Goal: Task Accomplishment & Management: Complete application form

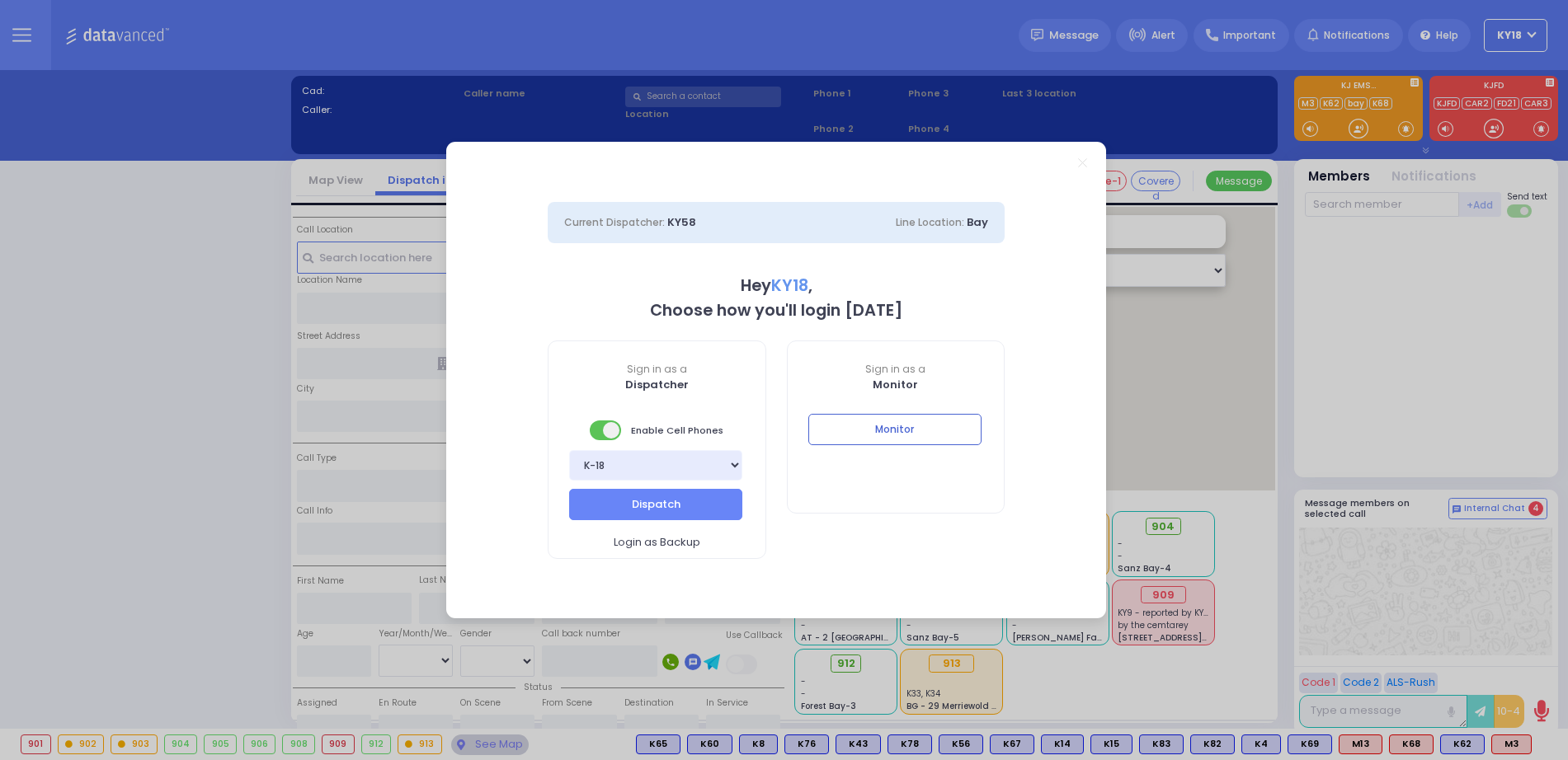
select select "4"
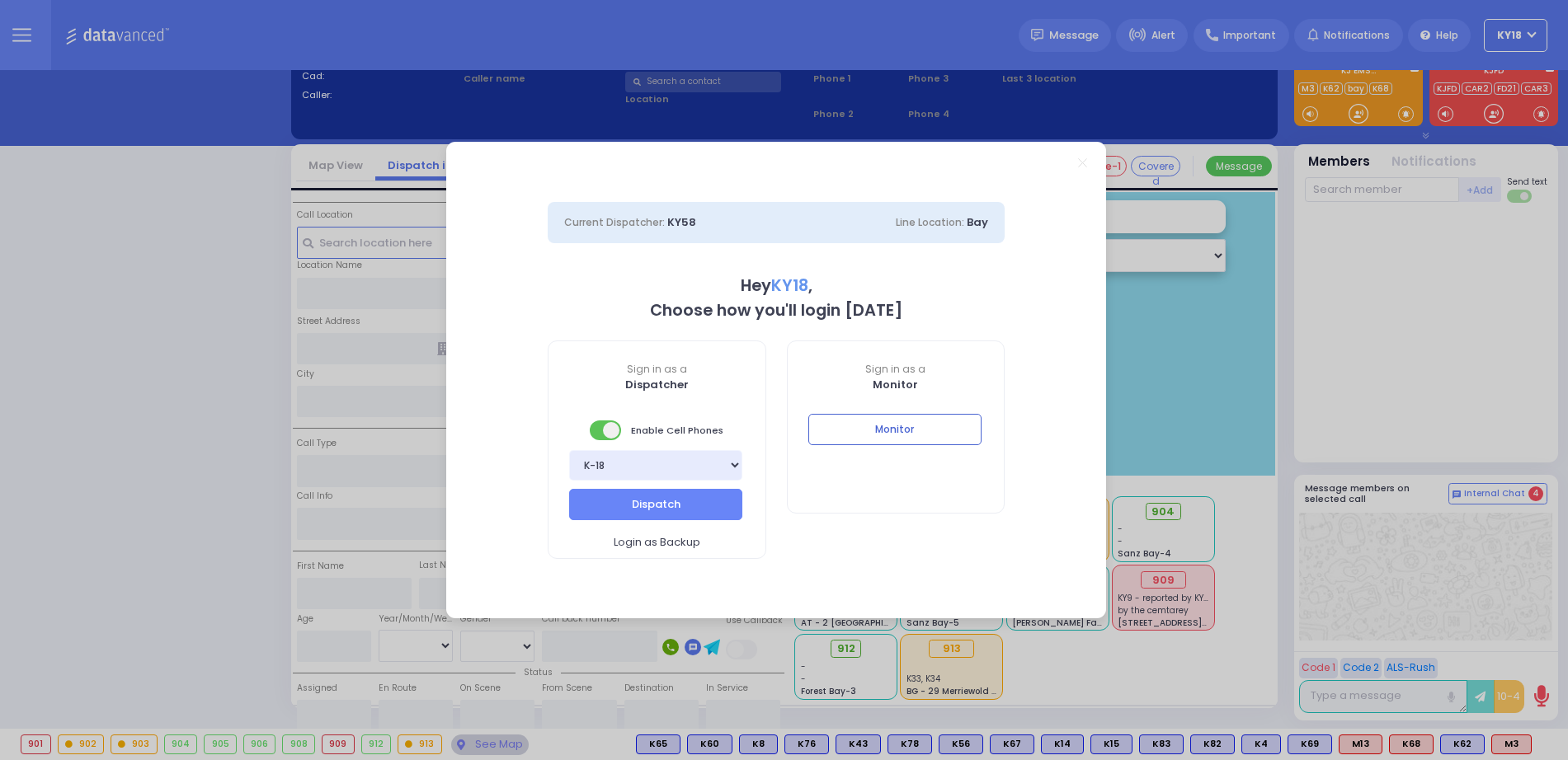
scroll to position [39, 0]
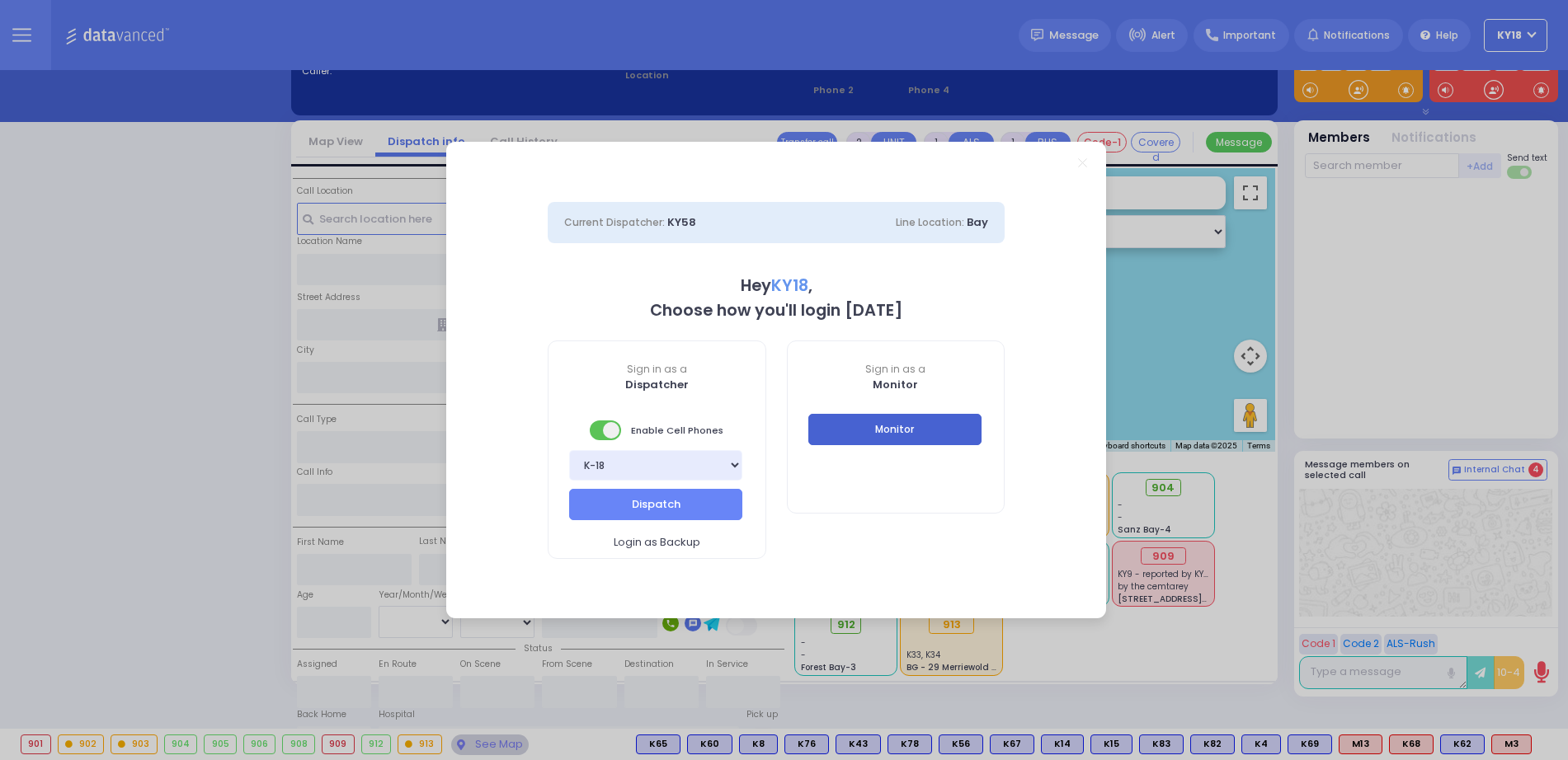
click at [879, 428] on button "Monitor" at bounding box center [895, 430] width 173 height 32
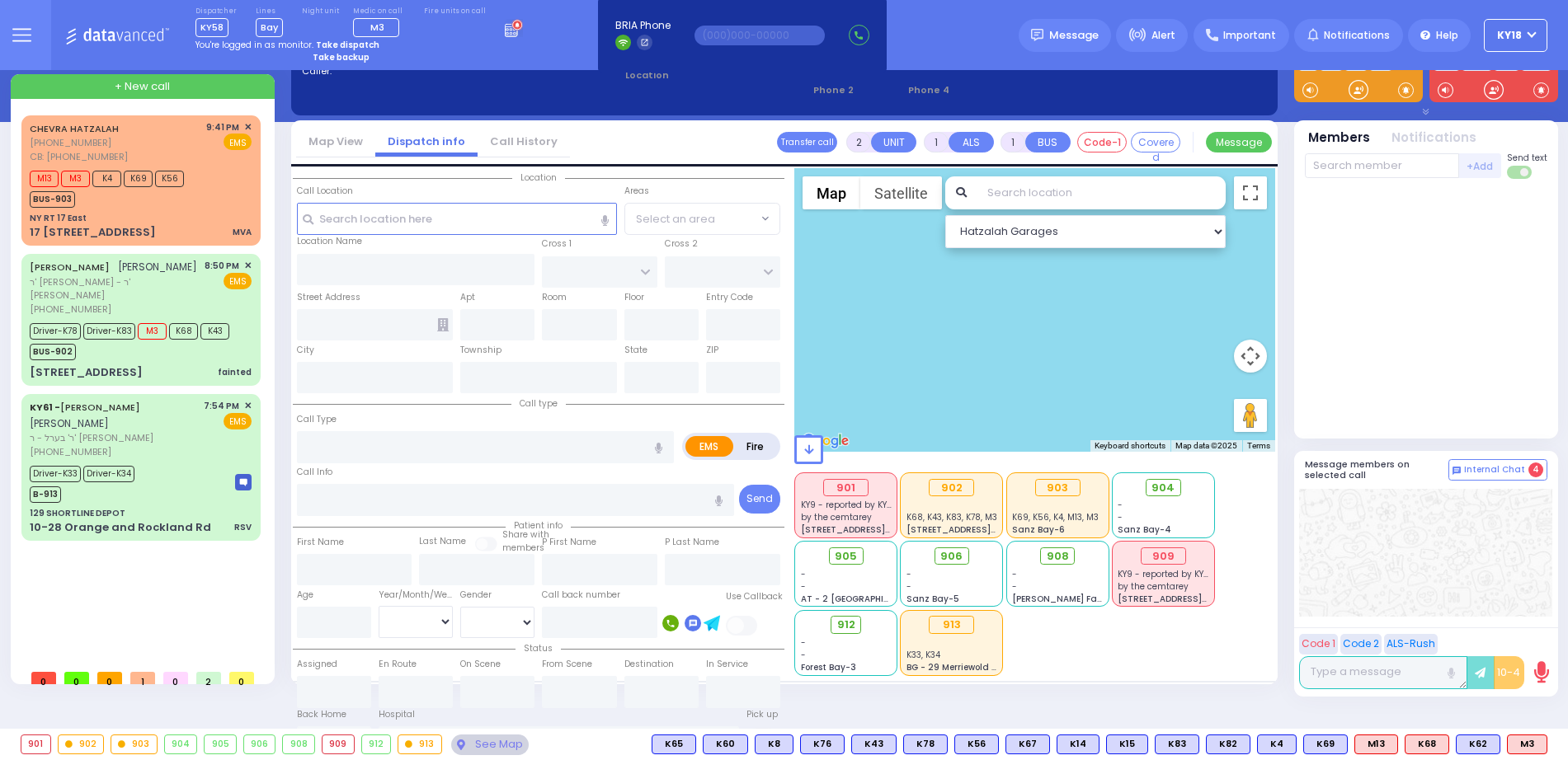
click at [879, 428] on div at bounding box center [1035, 310] width 481 height 284
click at [90, 224] on div "17 [STREET_ADDRESS]" at bounding box center [93, 233] width 127 height 17
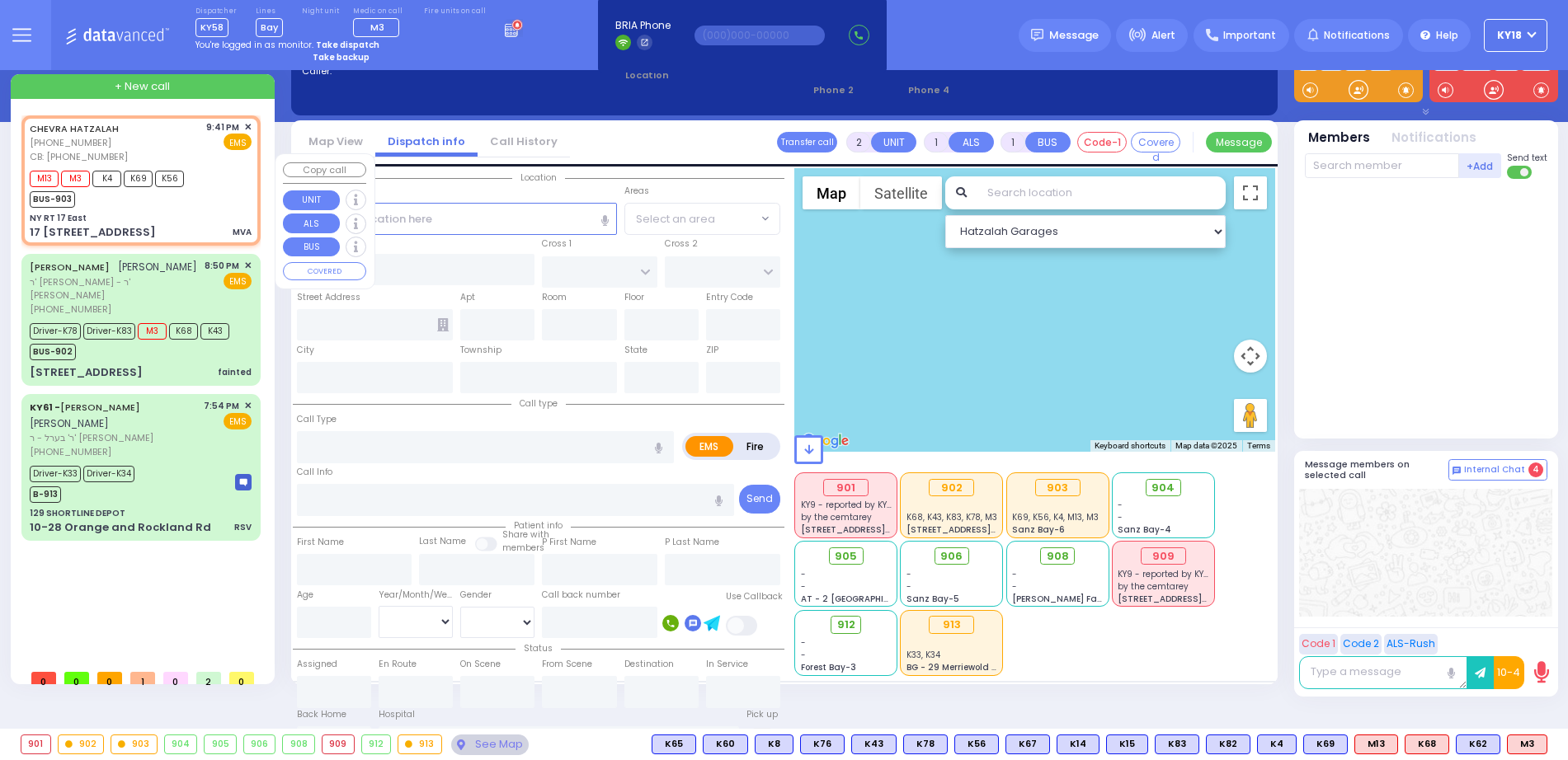
type input "4"
select select
type input "MVA"
radio input "true"
select select
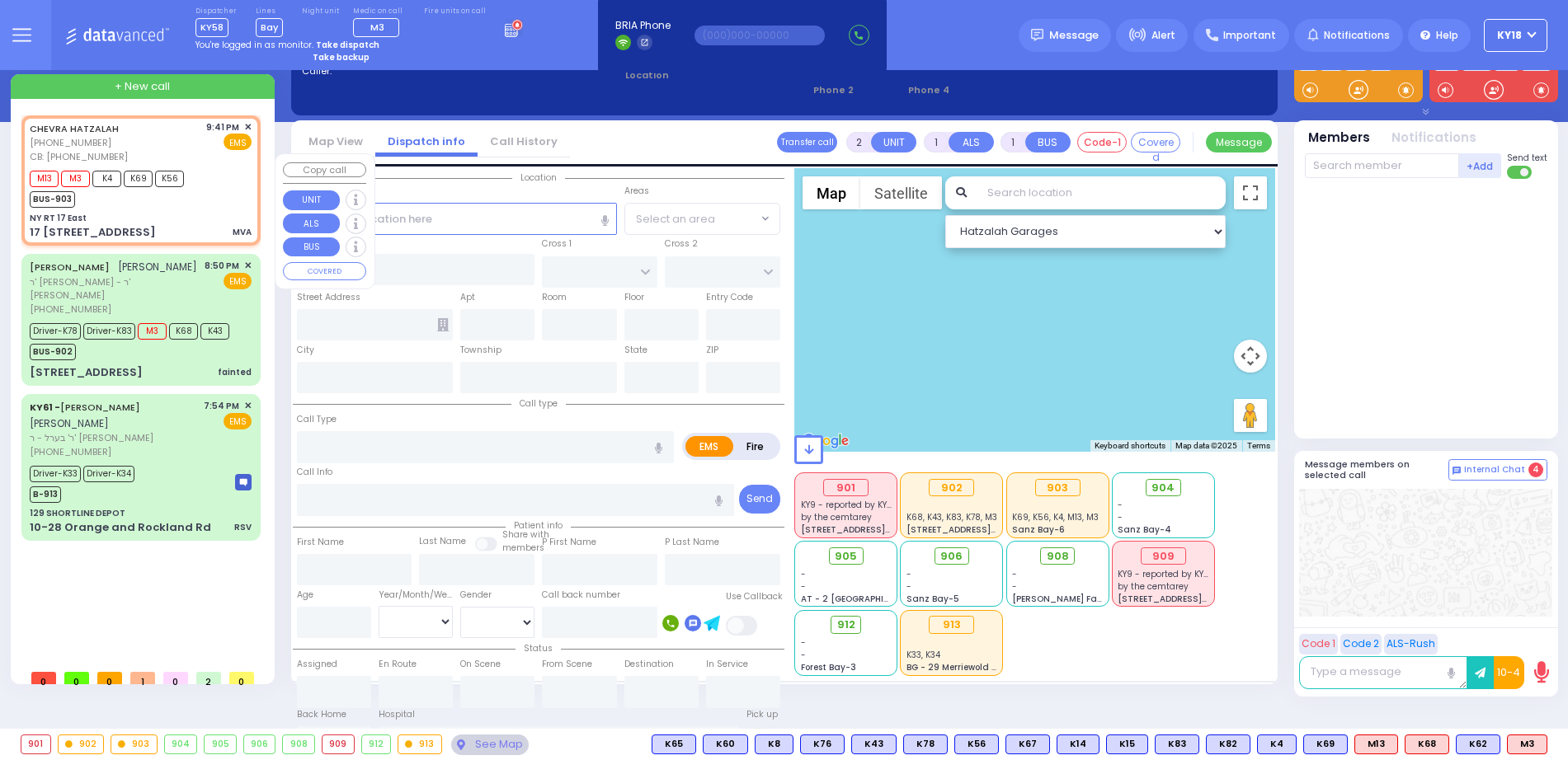
type input "3474230428"
type input "21:41"
type input "21:43"
select select "Hatzalah Garages"
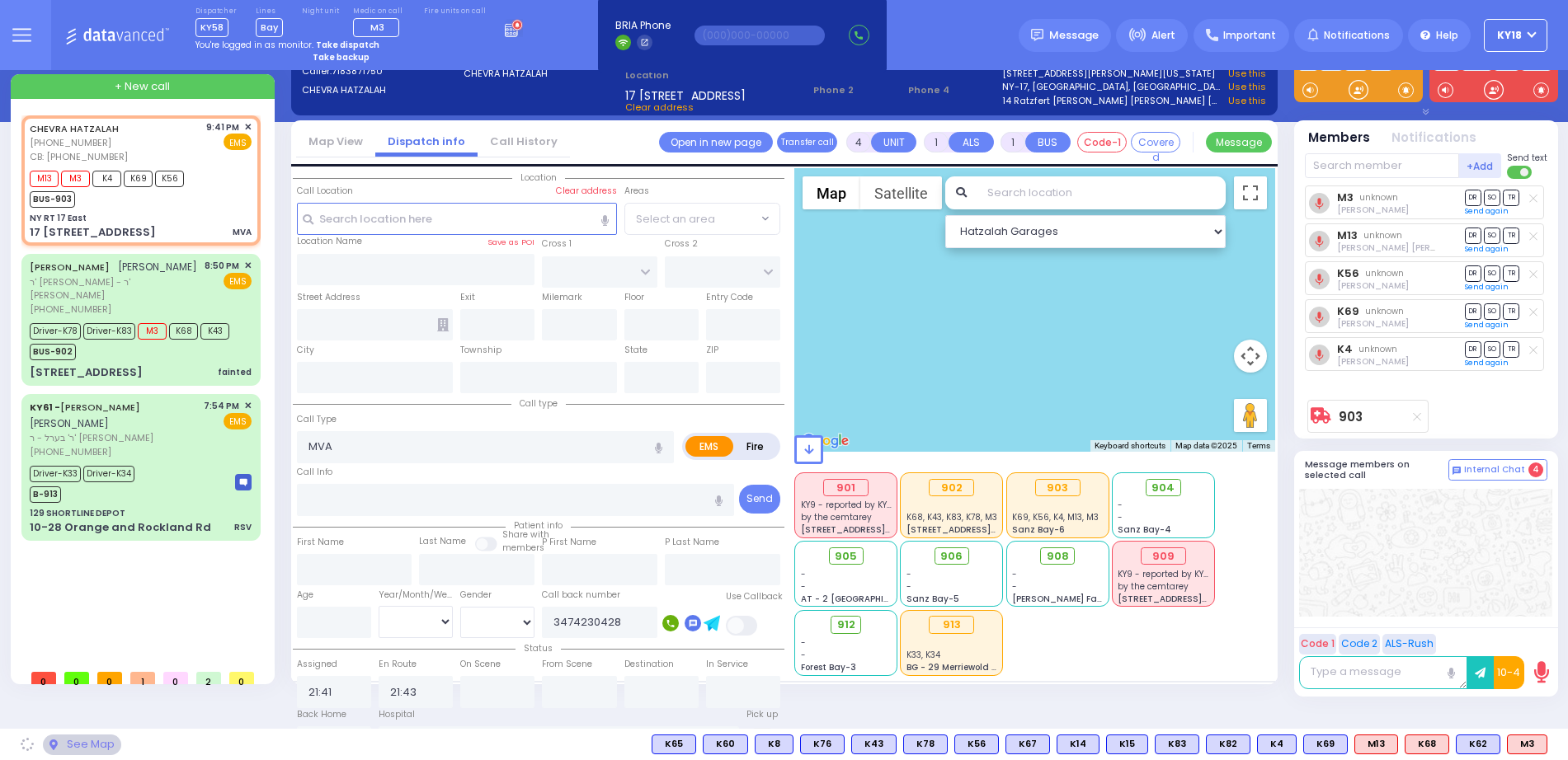
type input "NY RT 17 East"
type input "17 17 East Bound"
type input "129"
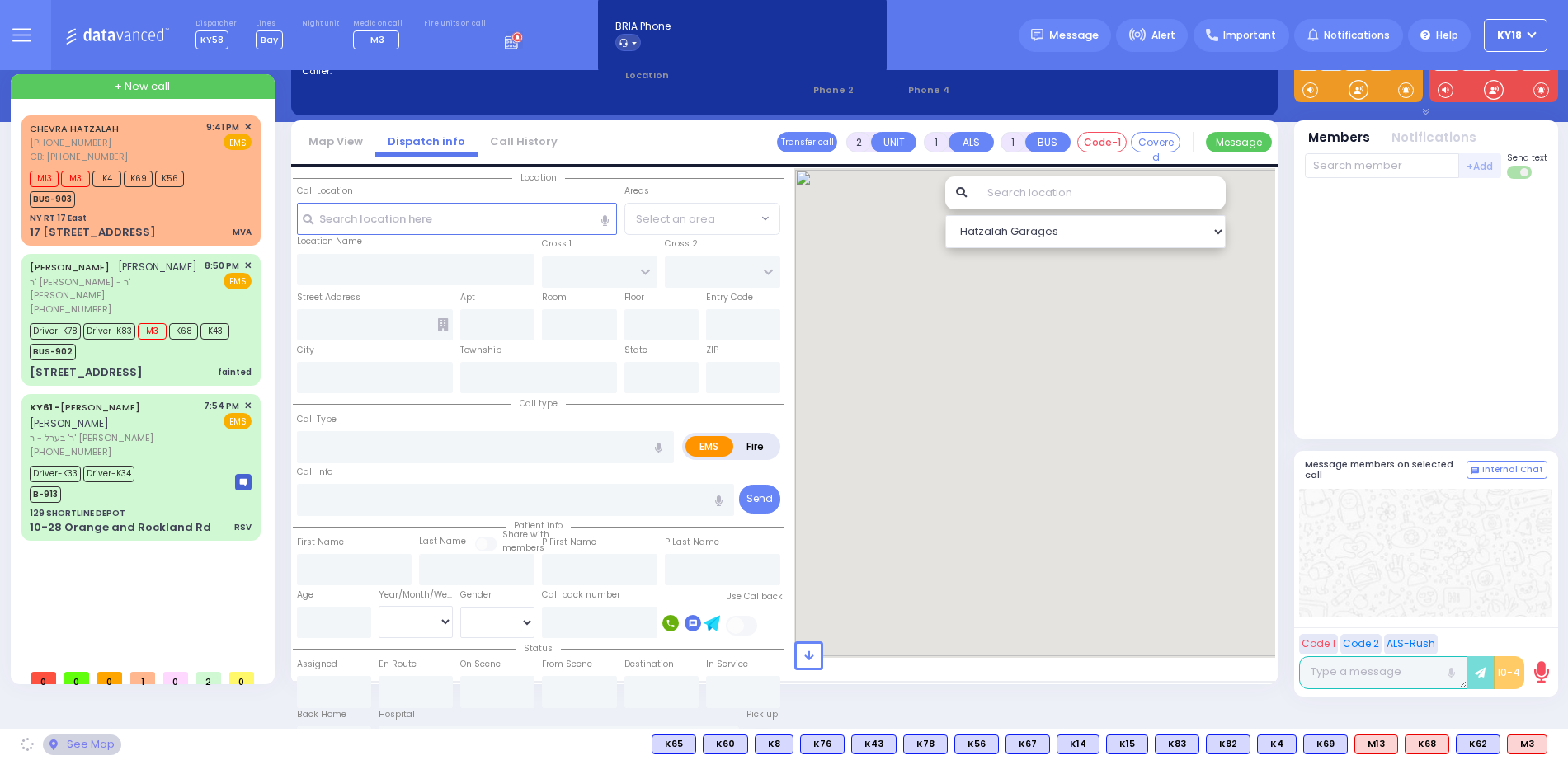
scroll to position [39, 0]
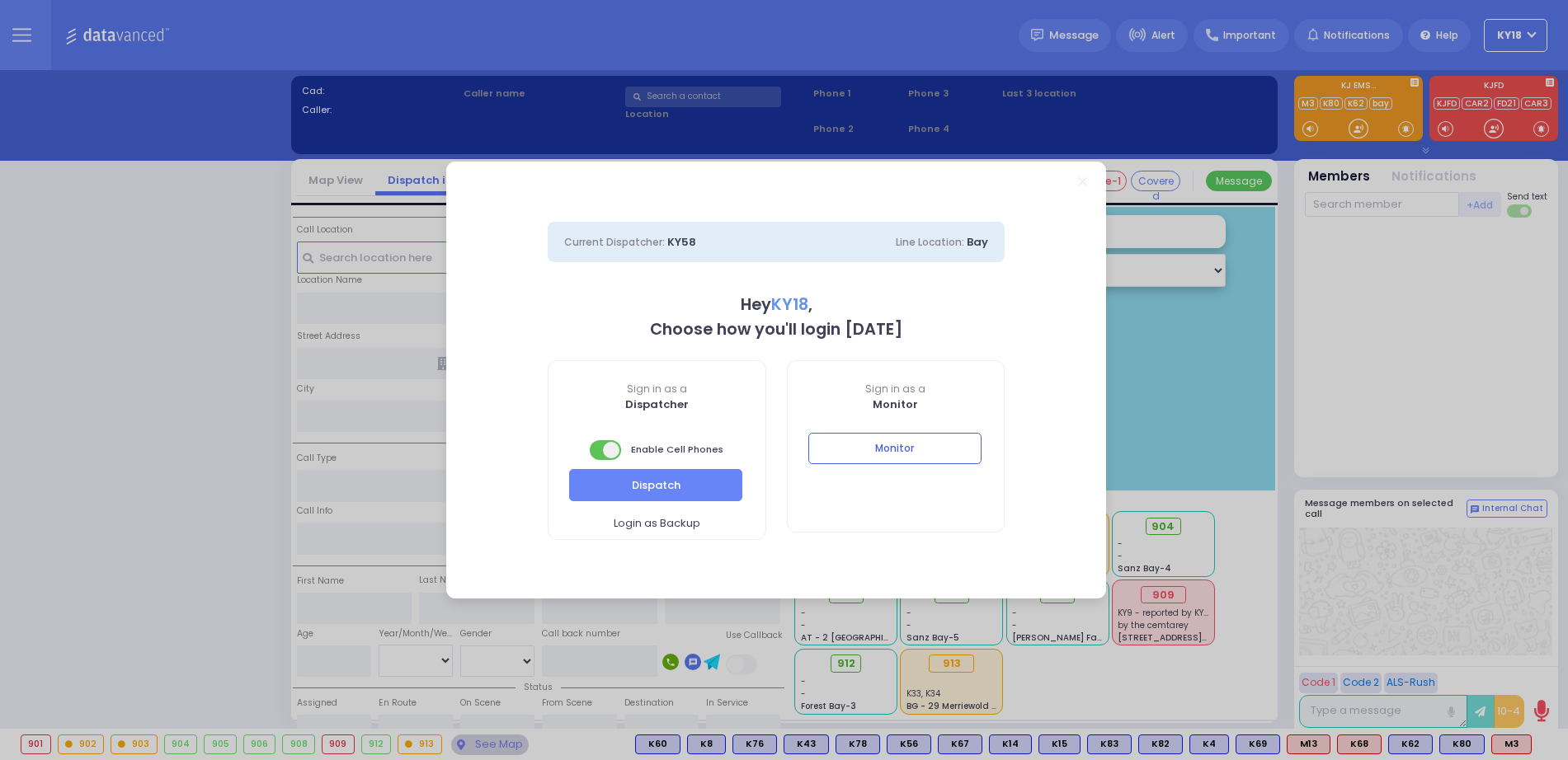
select select "4"
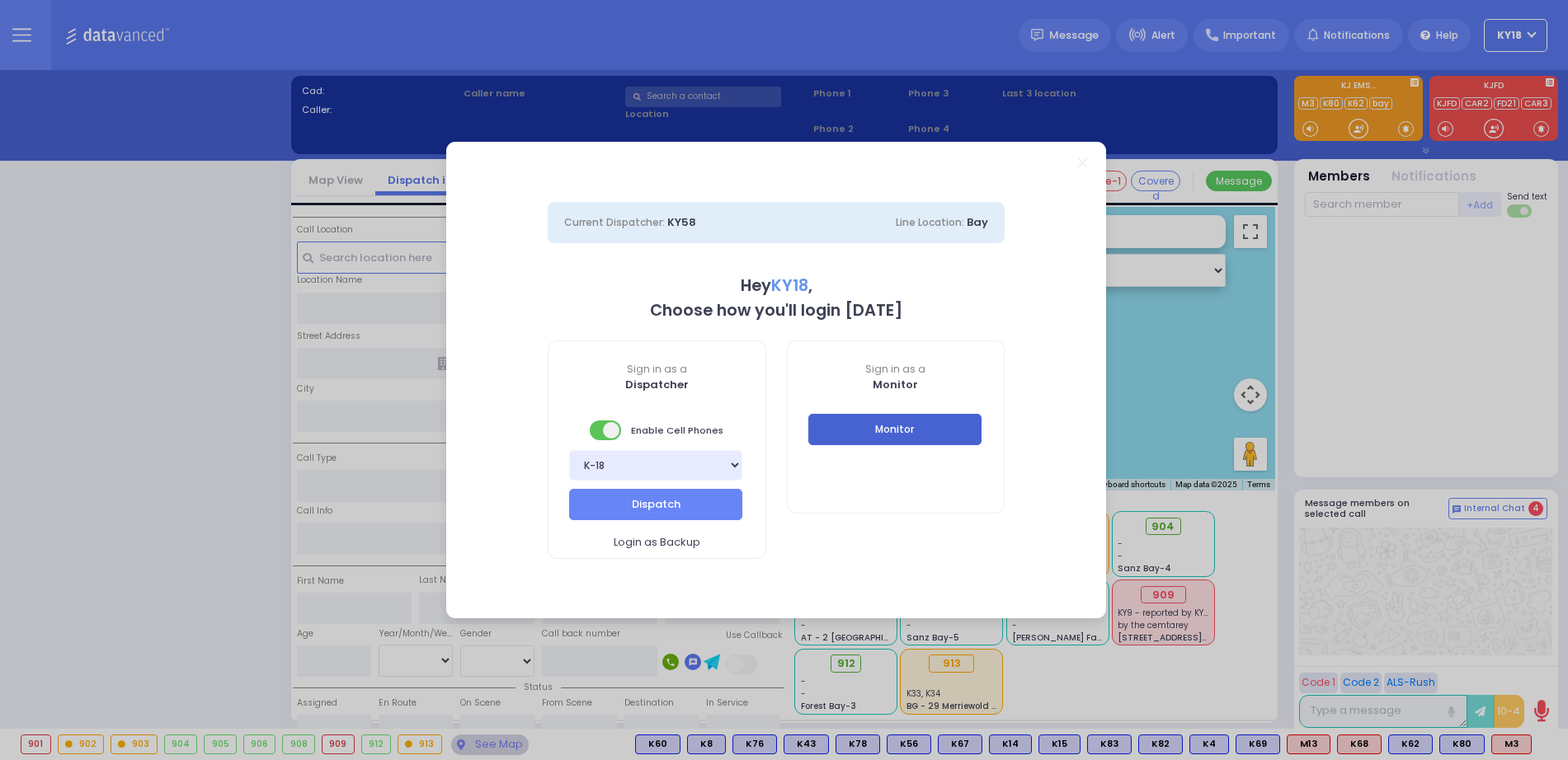
click at [887, 424] on button "Monitor" at bounding box center [895, 430] width 173 height 32
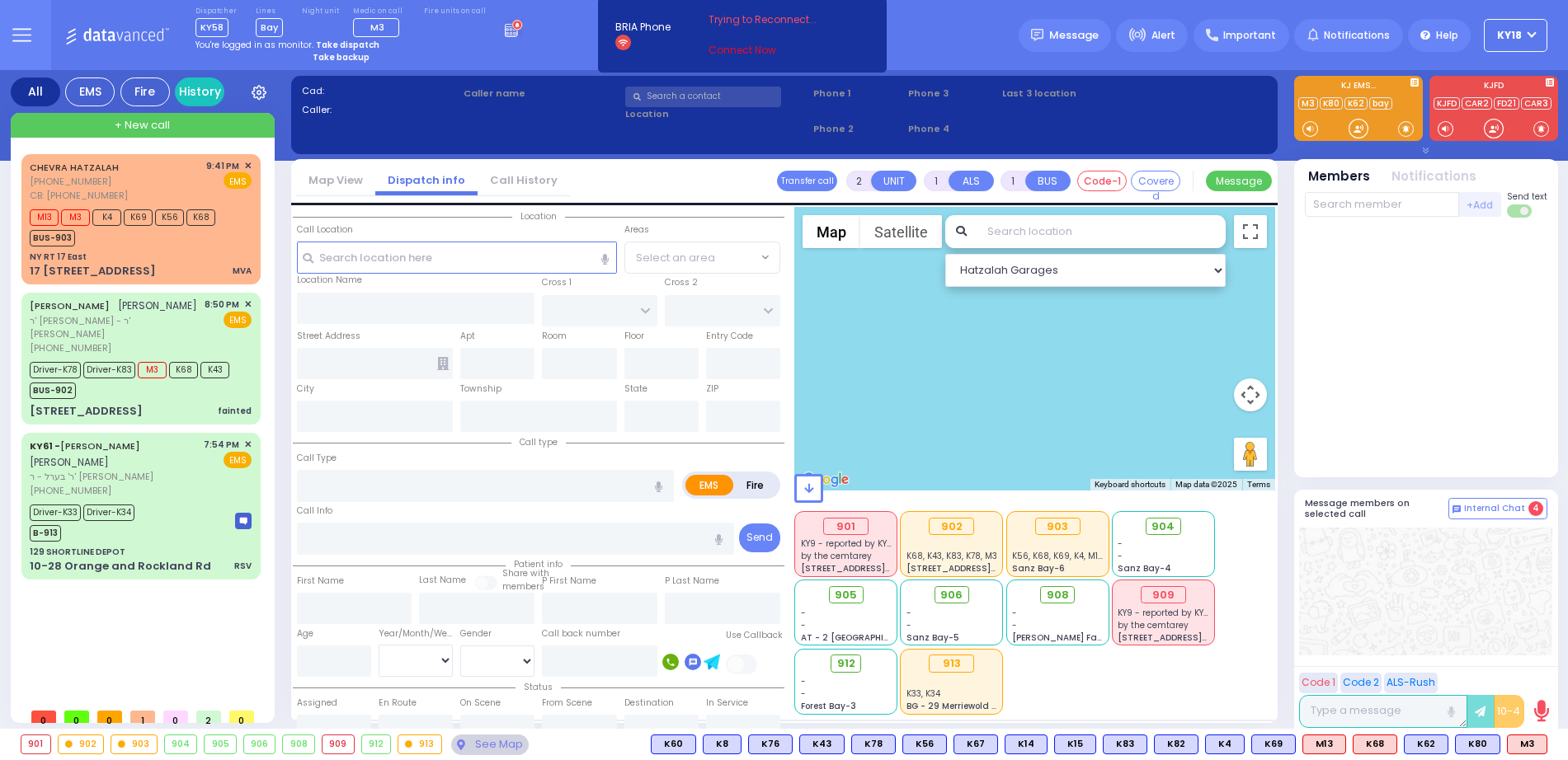
click at [717, 47] on link "Connect Now" at bounding box center [774, 50] width 130 height 15
click at [728, 50] on link "Connect Now" at bounding box center [774, 50] width 130 height 15
click at [137, 177] on div "CHEVRA HATZALAH (718) 387-1750 CB: (347) 423-0428 9:41 PM ✕ EMS" at bounding box center [141, 180] width 221 height 44
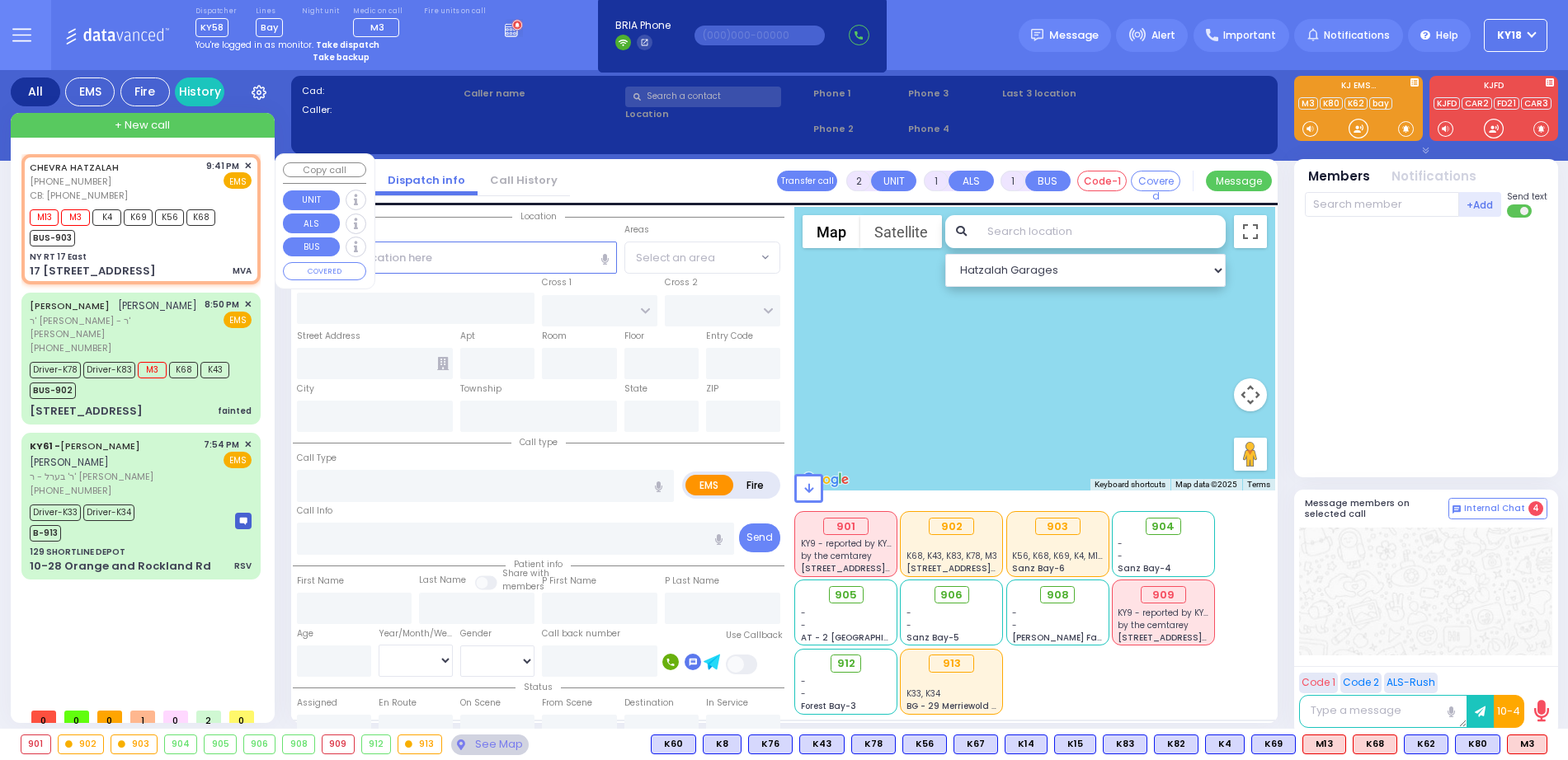
type input "4"
select select
type input "MVA"
radio input "true"
select select
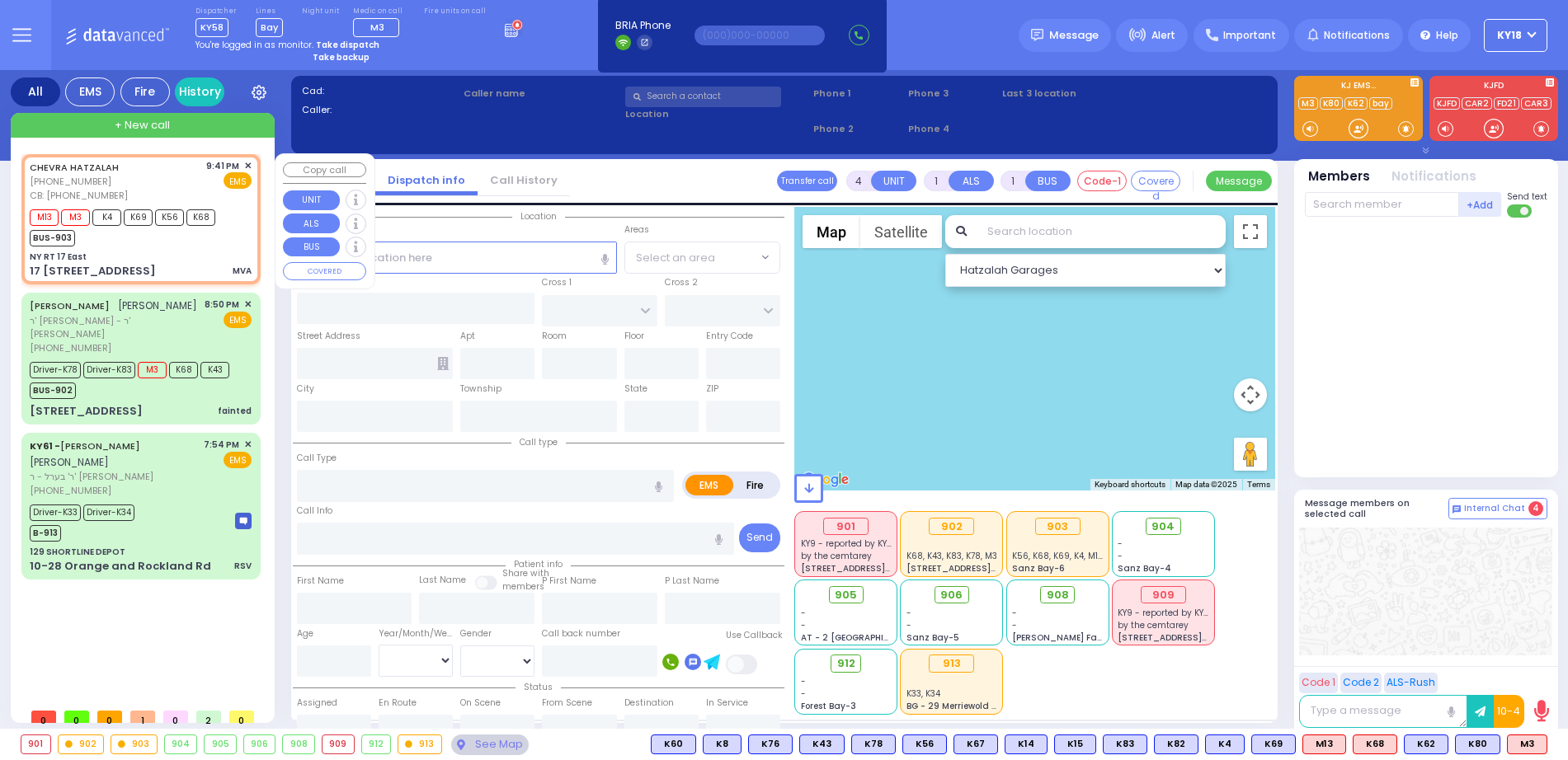
type input "3474230428"
type input "21:41"
type input "21:43"
select select "Hatzalah Garages"
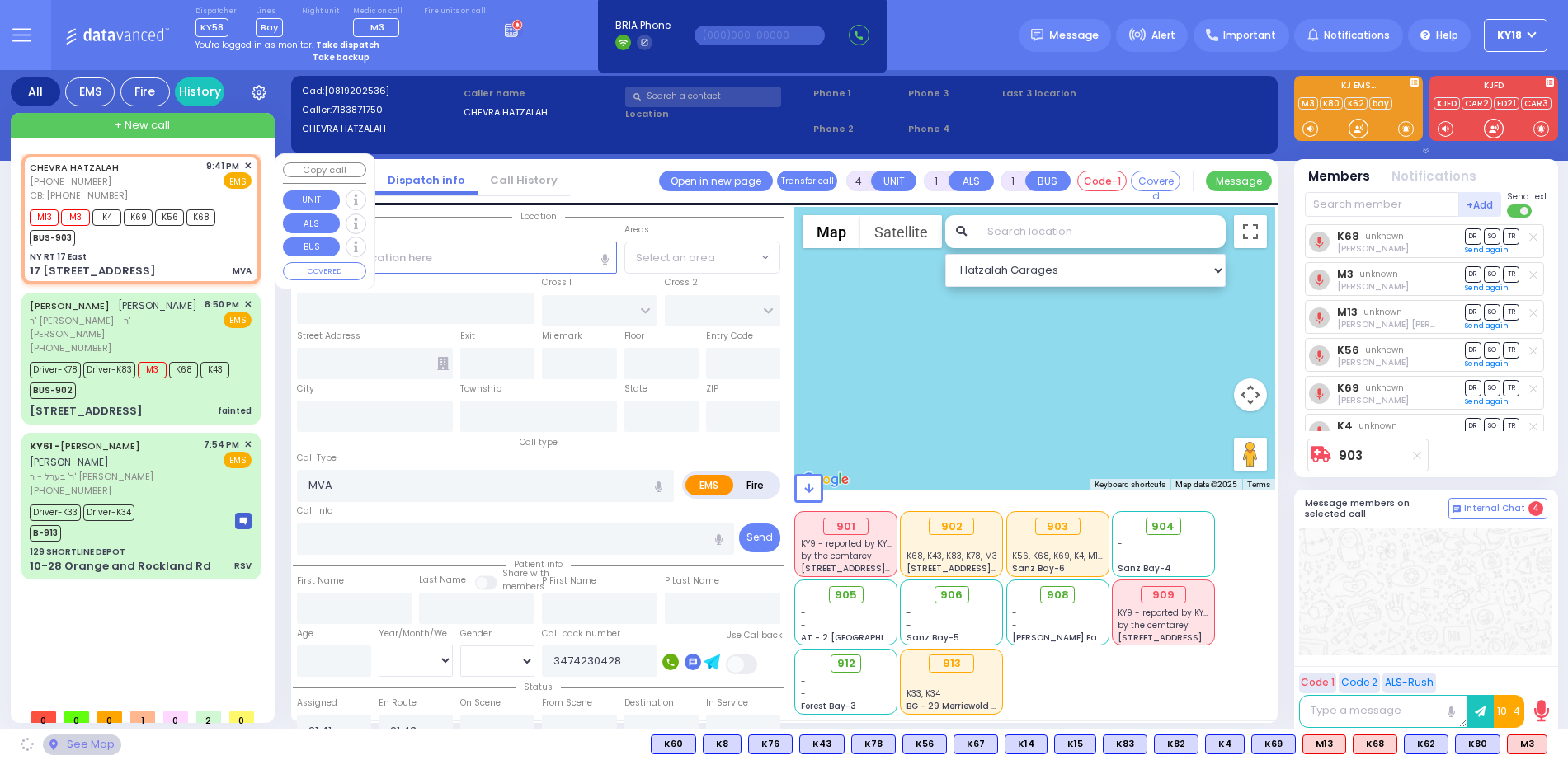
type input "NY RT 17 East"
type input "17 17 East Bound"
type input "129"
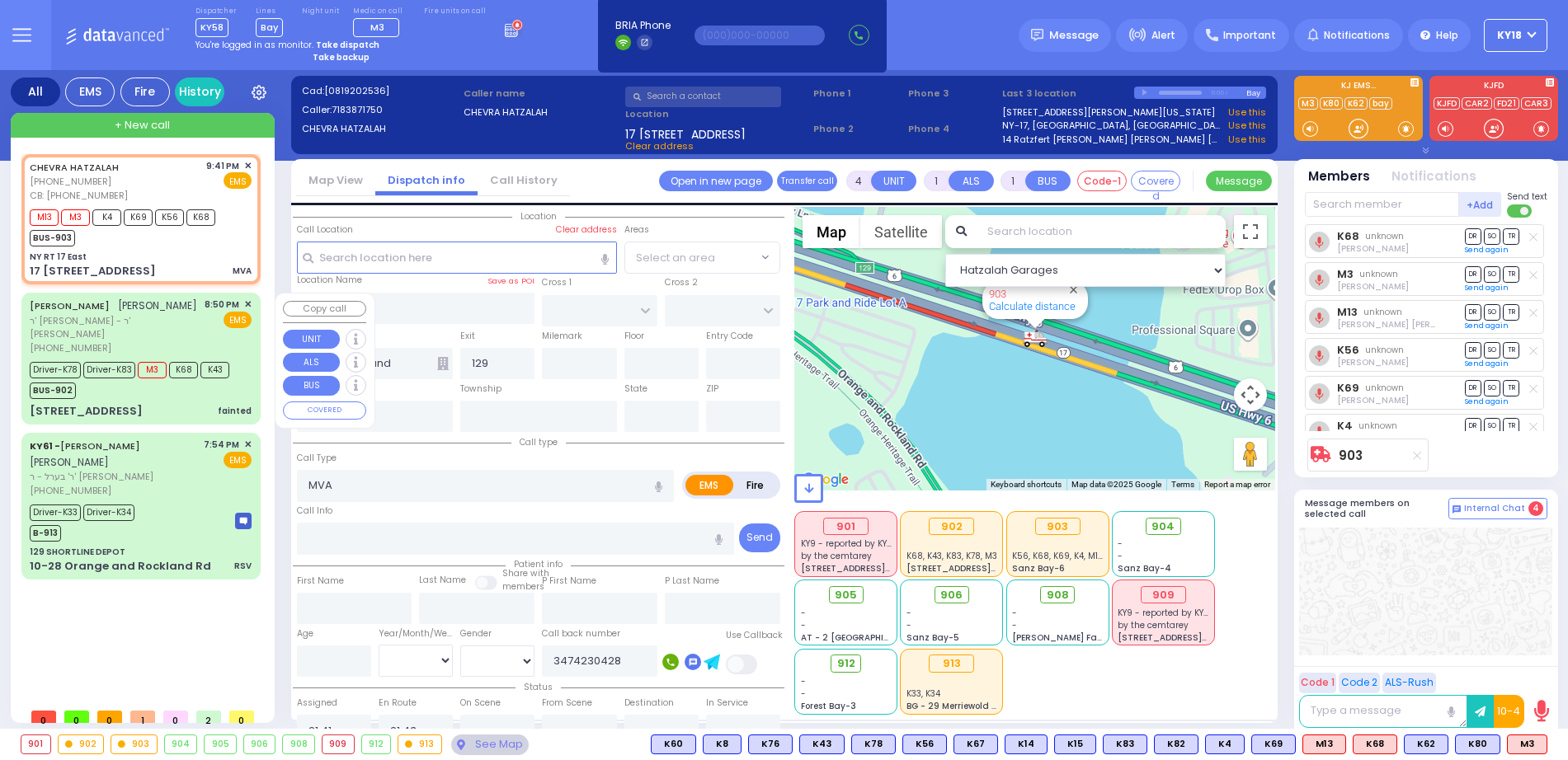
click at [148, 310] on div "YESHAYA GEDALYE GLANZ ישעי' גדלי' גלאנץ" at bounding box center [114, 306] width 168 height 17
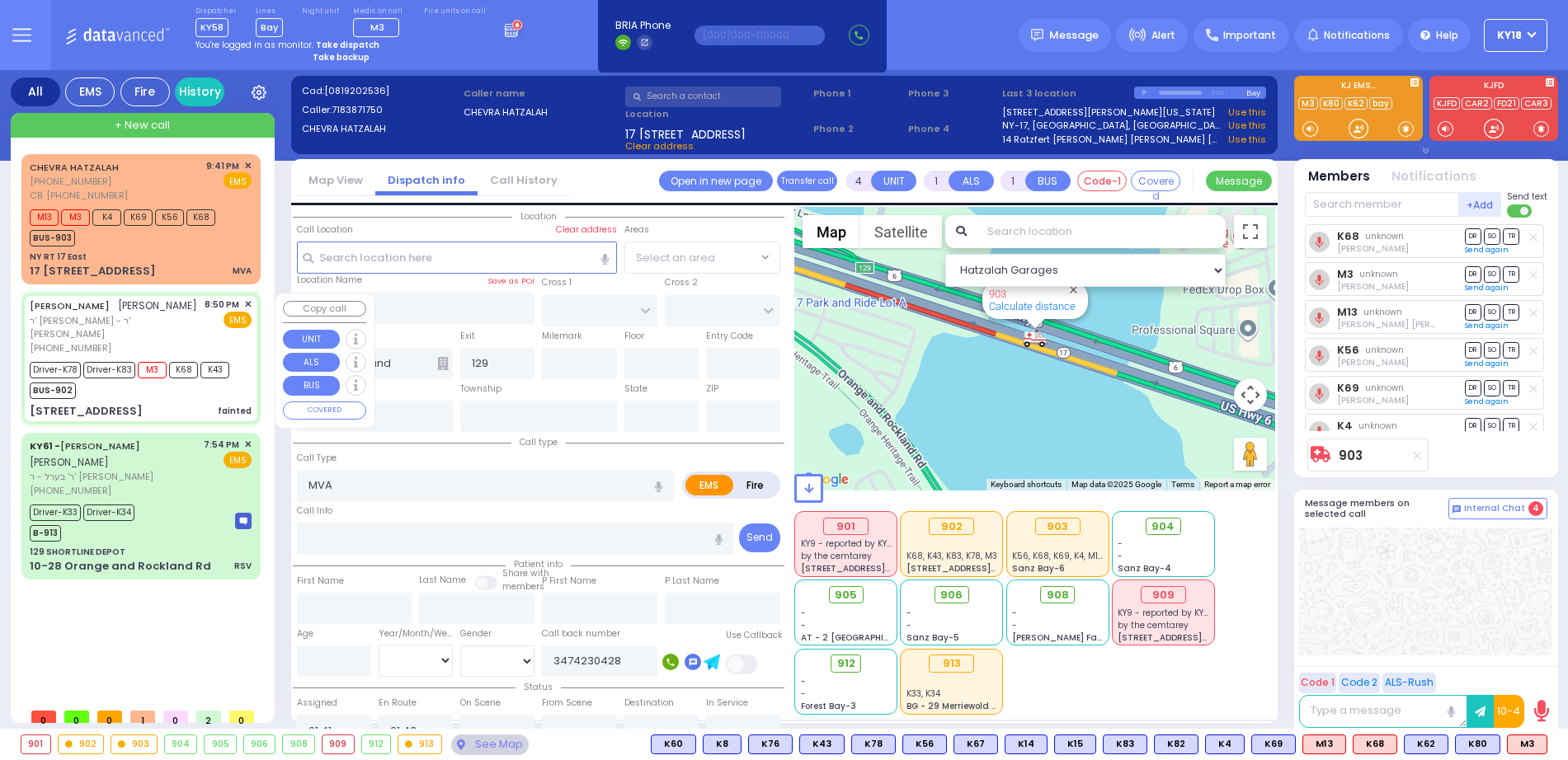
type input "6"
select select
type input "fainted"
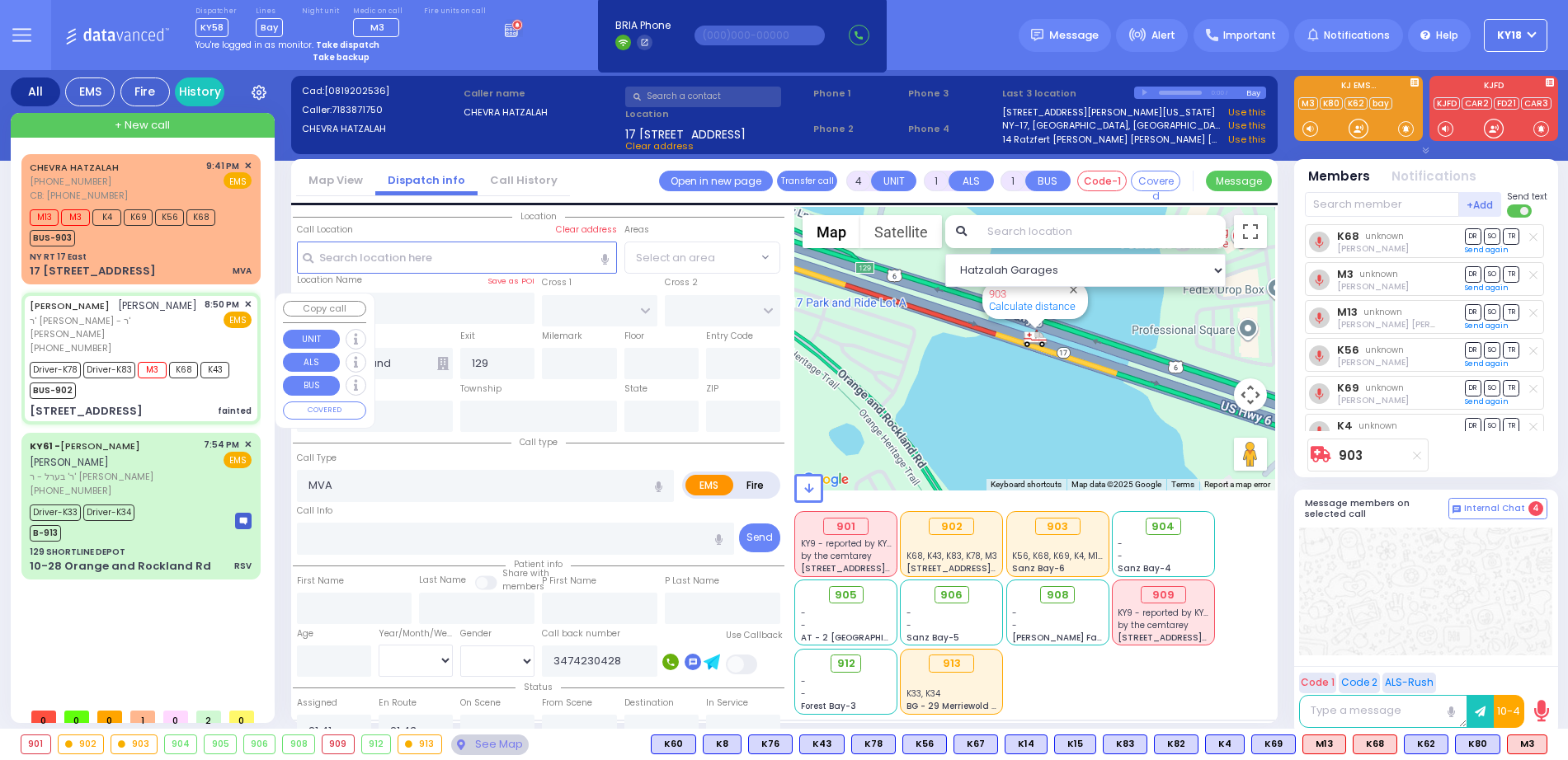
radio input "true"
type input "YESHAYA GEDALYE"
type input "GLANZ"
type input "Joel"
type input "Wagschal"
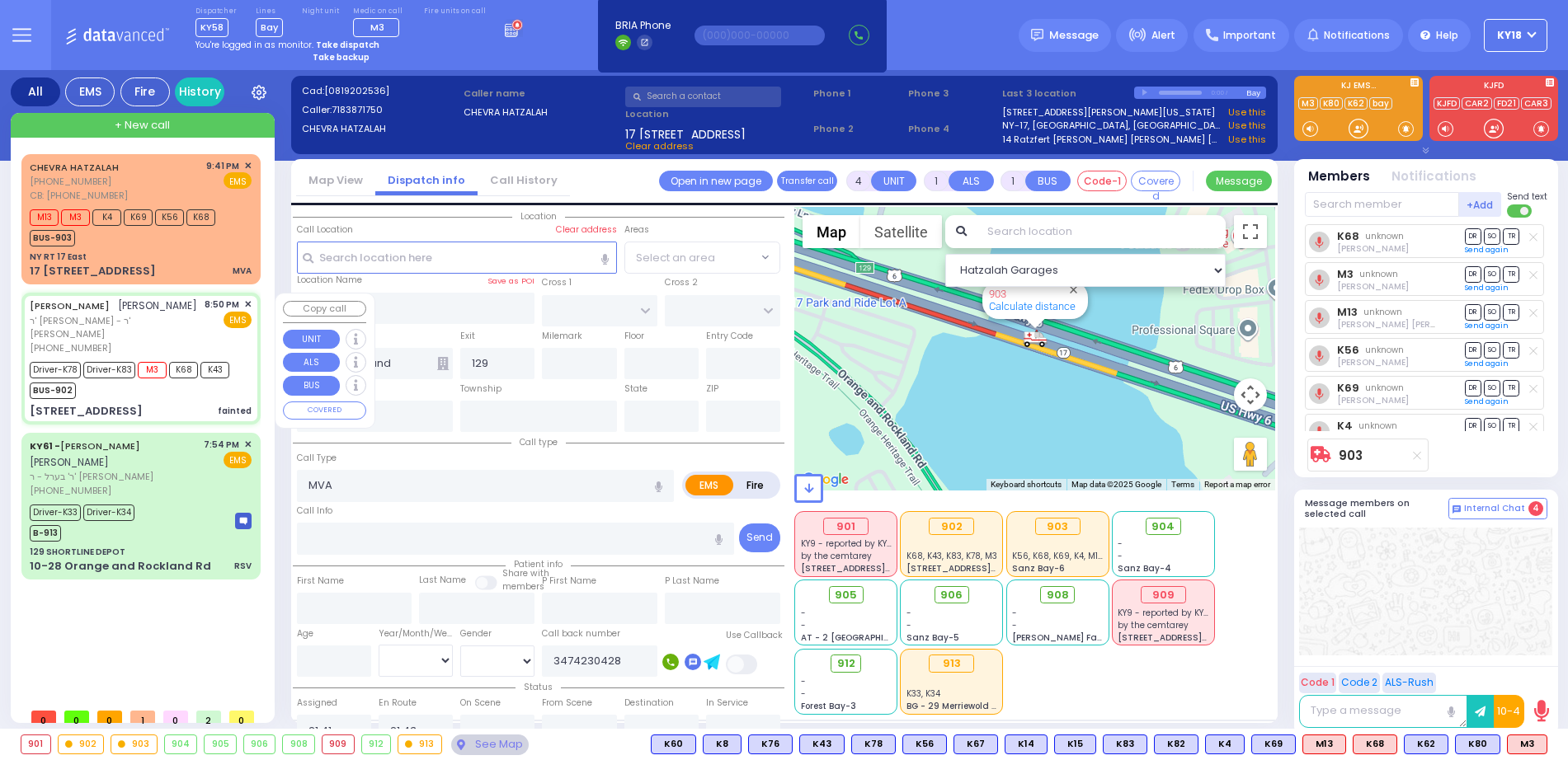
type input "37"
select select "Year"
select select "[DEMOGRAPHIC_DATA]"
type input "20:50"
type input "20:51"
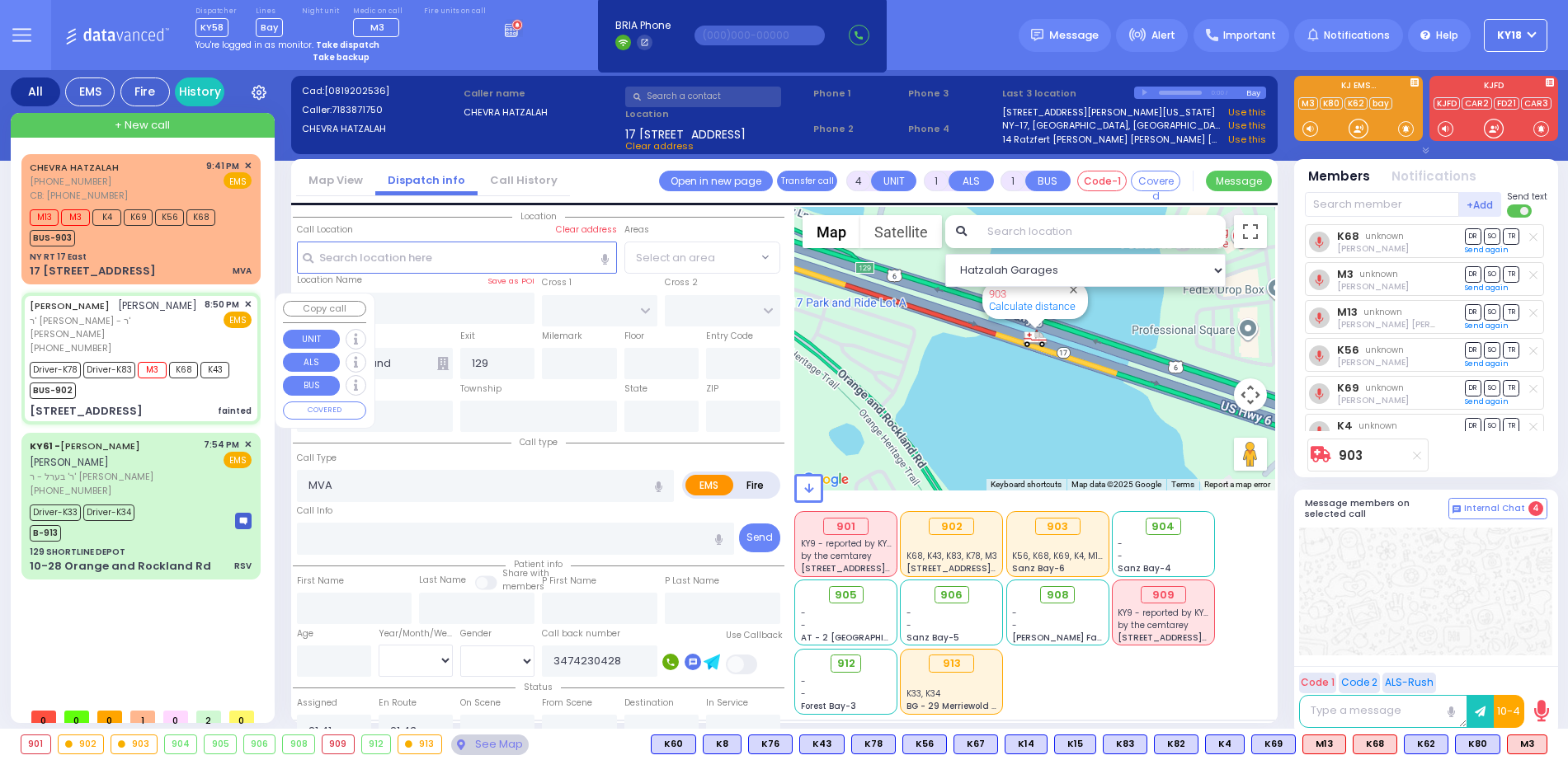
type input "20:53"
type input "21:24"
type input "21:49"
type input "Good Samaritan Hospital"
type input "[STREET_ADDRESS]"
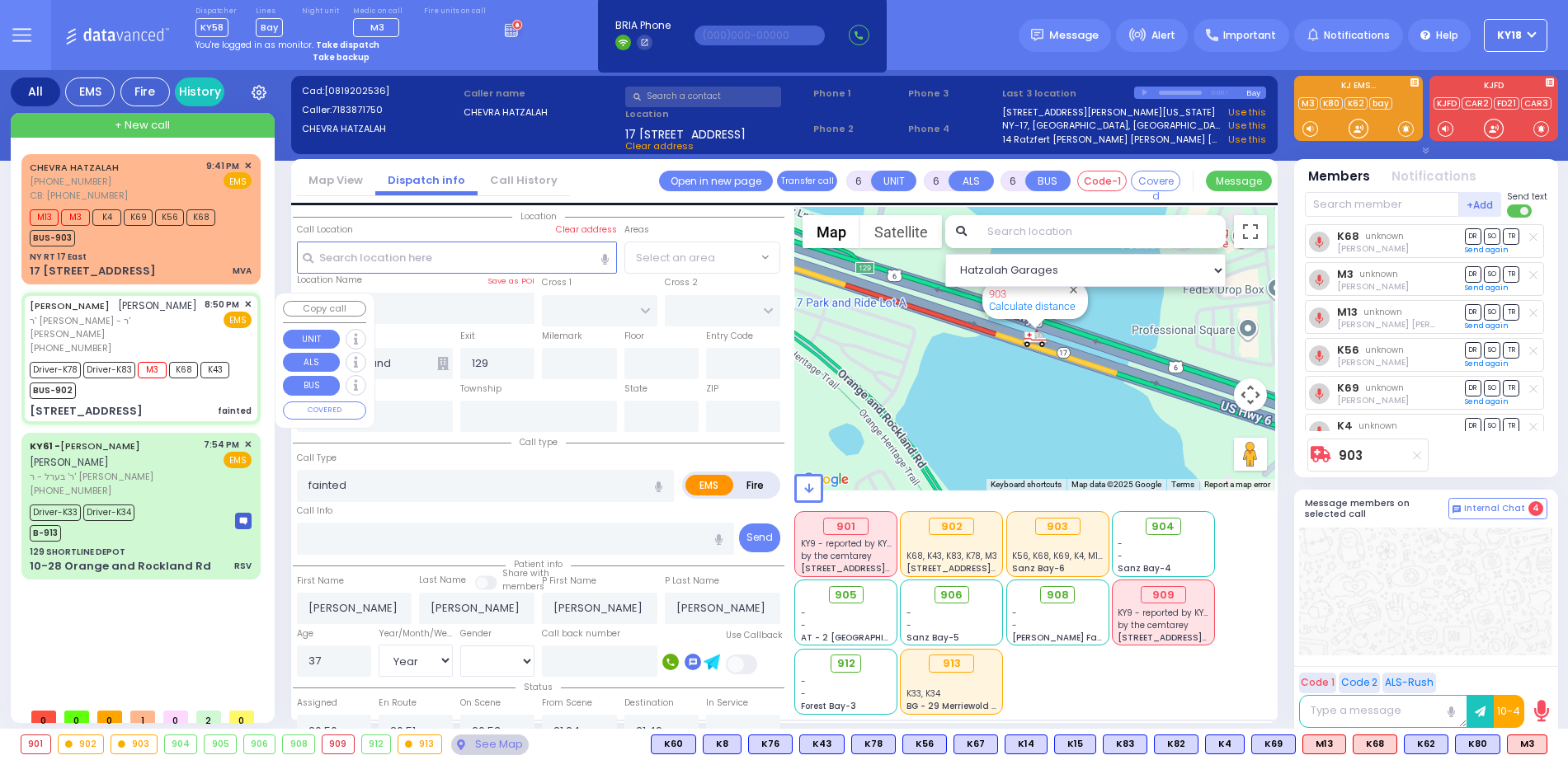
type input "MONROE"
type input "New York"
type input "10950"
select select "Hatzalah Garages"
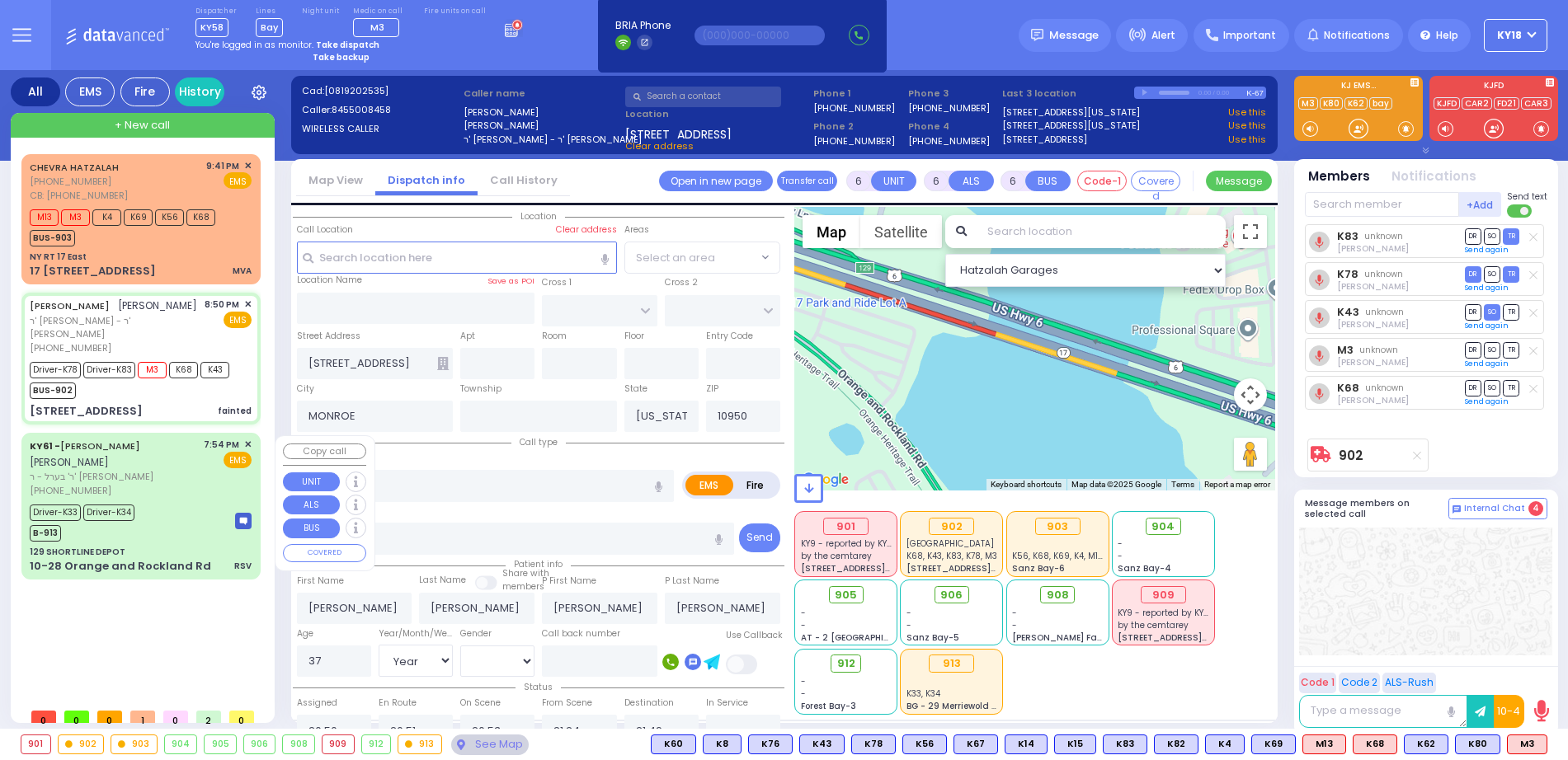
click at [153, 440] on div "KY61 - ARON ZEV POLACHECK אהרן זאב פאלאטשעק" at bounding box center [114, 454] width 168 height 33
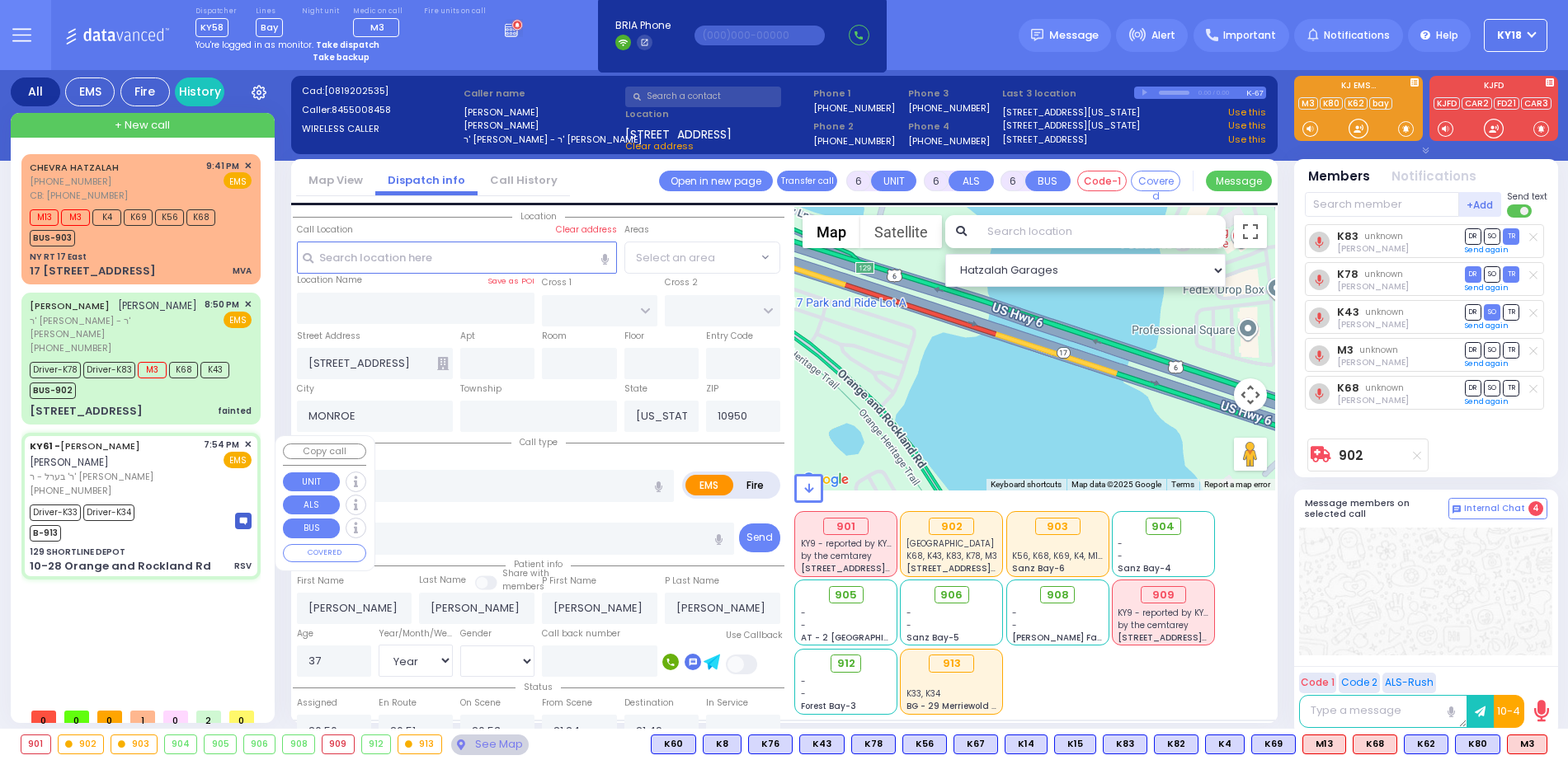
select select
type input "RSV"
radio input "true"
type input "ARON ZEV"
type input "POLACHECK"
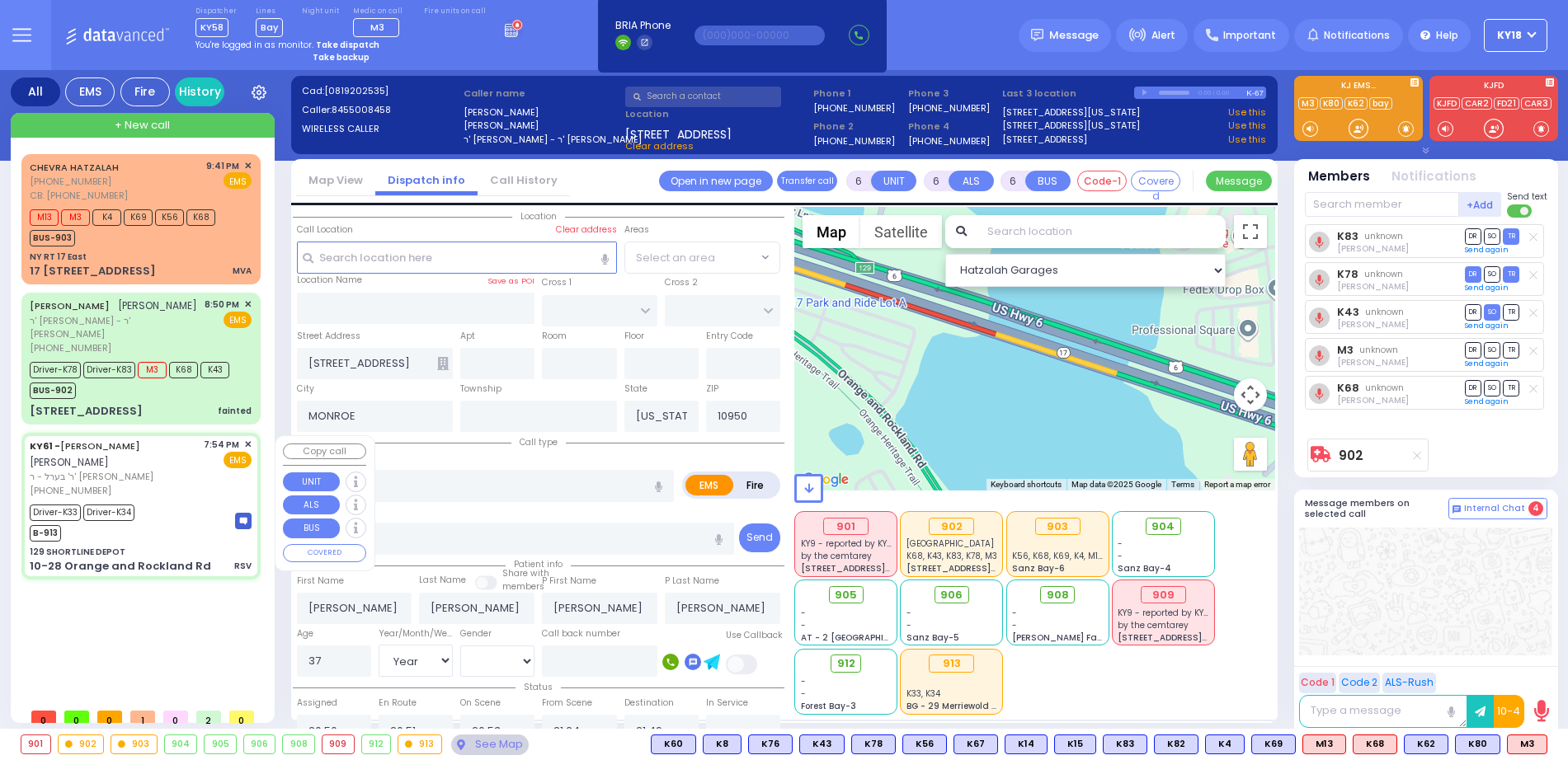
type input "Tzvi"
type input "Klein"
type input "4"
select select "Month"
select select "[DEMOGRAPHIC_DATA]"
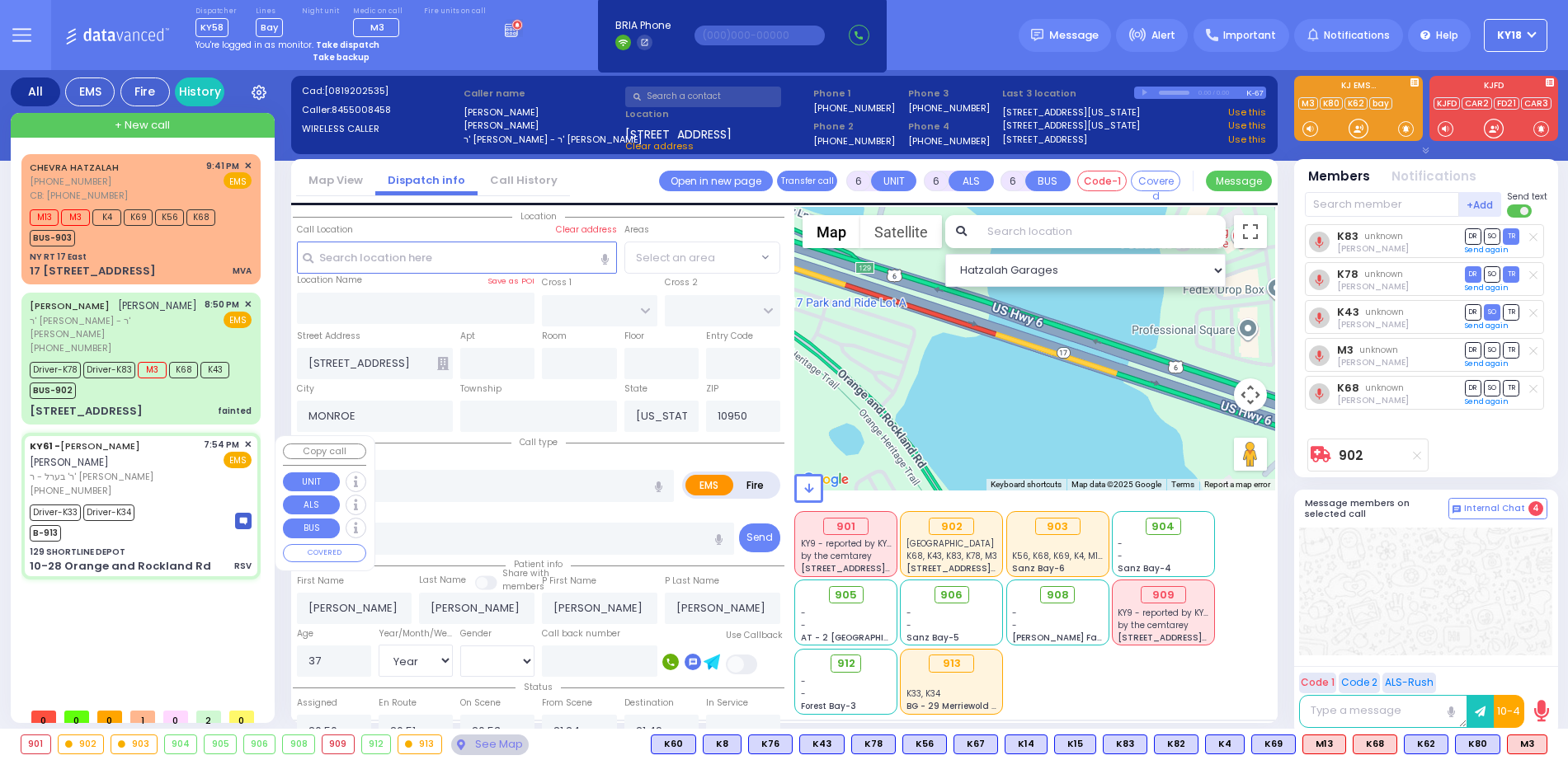
type input "19:54"
type input "20:05"
type input "20:24"
type input "21:00"
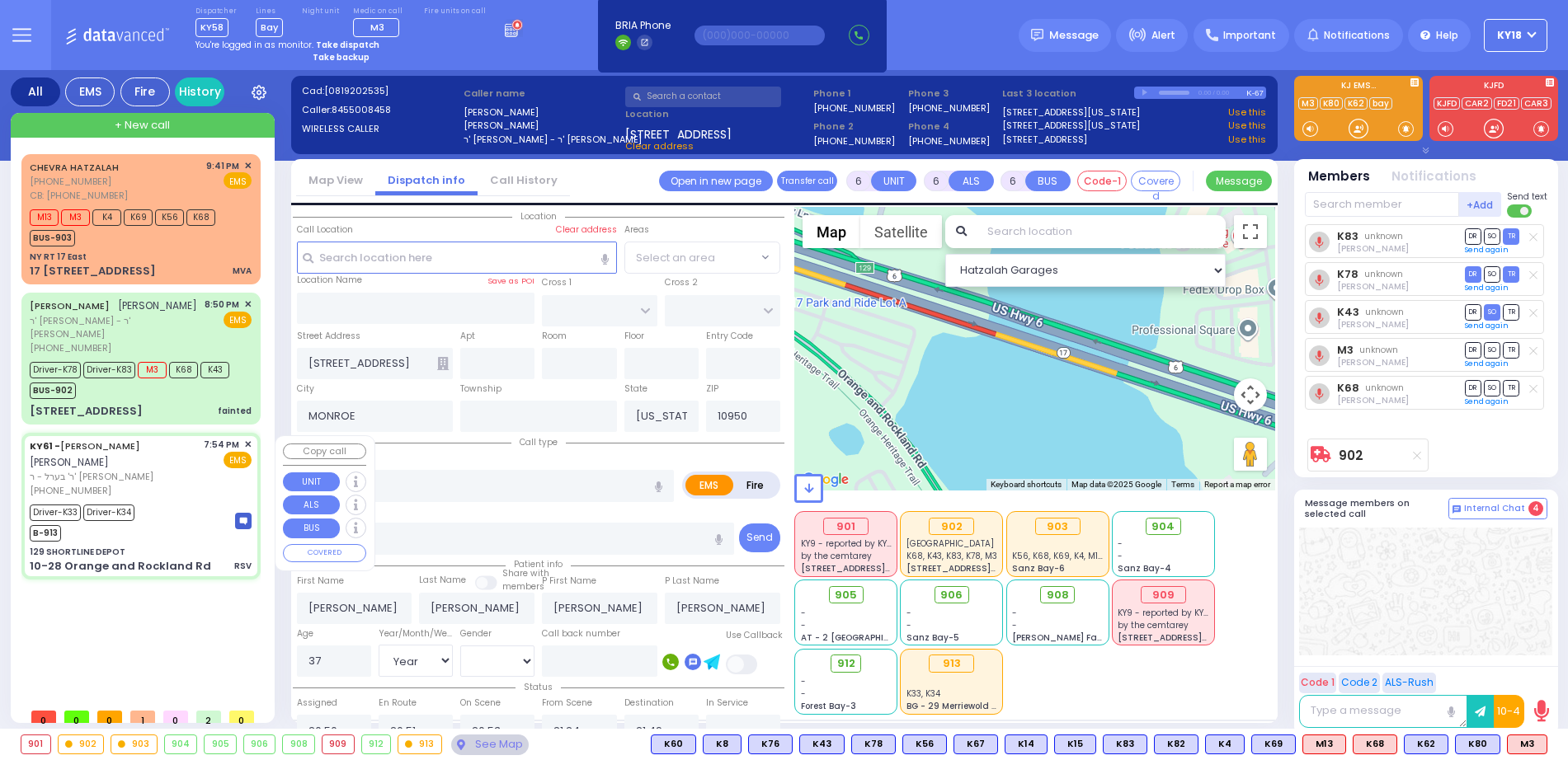
type input "21:31"
type input "New York Presbyterian Hospital- Columbia Campus"
select select "Hatzalah Garages"
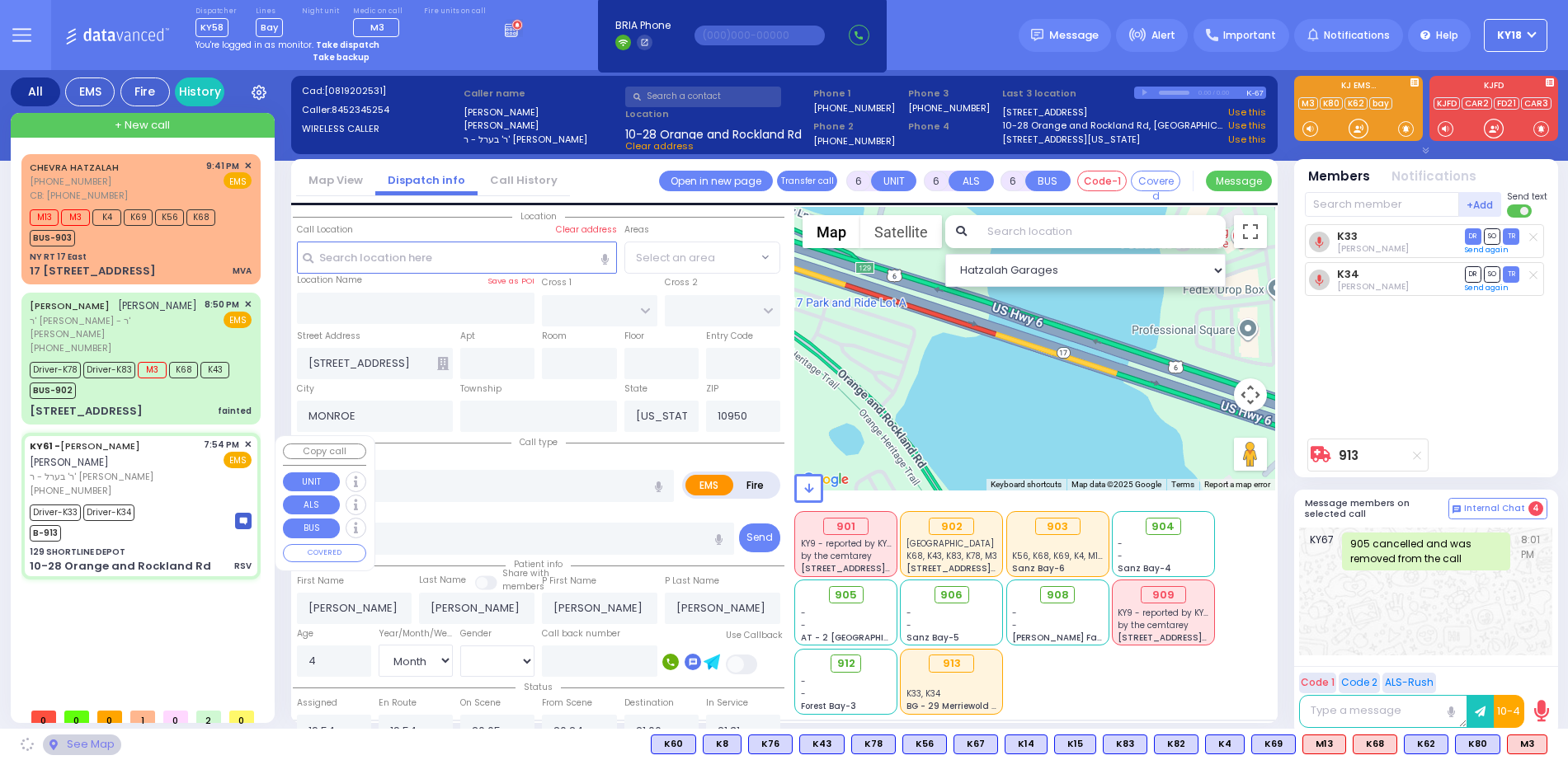
type input "129 SHORTLINE DEPOT"
type input "10-28 Orange and Rockland Rd"
type input "Monroe"
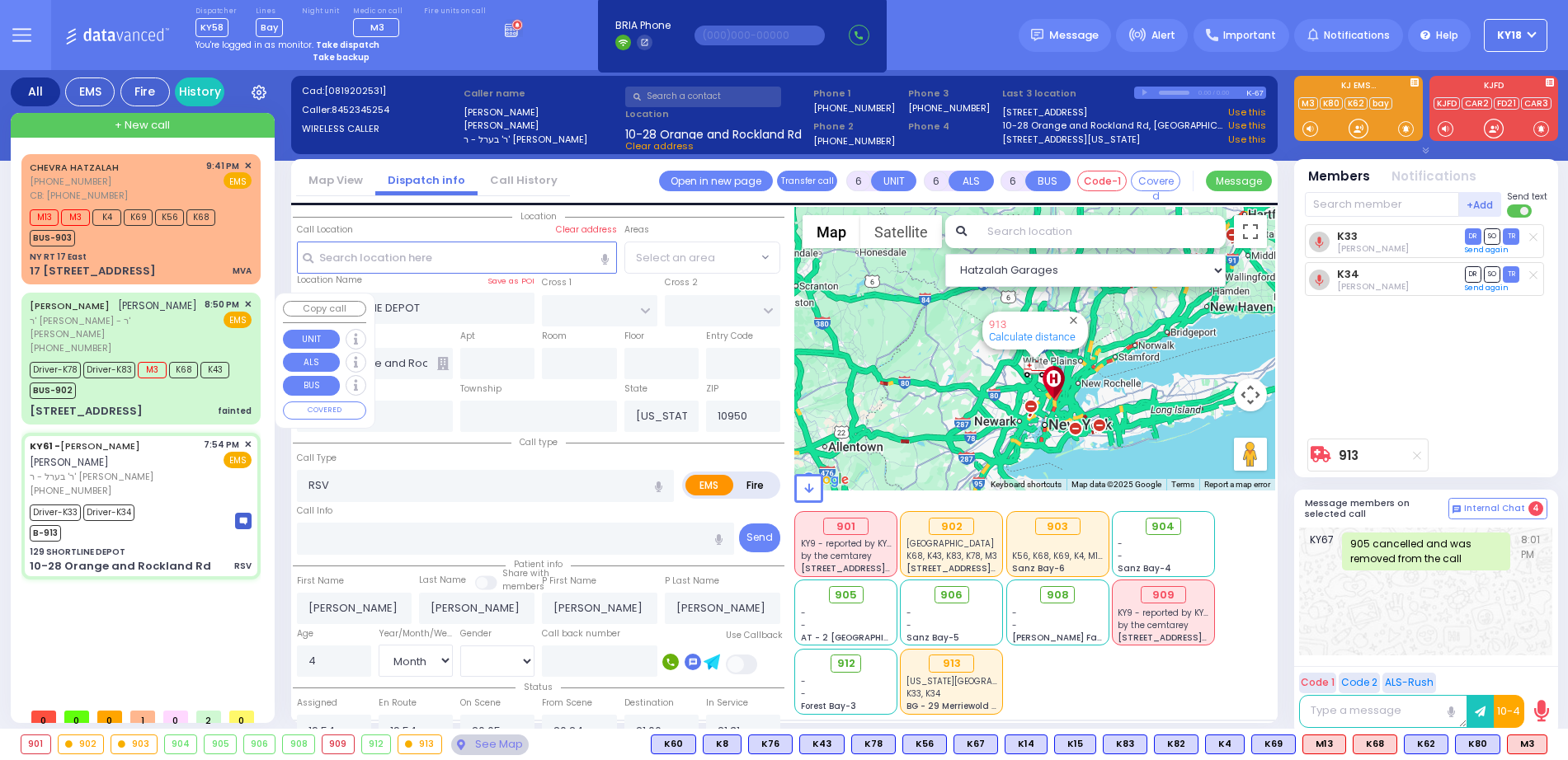
click at [147, 371] on span "M3" at bounding box center [152, 370] width 29 height 17
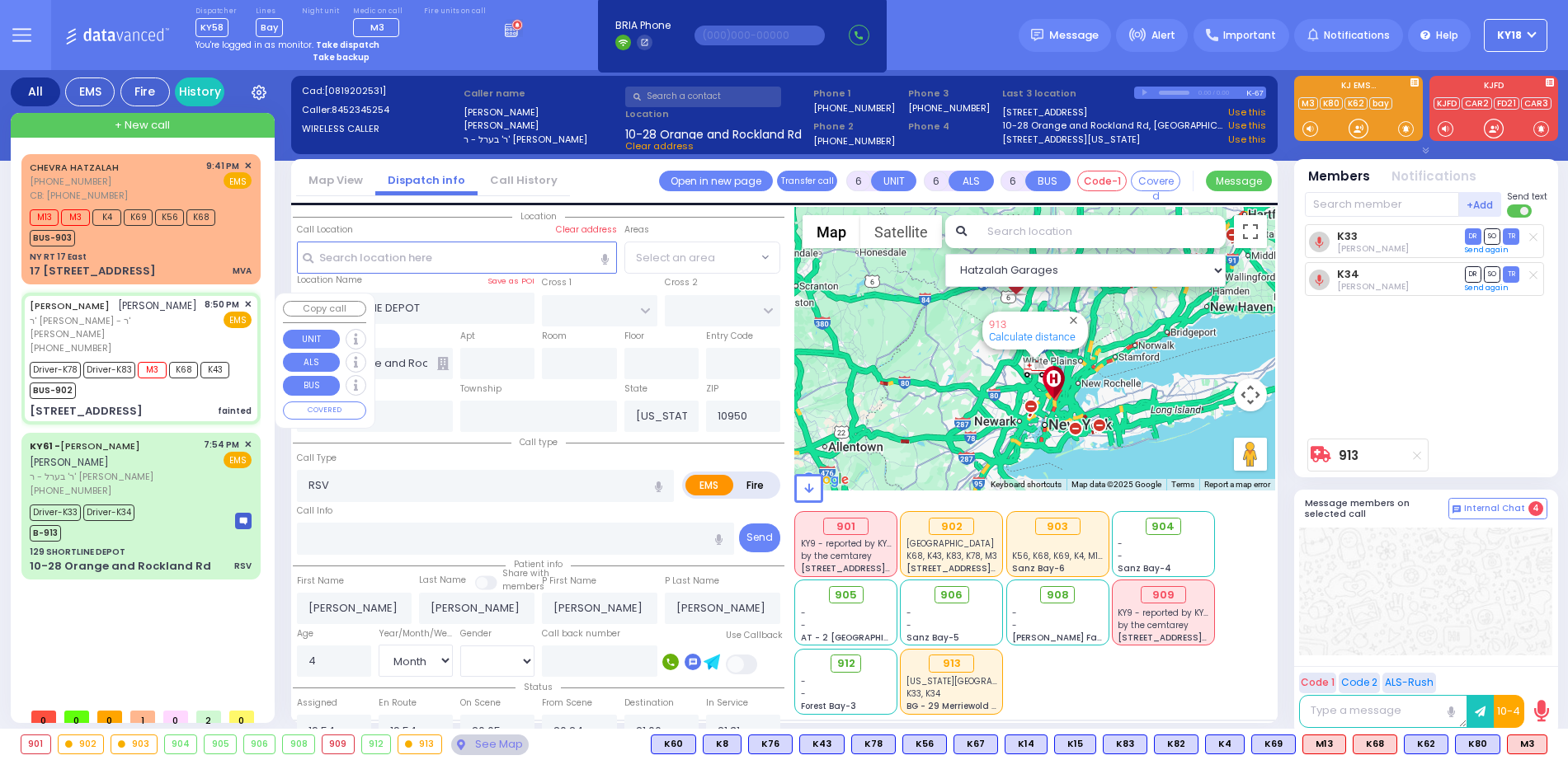
select select
type input "fainted"
radio input "true"
type input "YESHAYA GEDALYE"
type input "GLANZ"
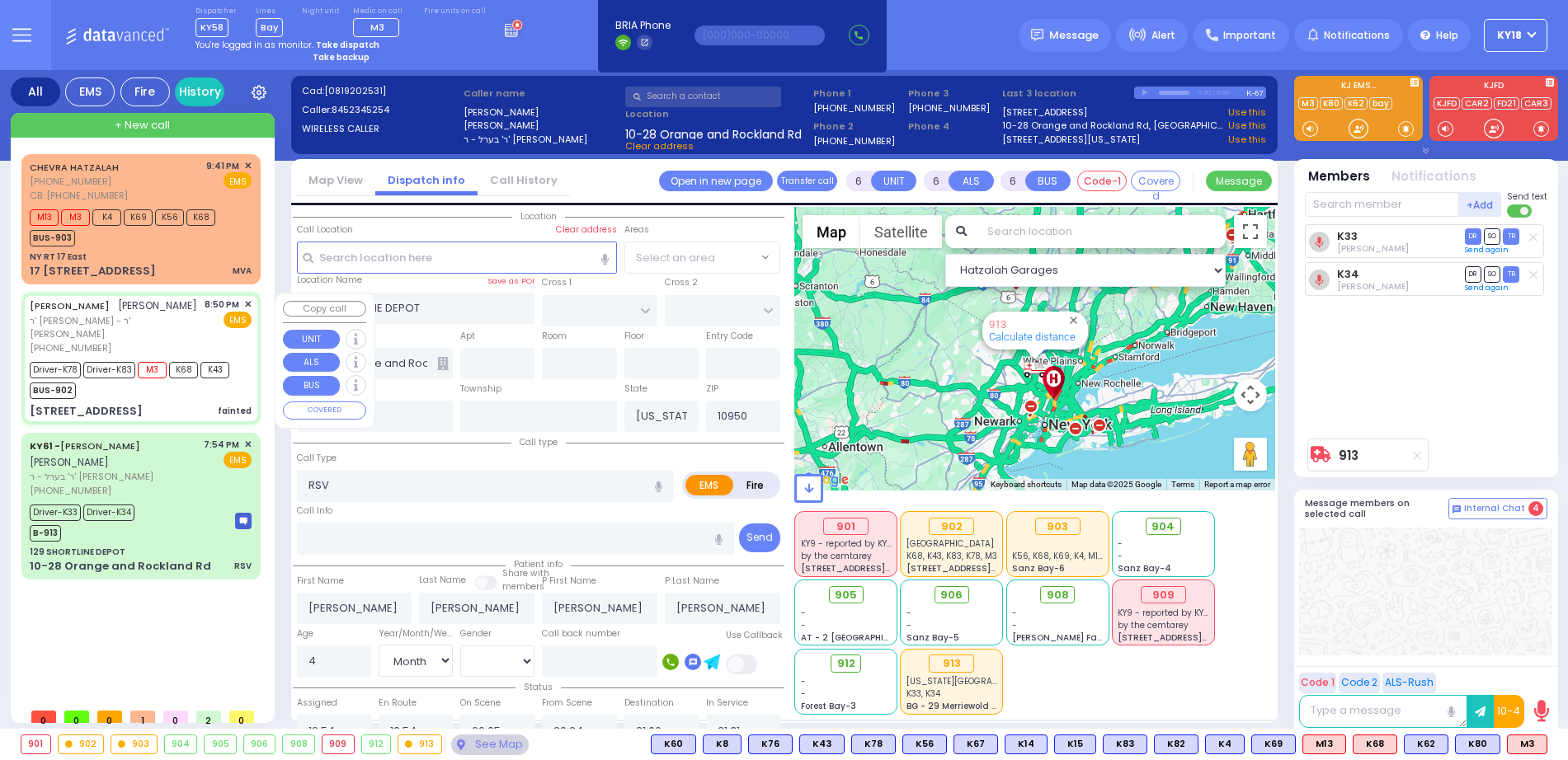
type input "Joel"
type input "Wagschal"
type input "37"
select select "Year"
select select "[DEMOGRAPHIC_DATA]"
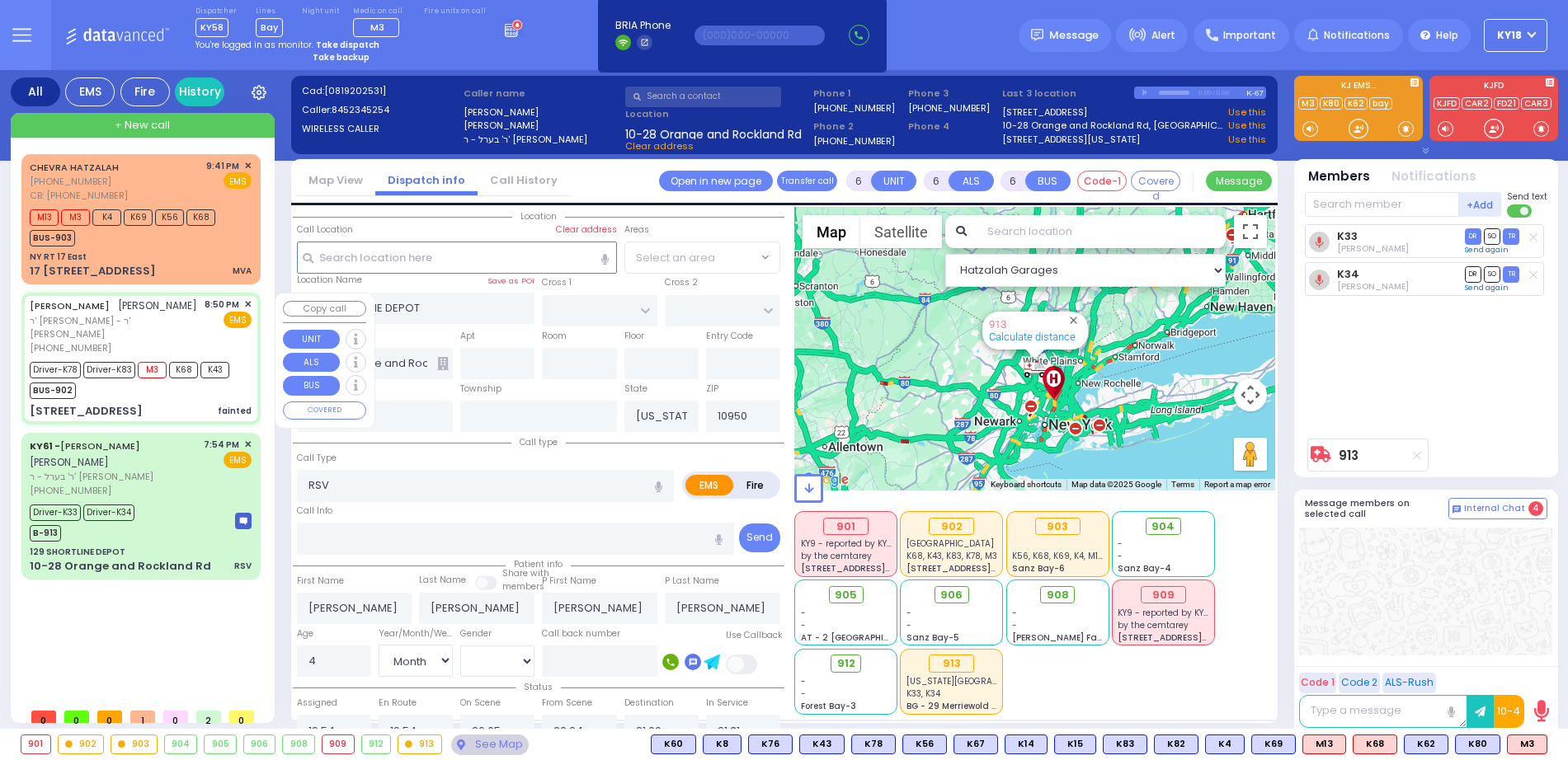
type input "20:50"
type input "20:51"
type input "20:53"
type input "21:24"
type input "21:49"
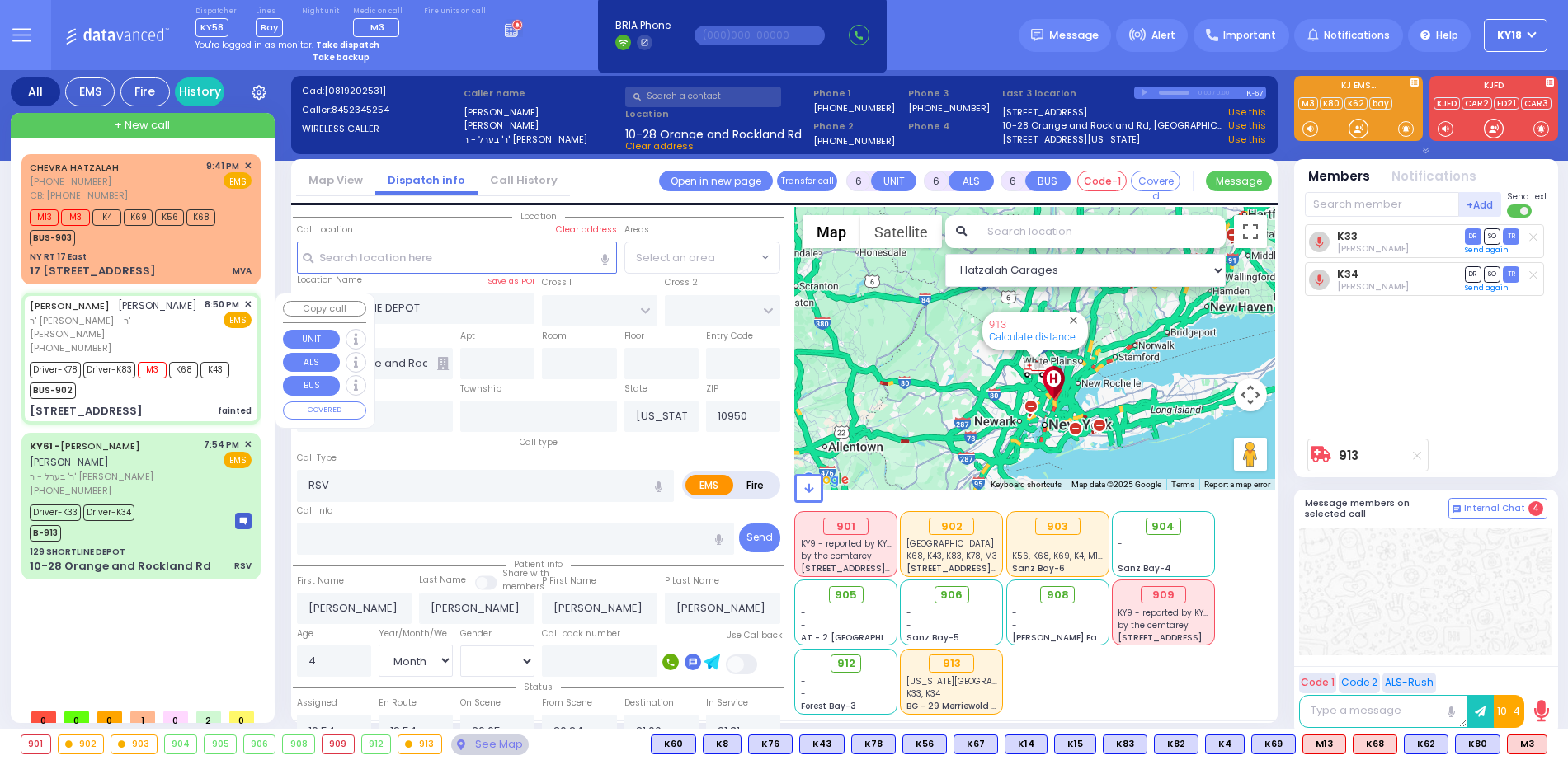
type input "Good Samaritan Hospital"
select select "Hatzalah Garages"
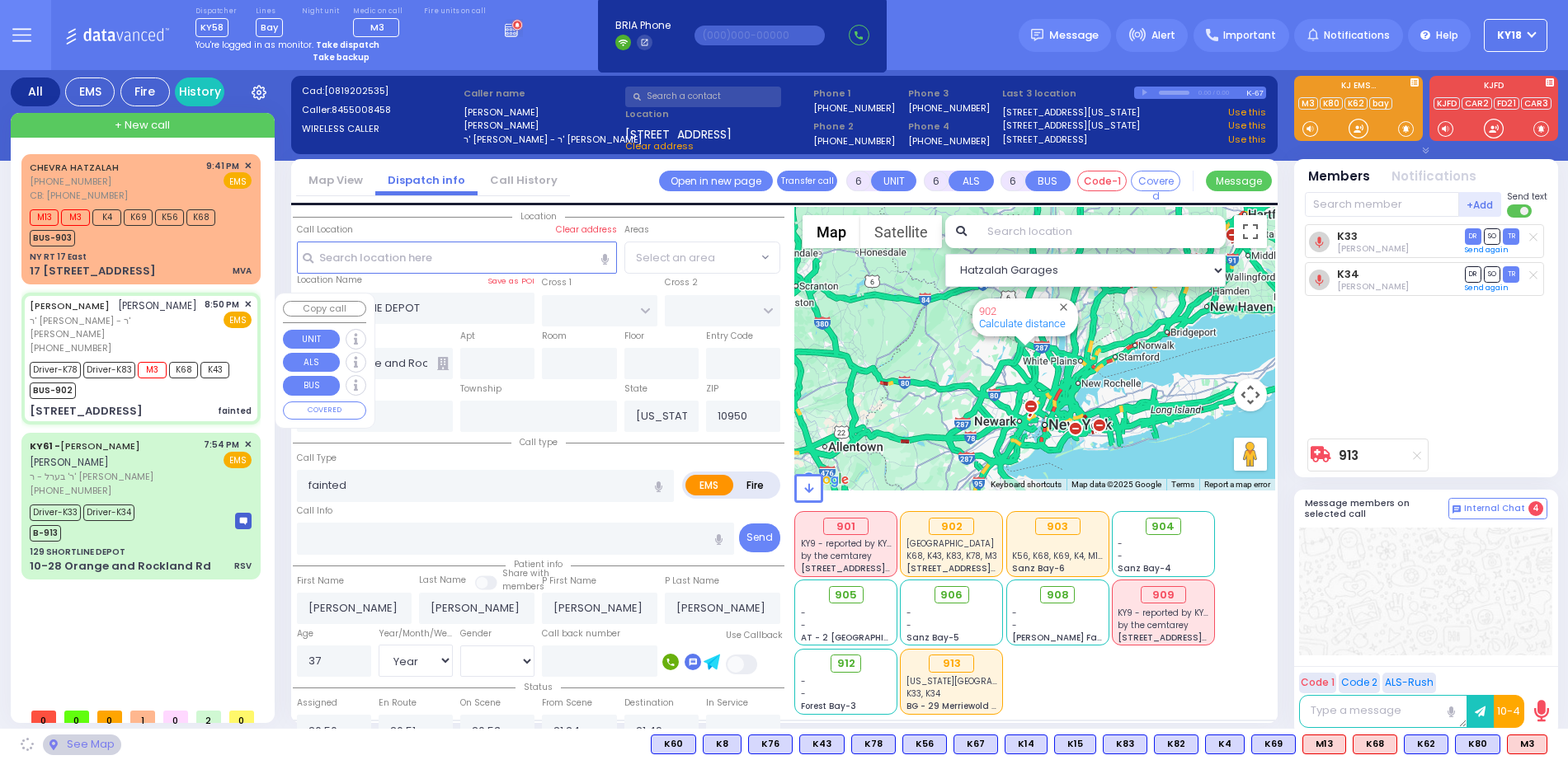
type input "[STREET_ADDRESS]"
type input "MONROE"
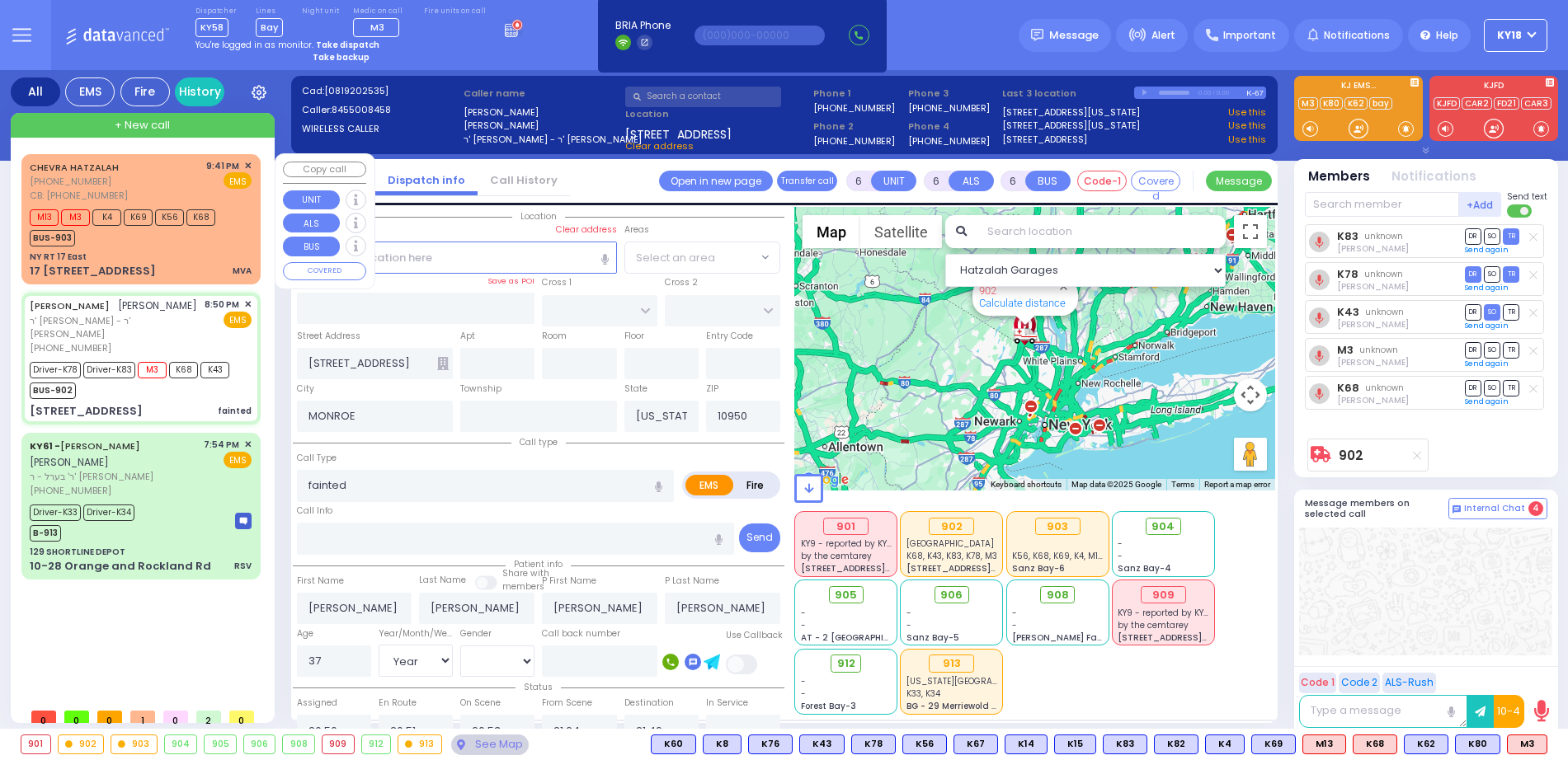
click at [156, 229] on div "BUS-903" at bounding box center [122, 236] width 185 height 20
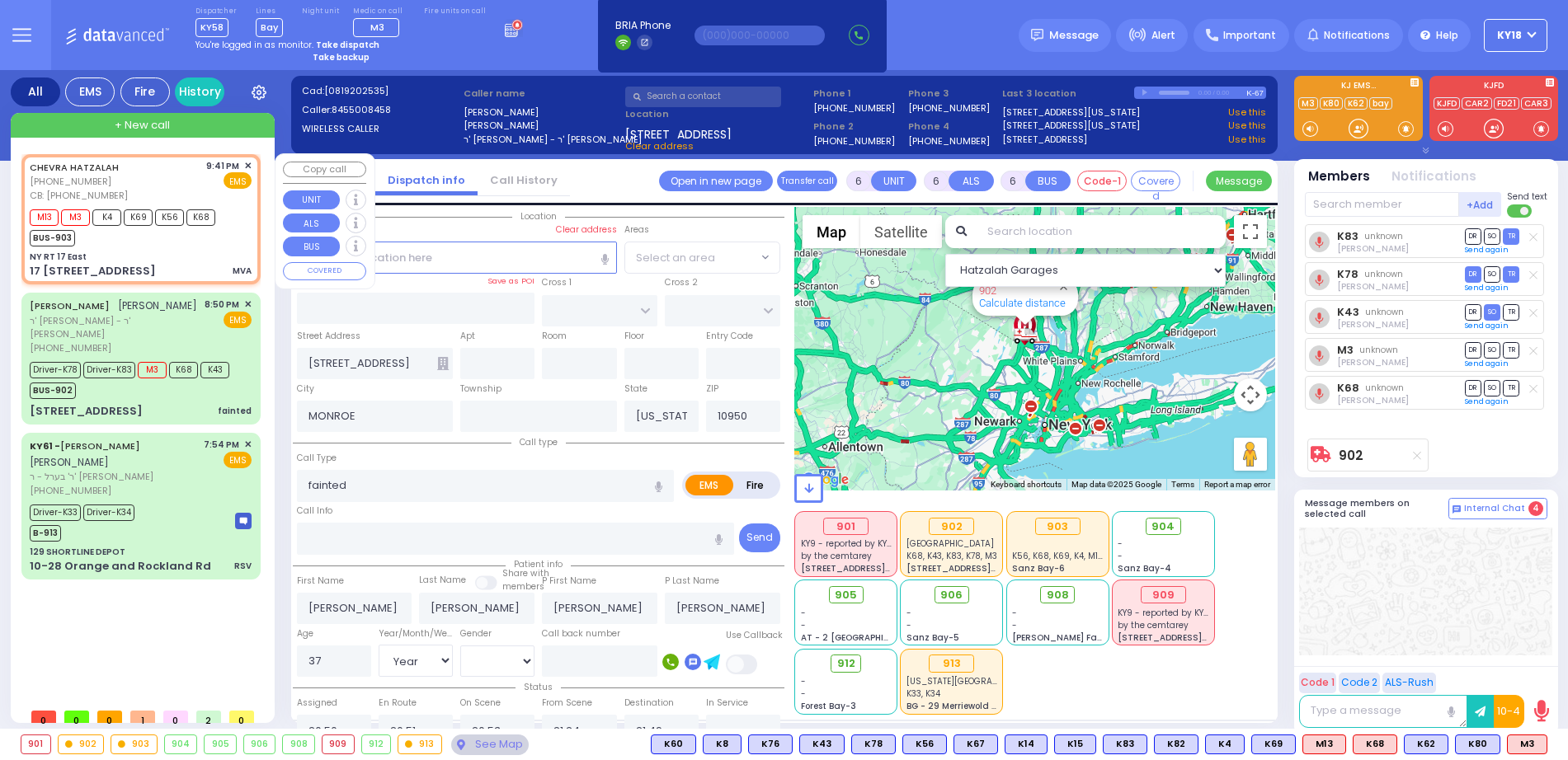
type input "4"
type input "1"
select select
type input "MVA"
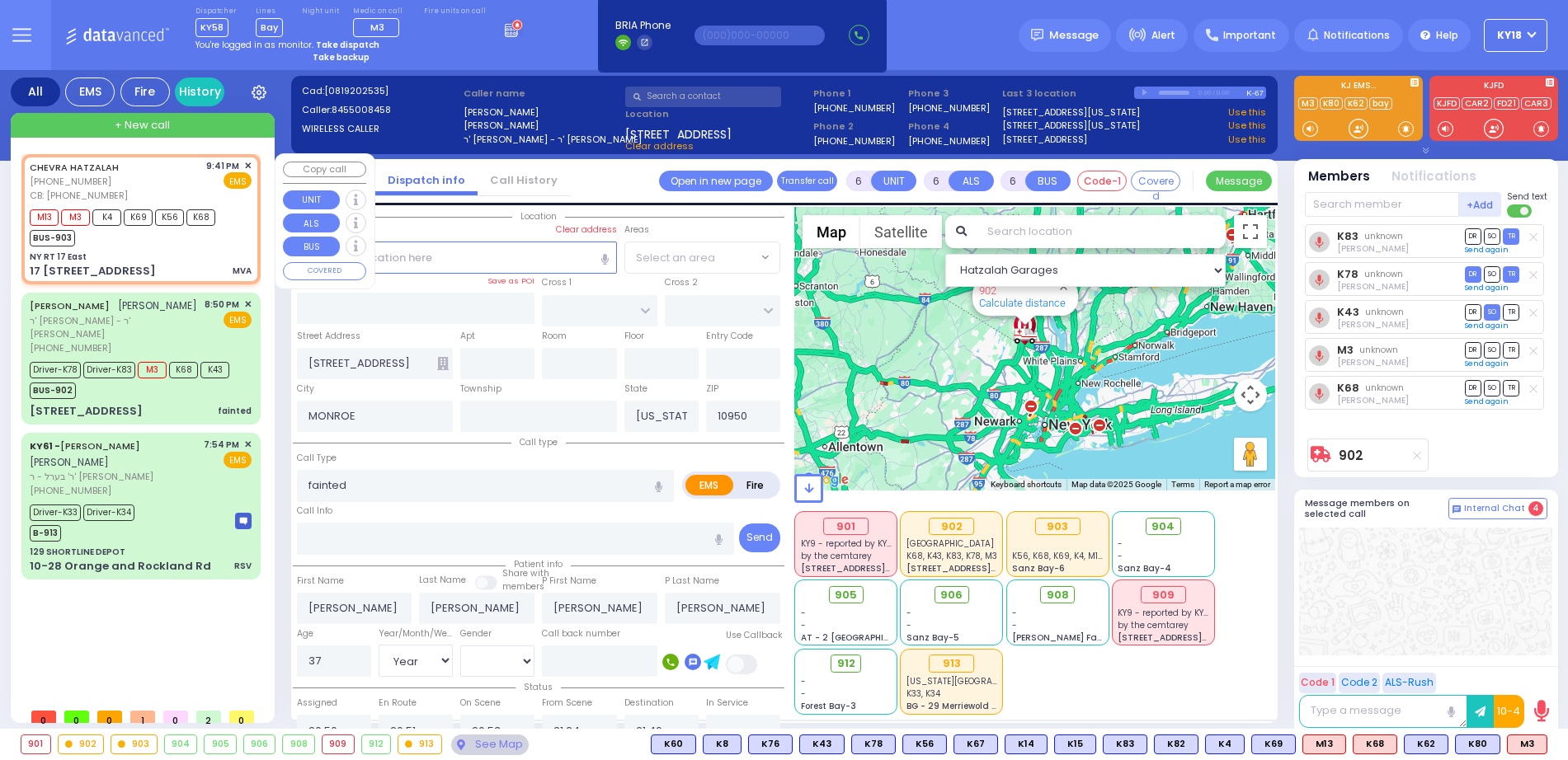
radio input "true"
select select
type input "3474230428"
type input "21:41"
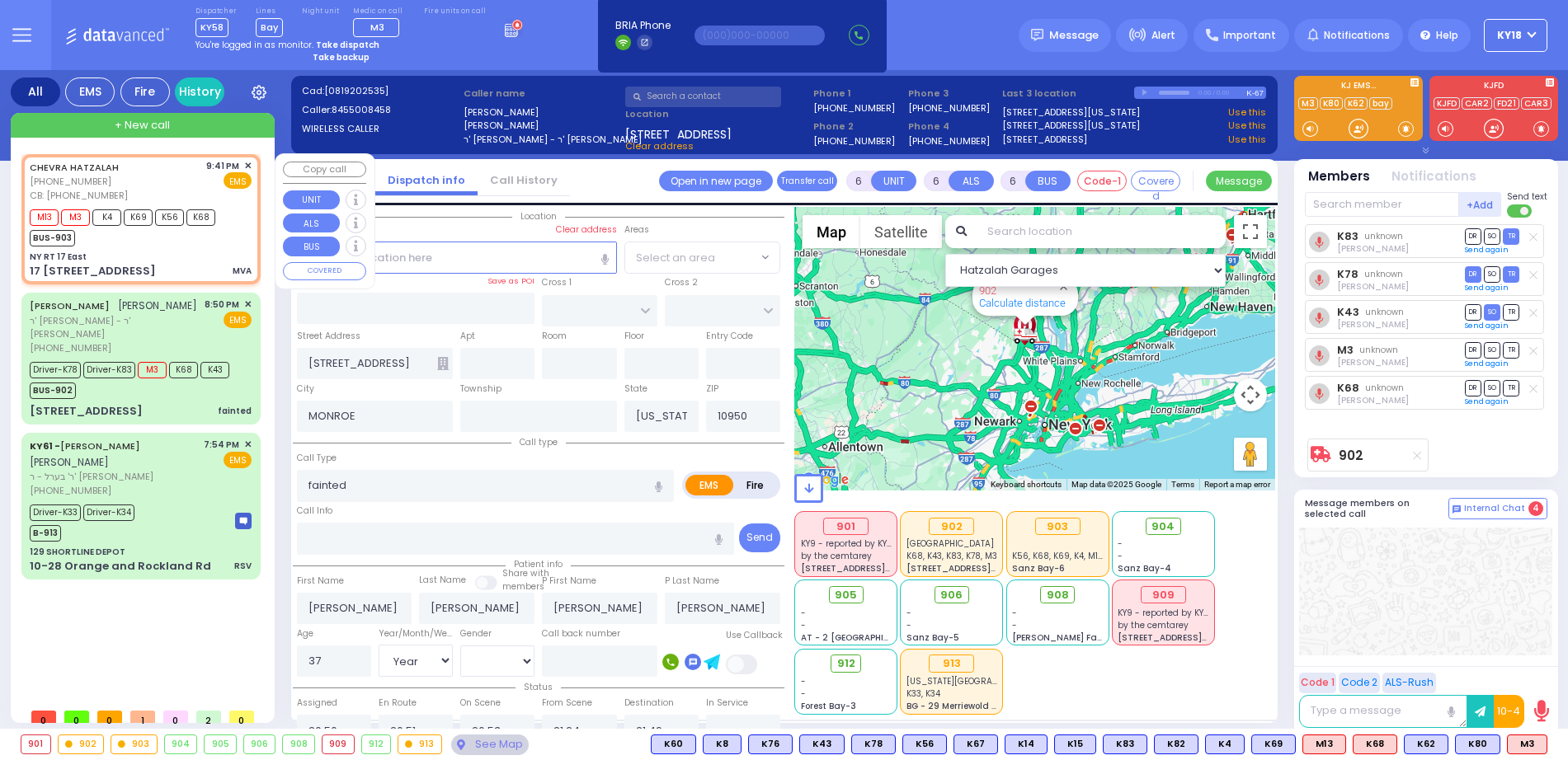
type input "21:43"
select select "Hatzalah Garages"
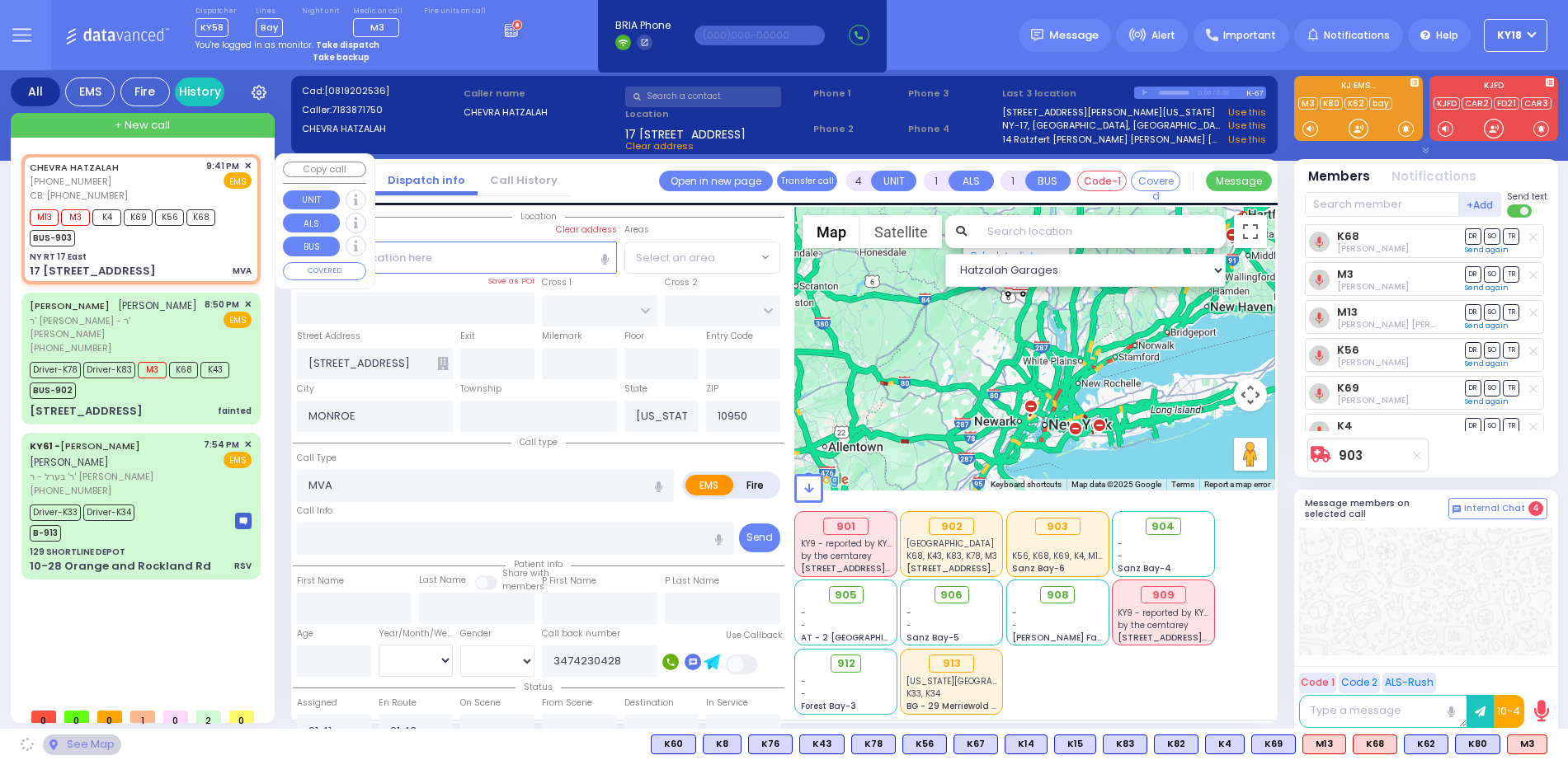
type input "NY RT 17 East"
type input "17 17 East Bound"
type input "129"
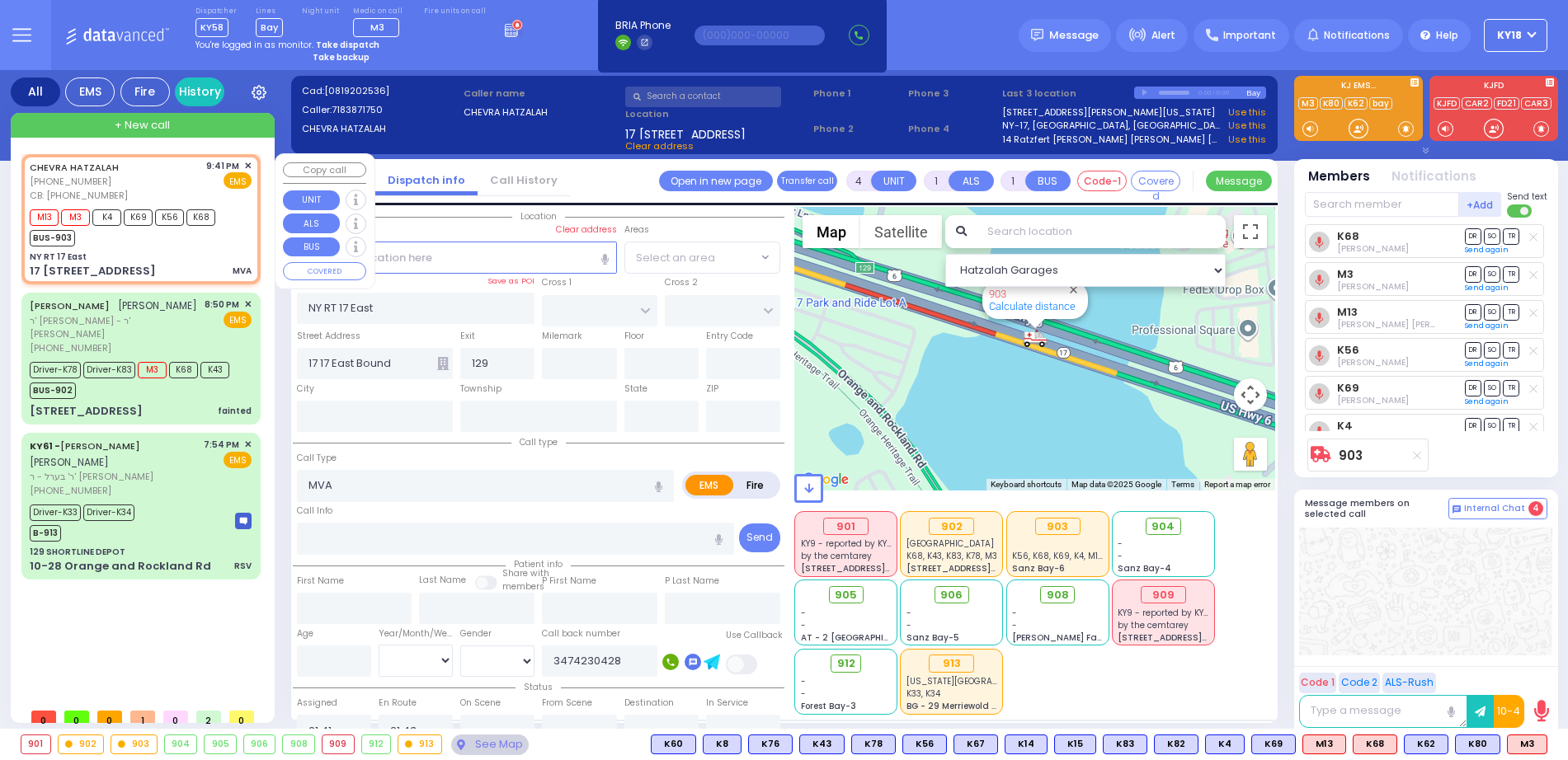
click at [127, 189] on div "CHEVRA HATZALAH (718) 387-1750 CB: (347) 423-0428 9:41 PM ✕ EMS" at bounding box center [141, 180] width 221 height 44
select select
radio input "true"
select select
select select "Hatzalah Garages"
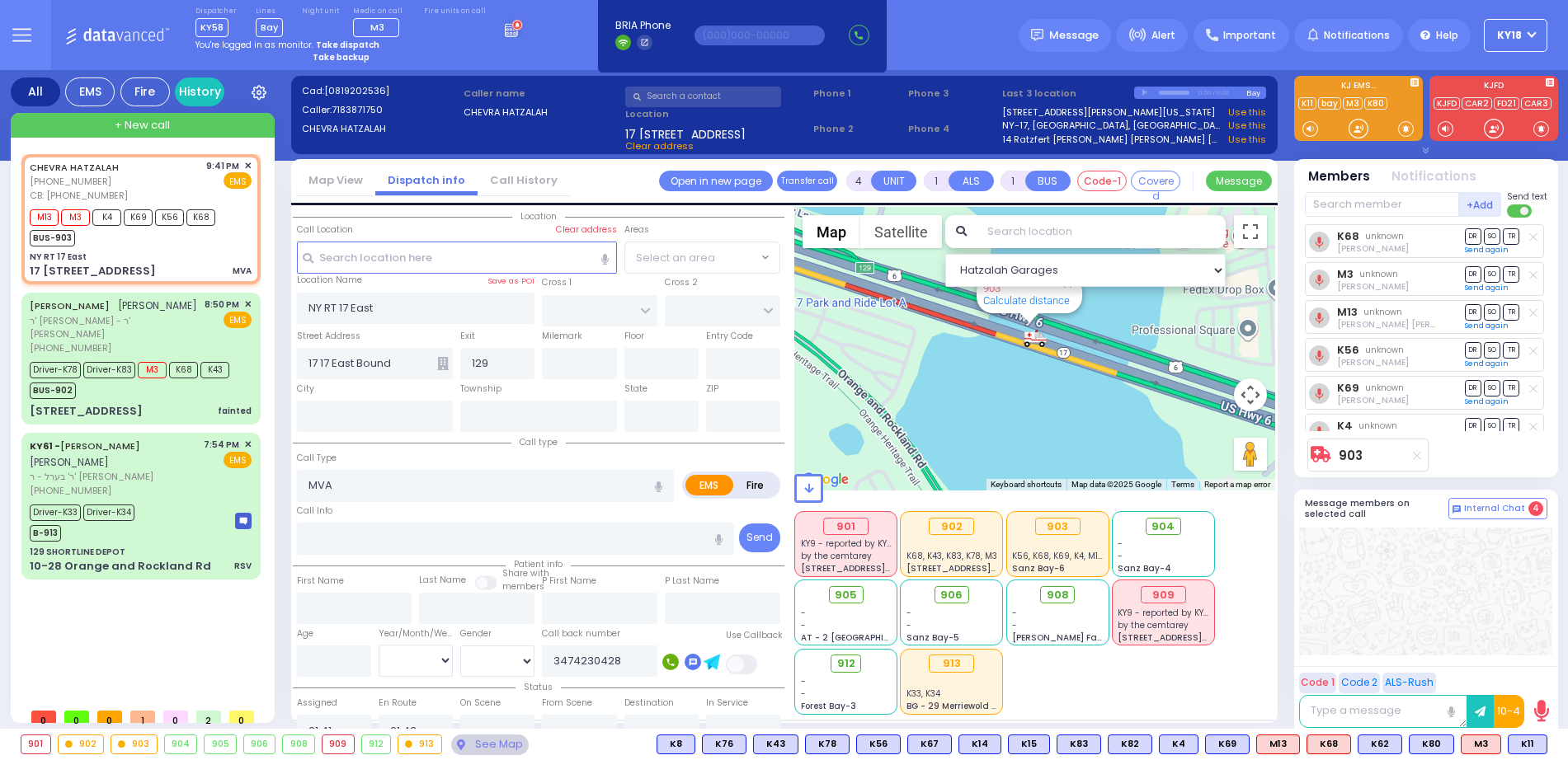
click at [918, 29] on div "Dispatcher KY58 shift has started. Are you ? Lines Bay" at bounding box center [784, 34] width 1568 height 70
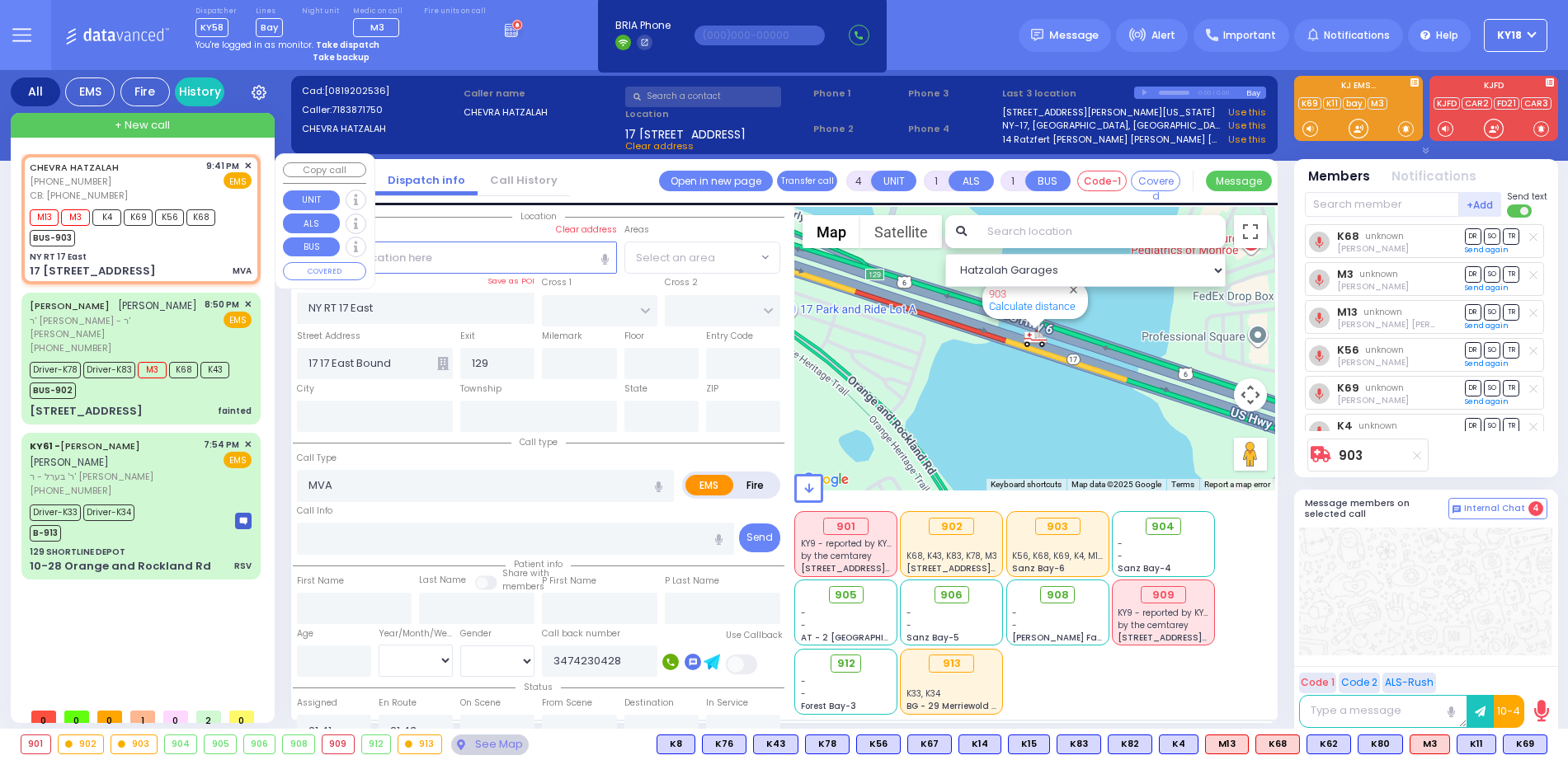
click at [193, 169] on div "CHEVRA HATZALAH (718) 387-1750 CB: (347) 423-0428 9:41 PM ✕ EMS" at bounding box center [141, 180] width 221 height 44
select select
radio input "true"
select select
select select "Hatzalah Garages"
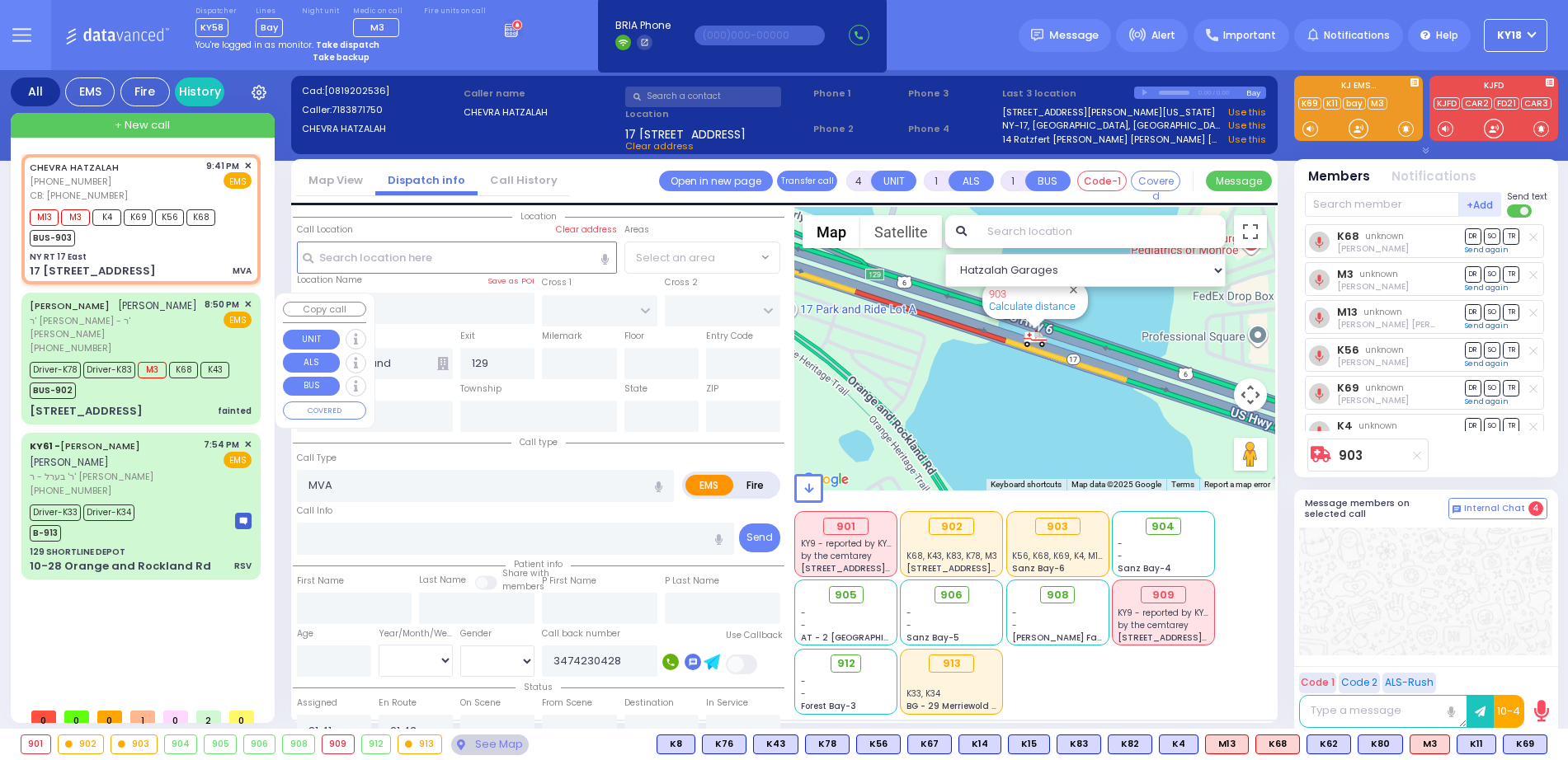
click at [190, 314] on div "YESHAYA GEDALYE GLANZ ישעי' גדלי' גלאנץ" at bounding box center [114, 306] width 168 height 17
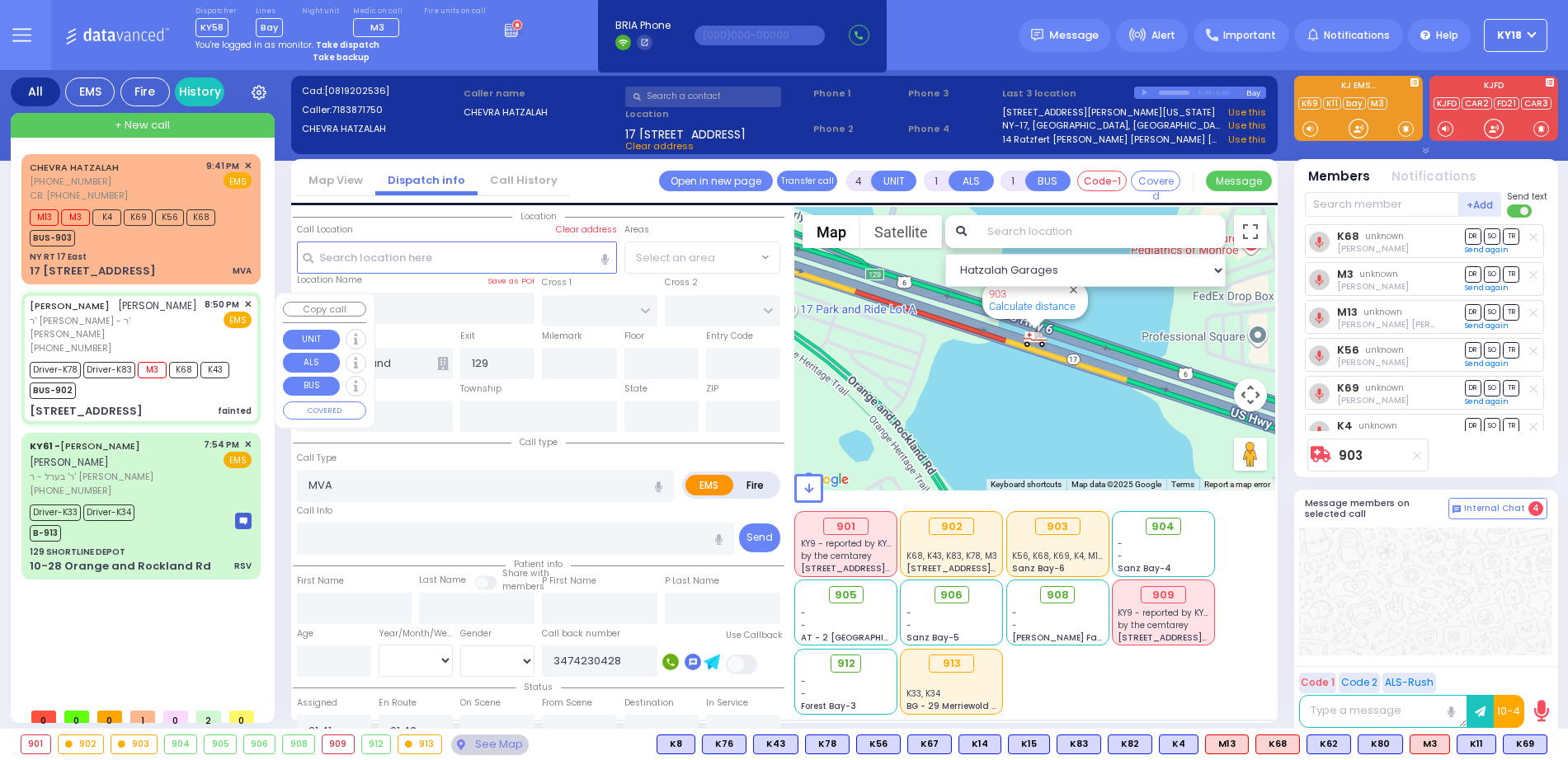
type input "6"
select select
type input "fainted"
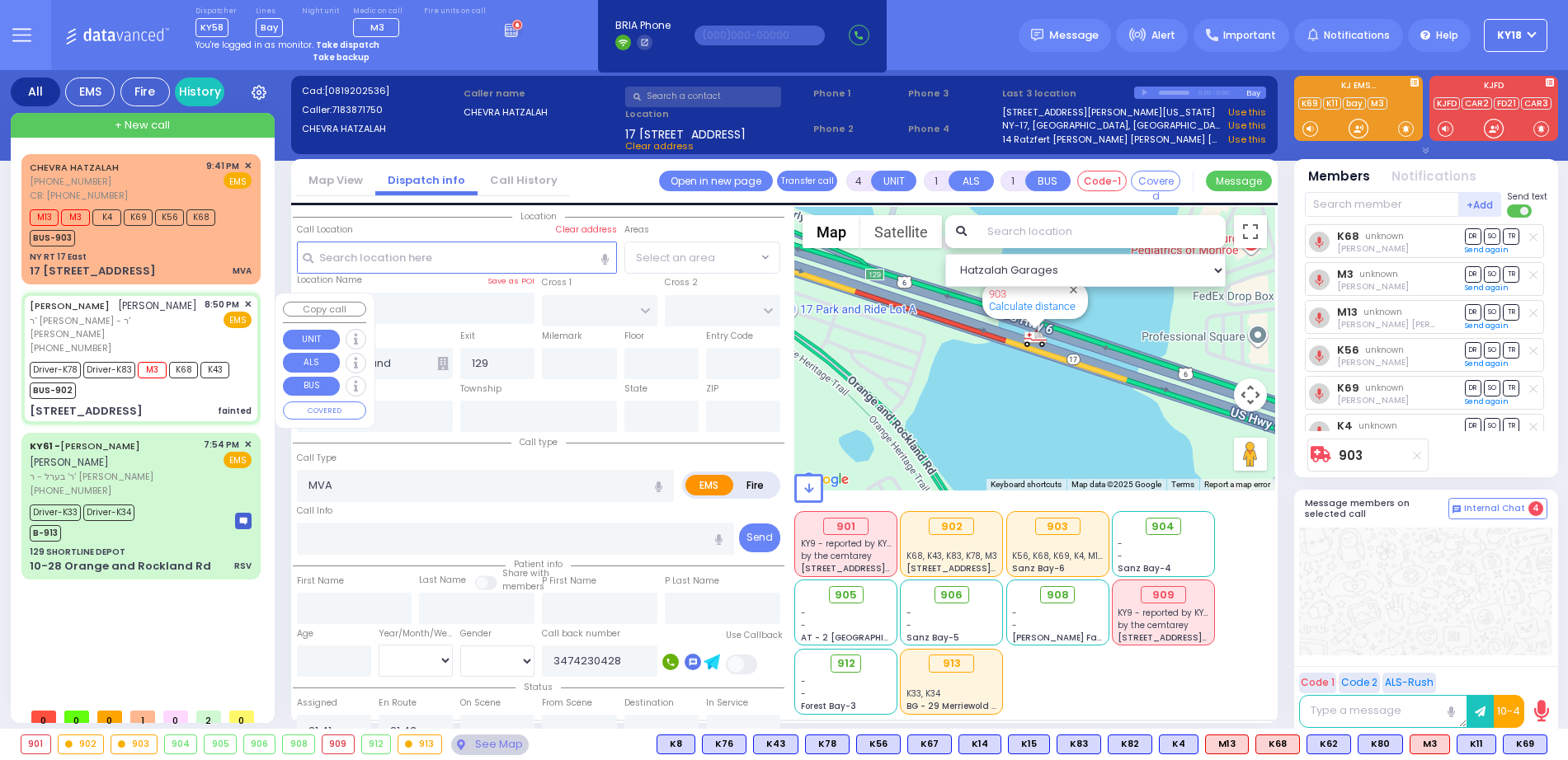
radio input "true"
type input "YESHAYA GEDALYE"
type input "GLANZ"
type input "Joel"
type input "Wagschal"
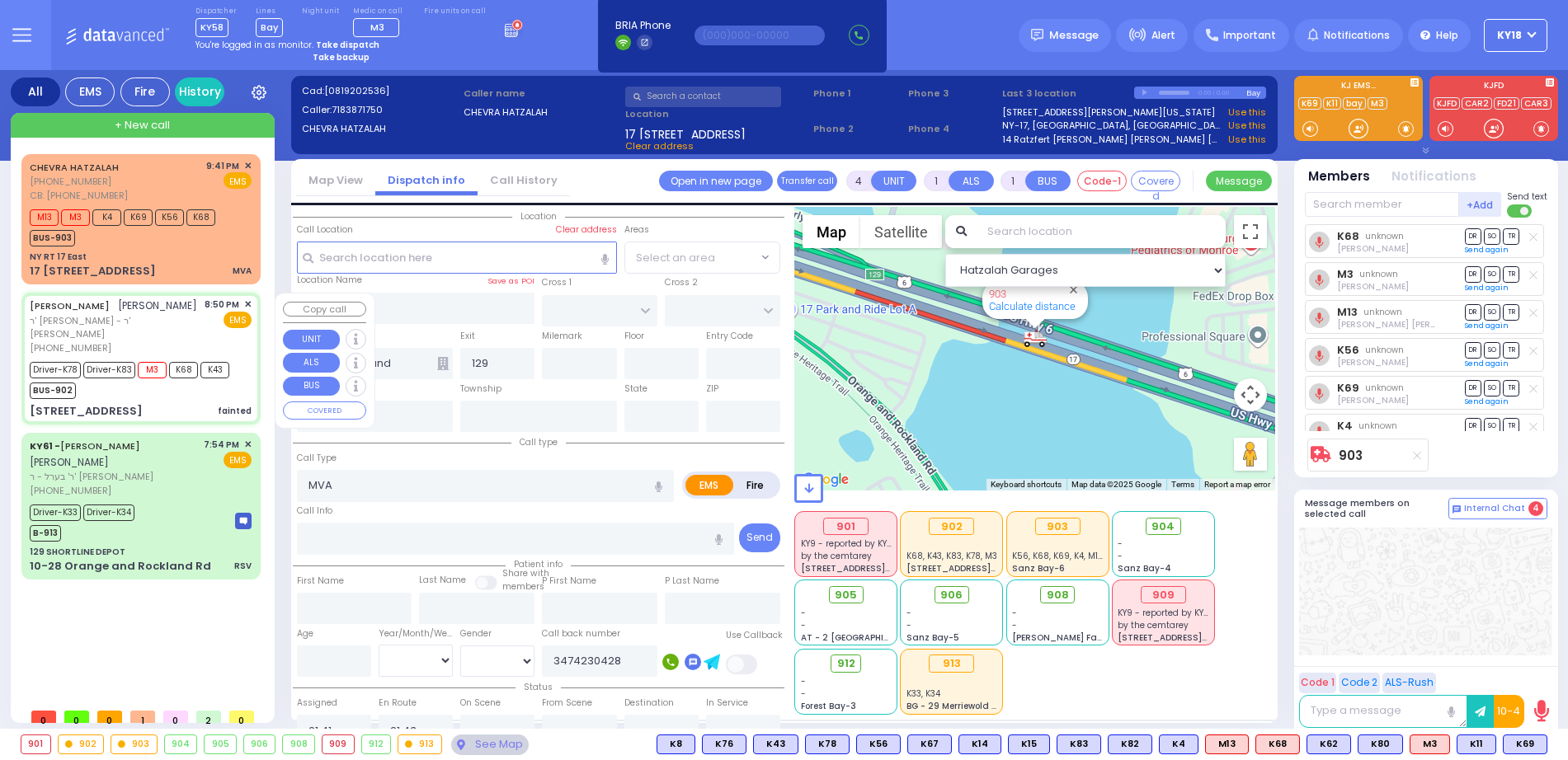
type input "37"
select select "Year"
select select "[DEMOGRAPHIC_DATA]"
type input "20:50"
type input "20:51"
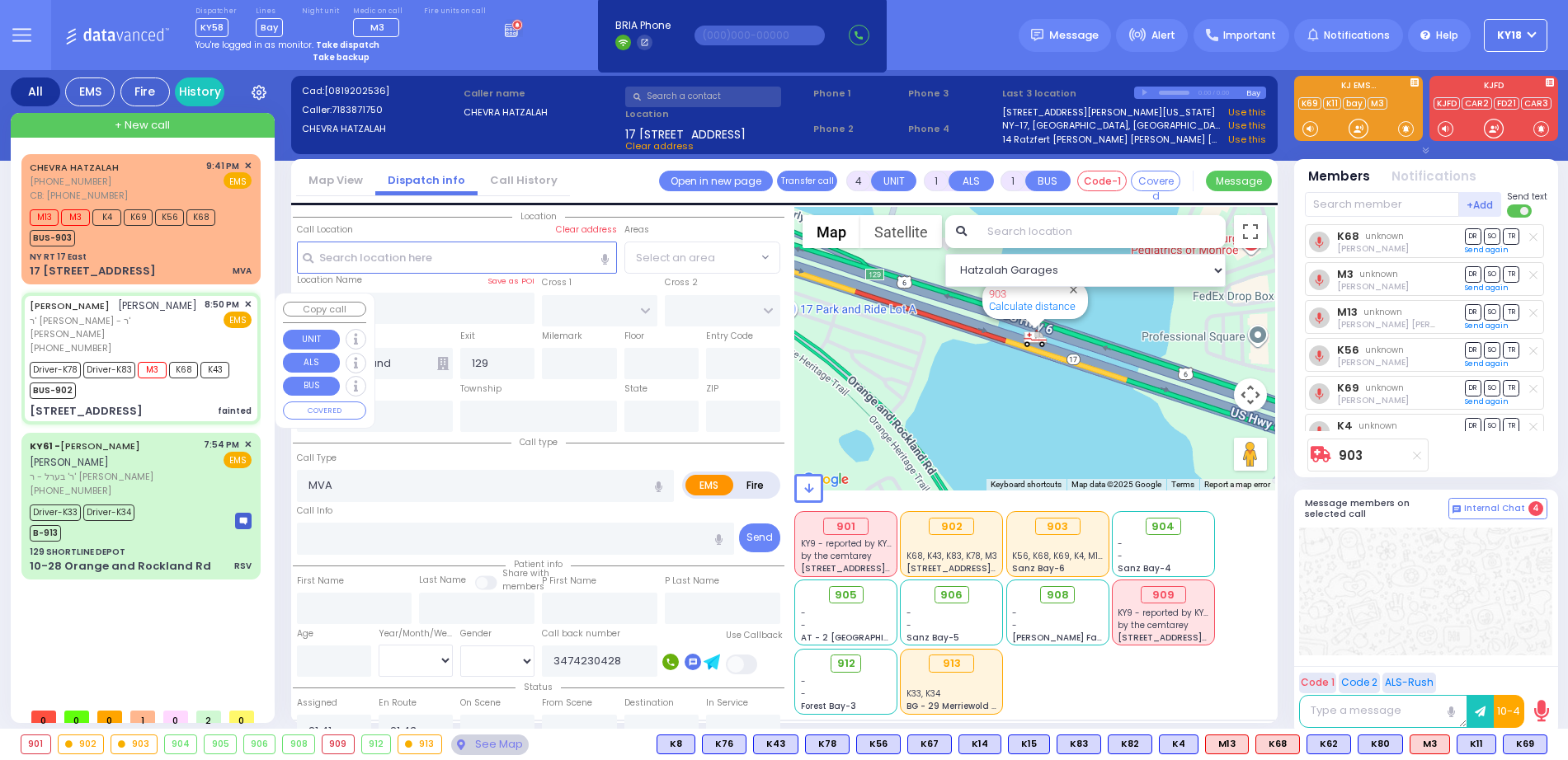
type input "20:53"
type input "21:24"
type input "21:49"
type input "21:52"
type input "Good Samaritan Hospital"
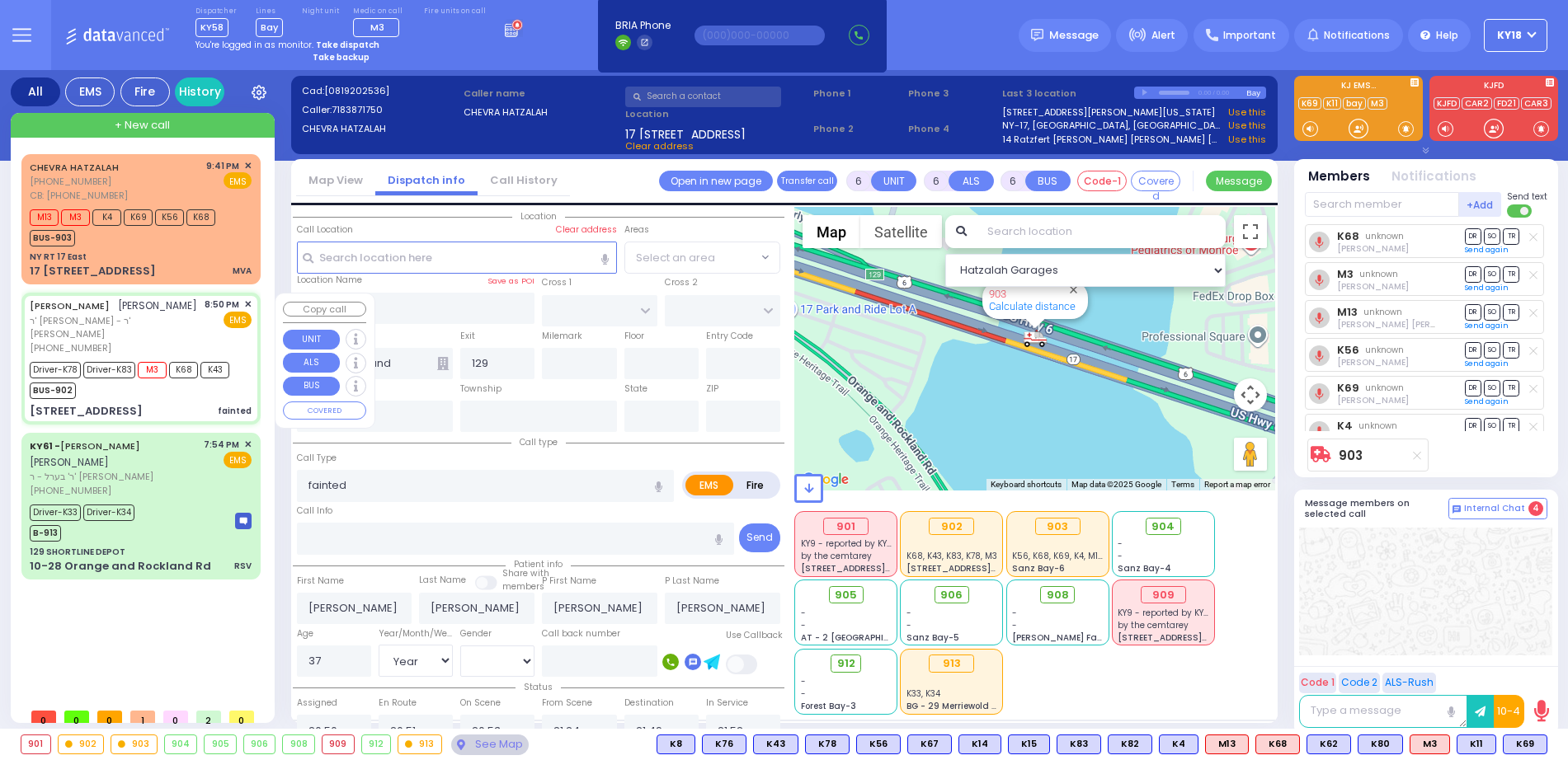
type input "[STREET_ADDRESS]"
type input "MONROE"
type input "New York"
type input "10950"
select select "Hatzalah Garages"
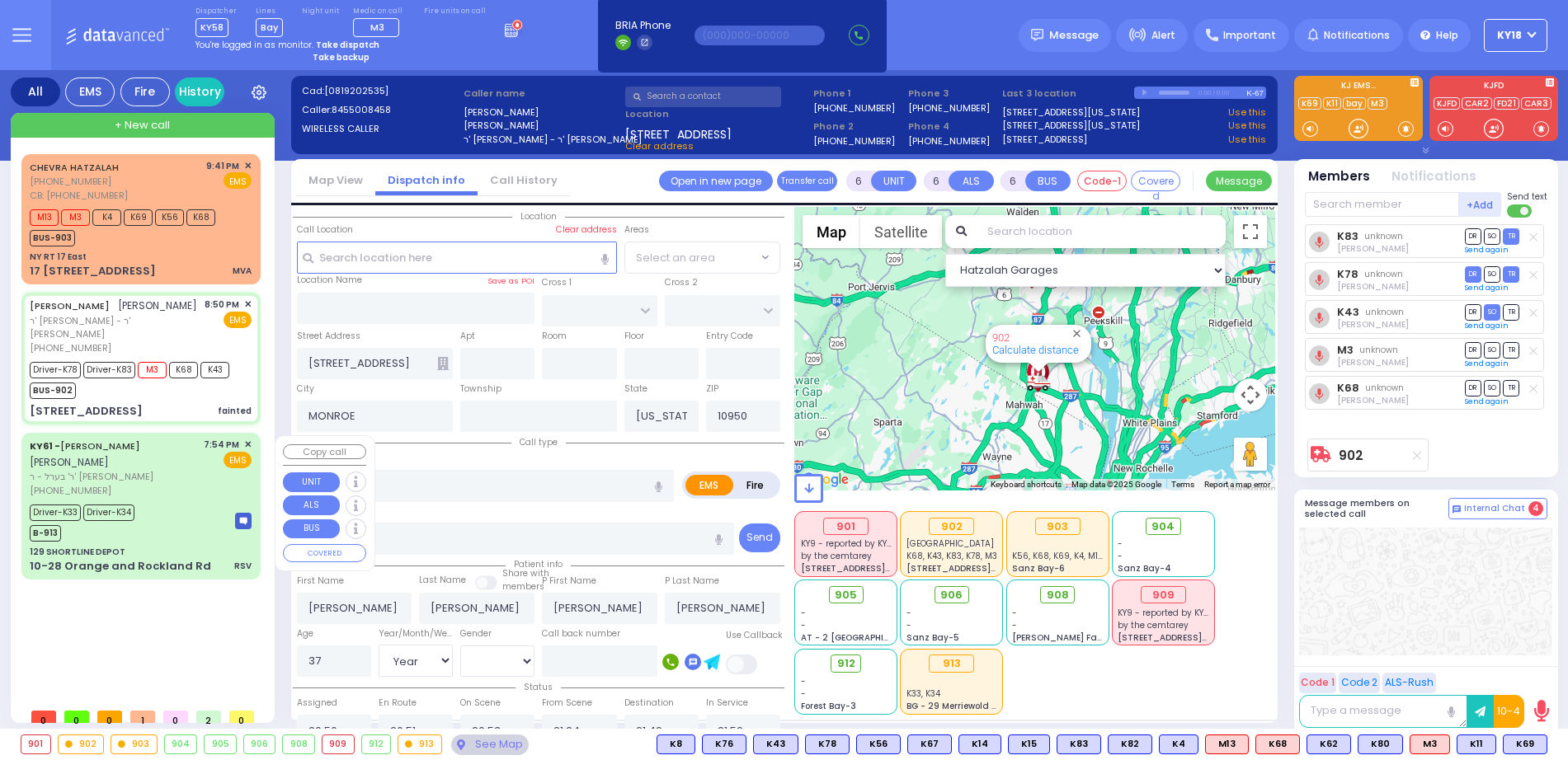
click at [167, 461] on div "KY61 - ARON ZEV POLACHECK אהרן זאב פאלאטשעק" at bounding box center [114, 454] width 168 height 33
select select
type input "RSV"
radio input "true"
type input "ARON ZEV"
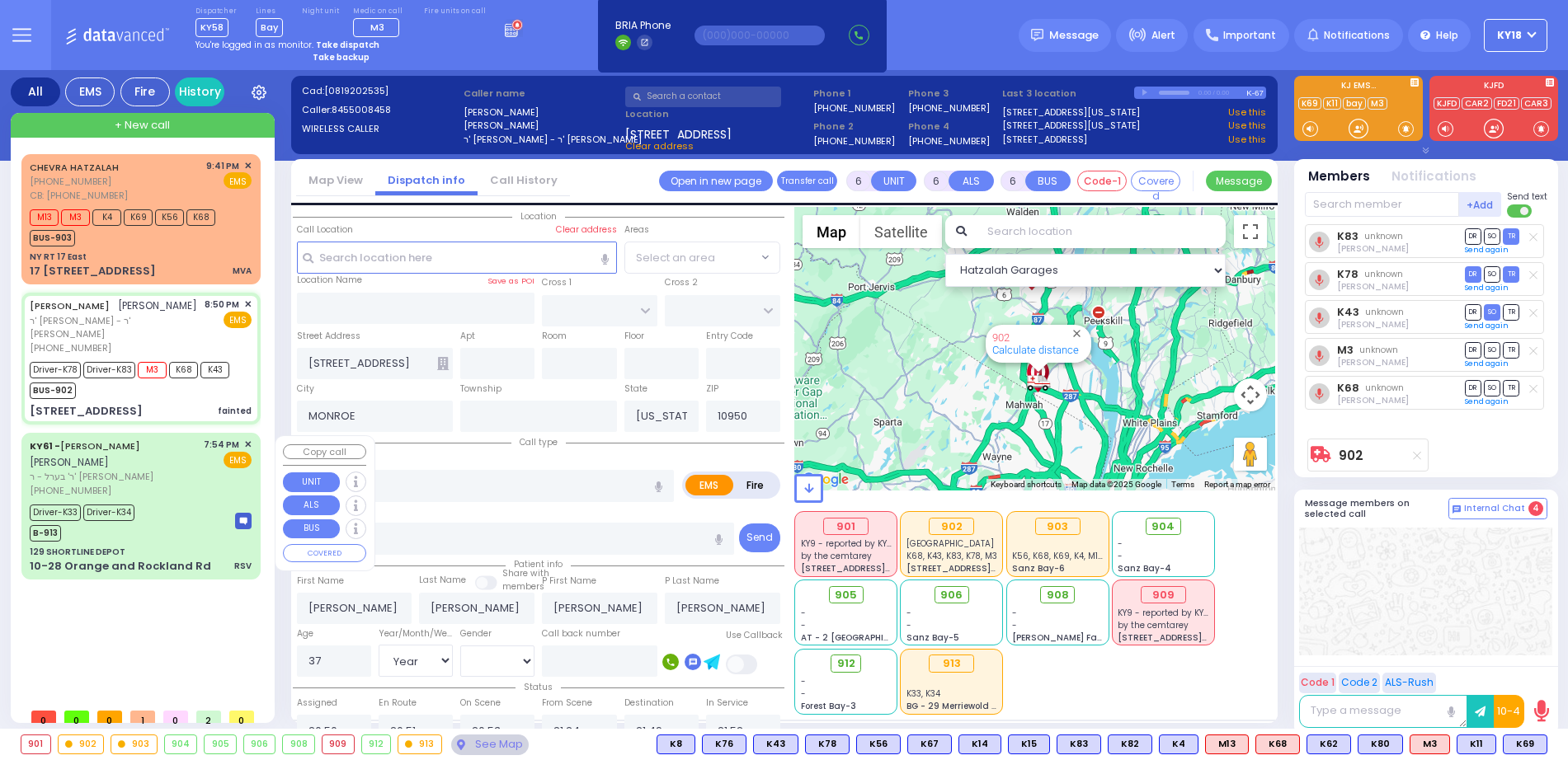
type input "POLACHECK"
type input "Tzvi"
type input "Klein"
type input "4"
select select "Month"
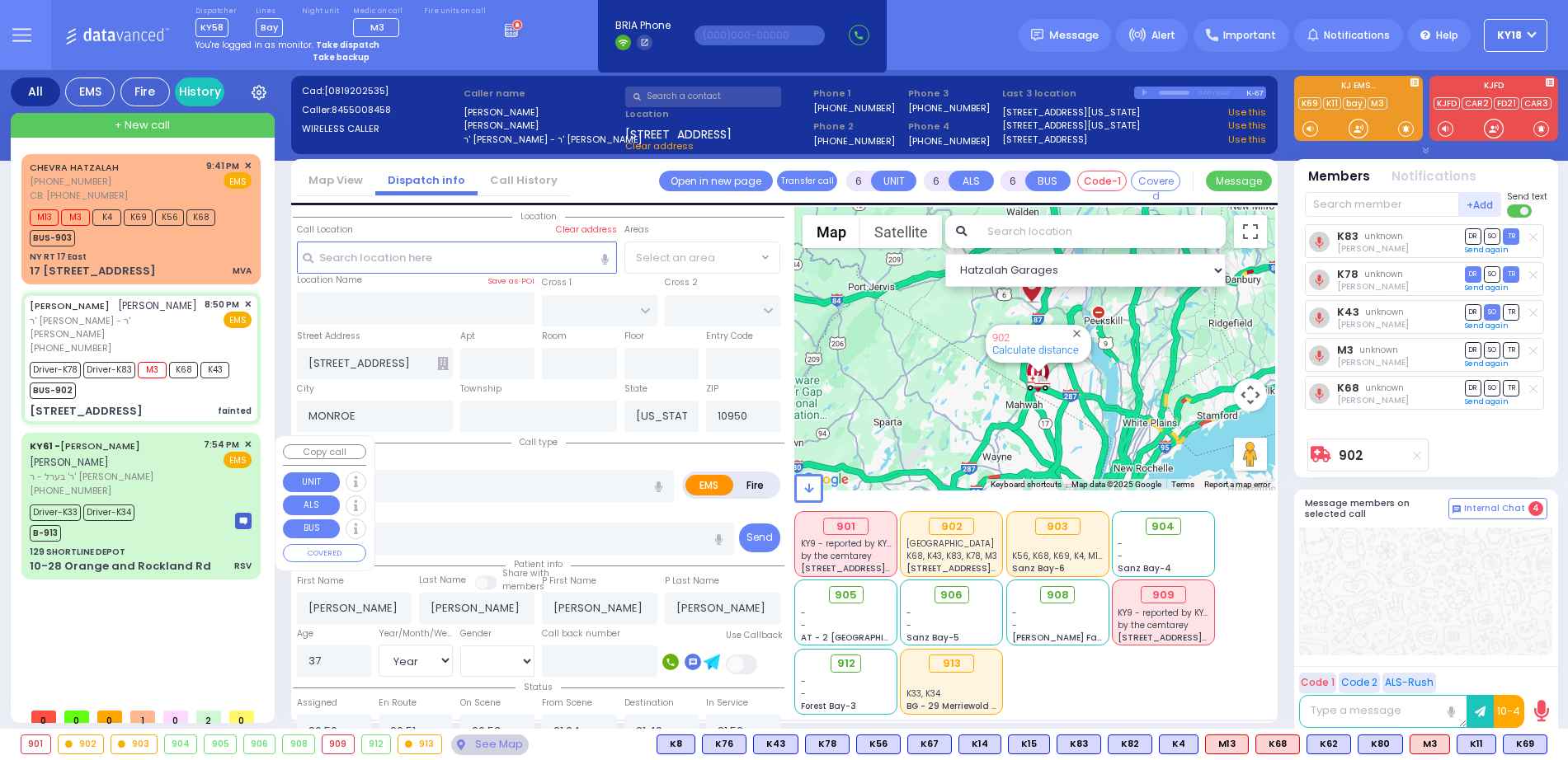
select select "[DEMOGRAPHIC_DATA]"
type input "19:54"
type input "20:05"
type input "20:24"
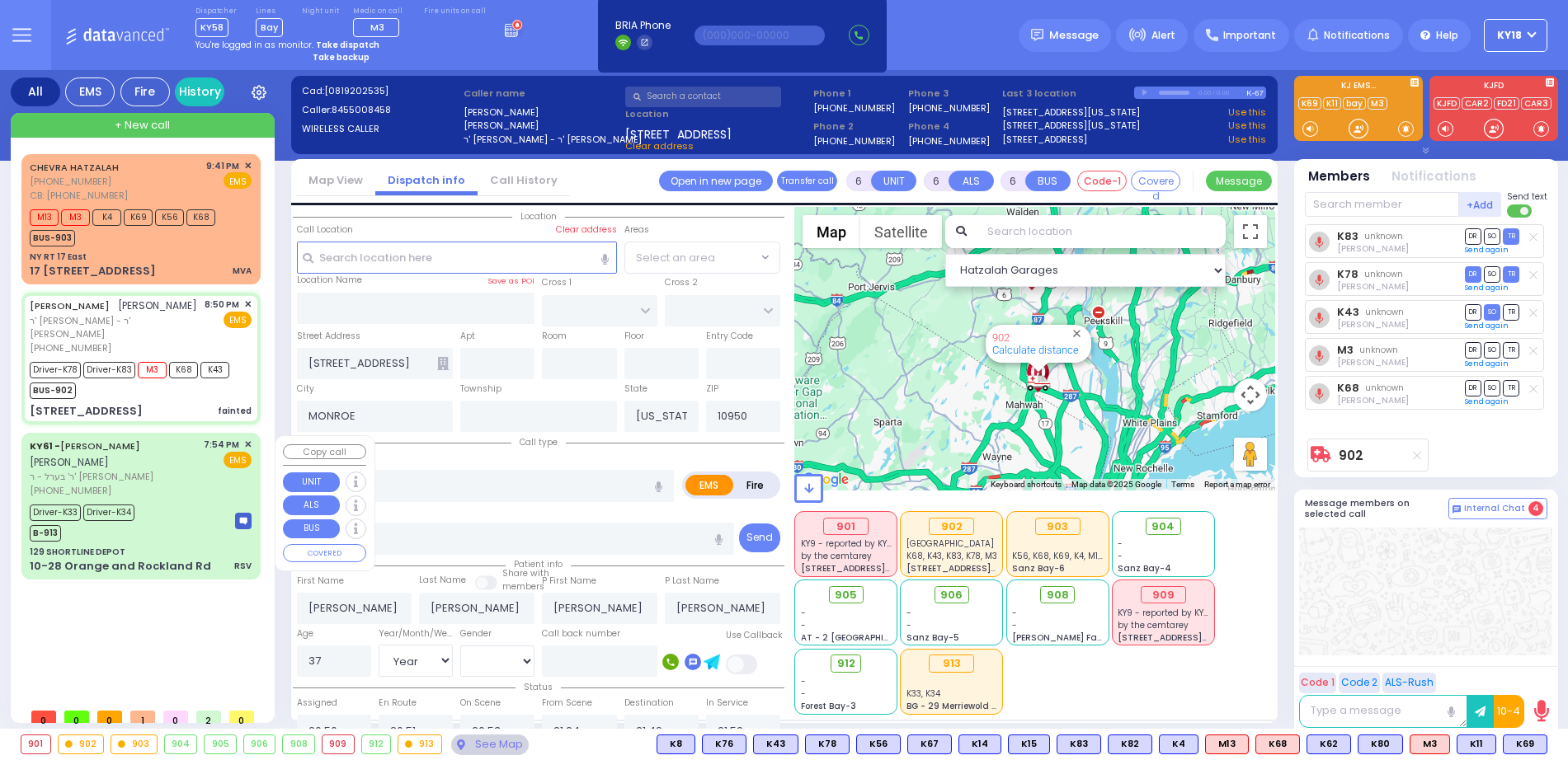
type input "21:00"
type input "21:31"
type input "New York Presbyterian Hospital- Columbia Campus"
select select "Hatzalah Garages"
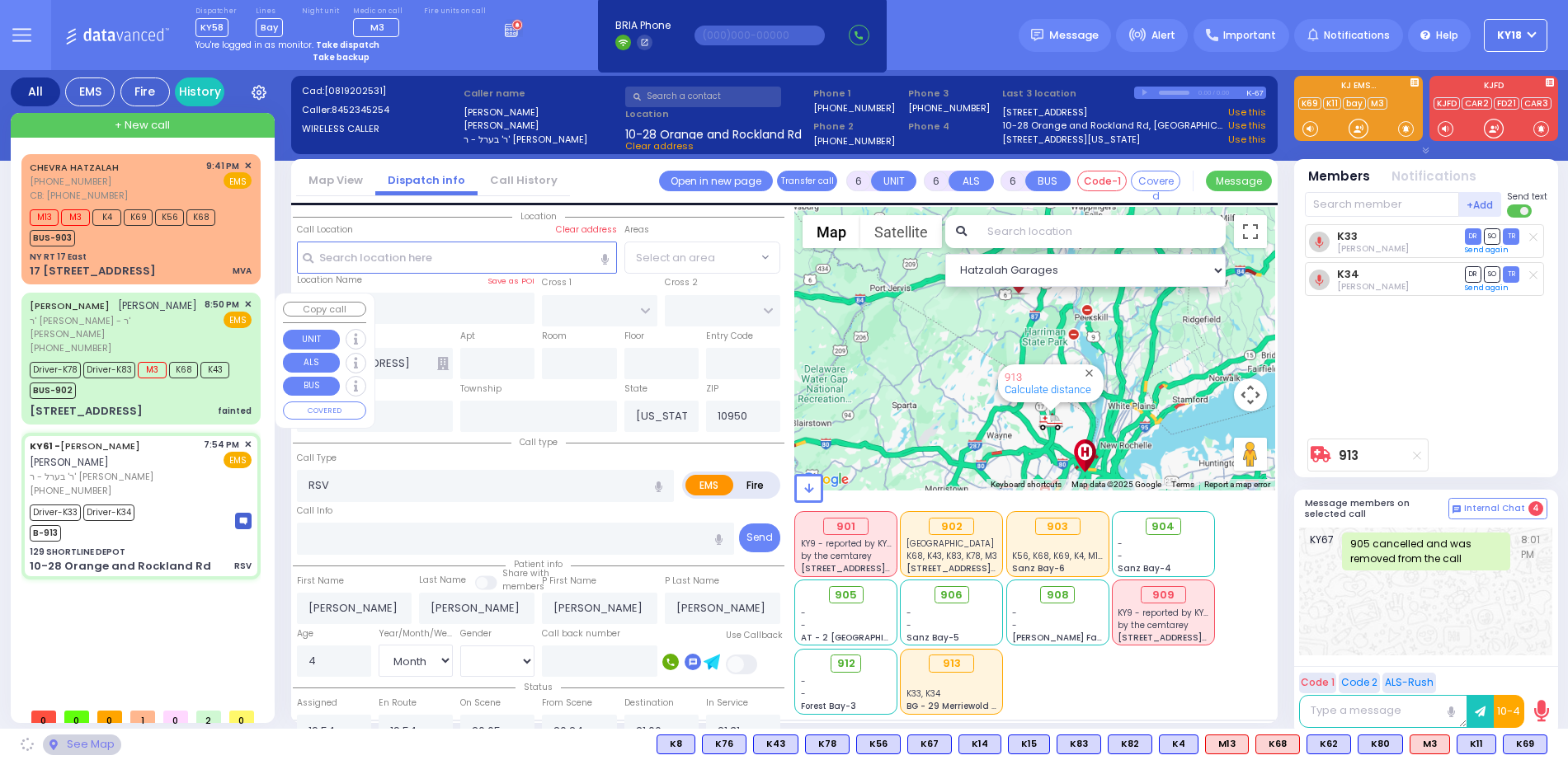
type input "129 SHORTLINE DEPOT"
type input "10-28 Orange and Rockland Rd"
type input "Monroe"
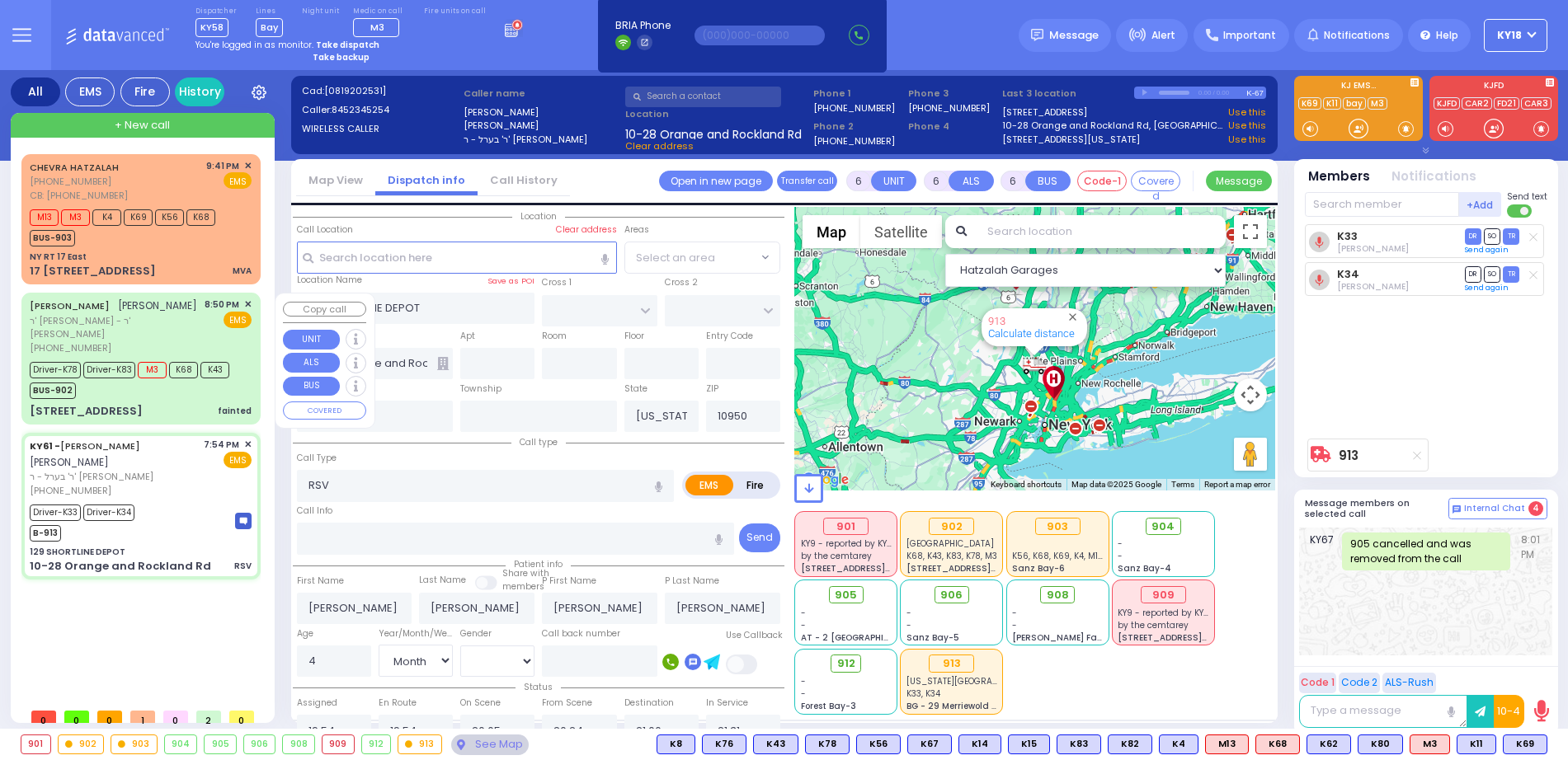
click at [171, 371] on span "K68" at bounding box center [183, 370] width 29 height 17
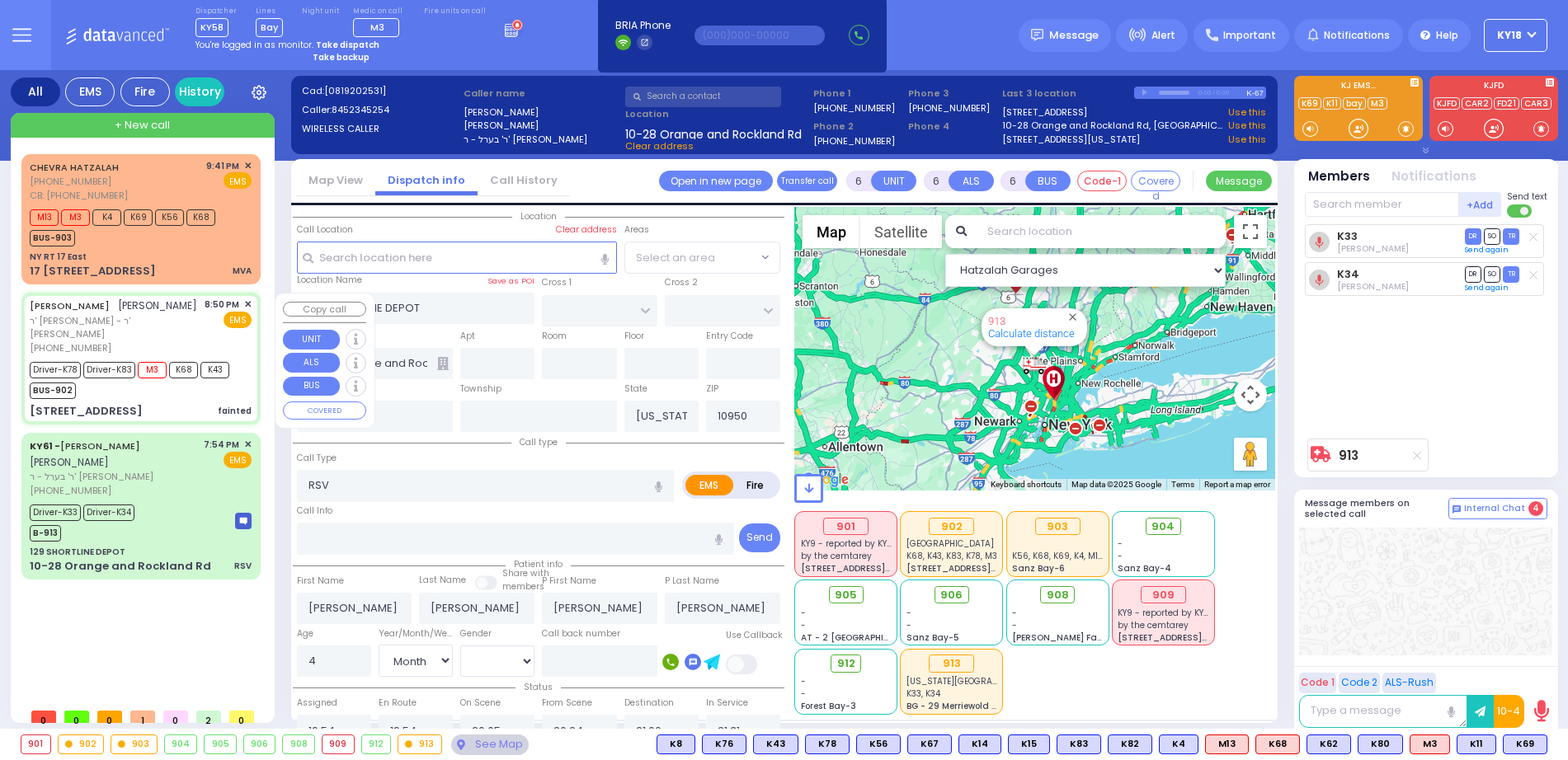
select select
type input "fainted"
radio input "true"
type input "YESHAYA GEDALYE"
type input "GLANZ"
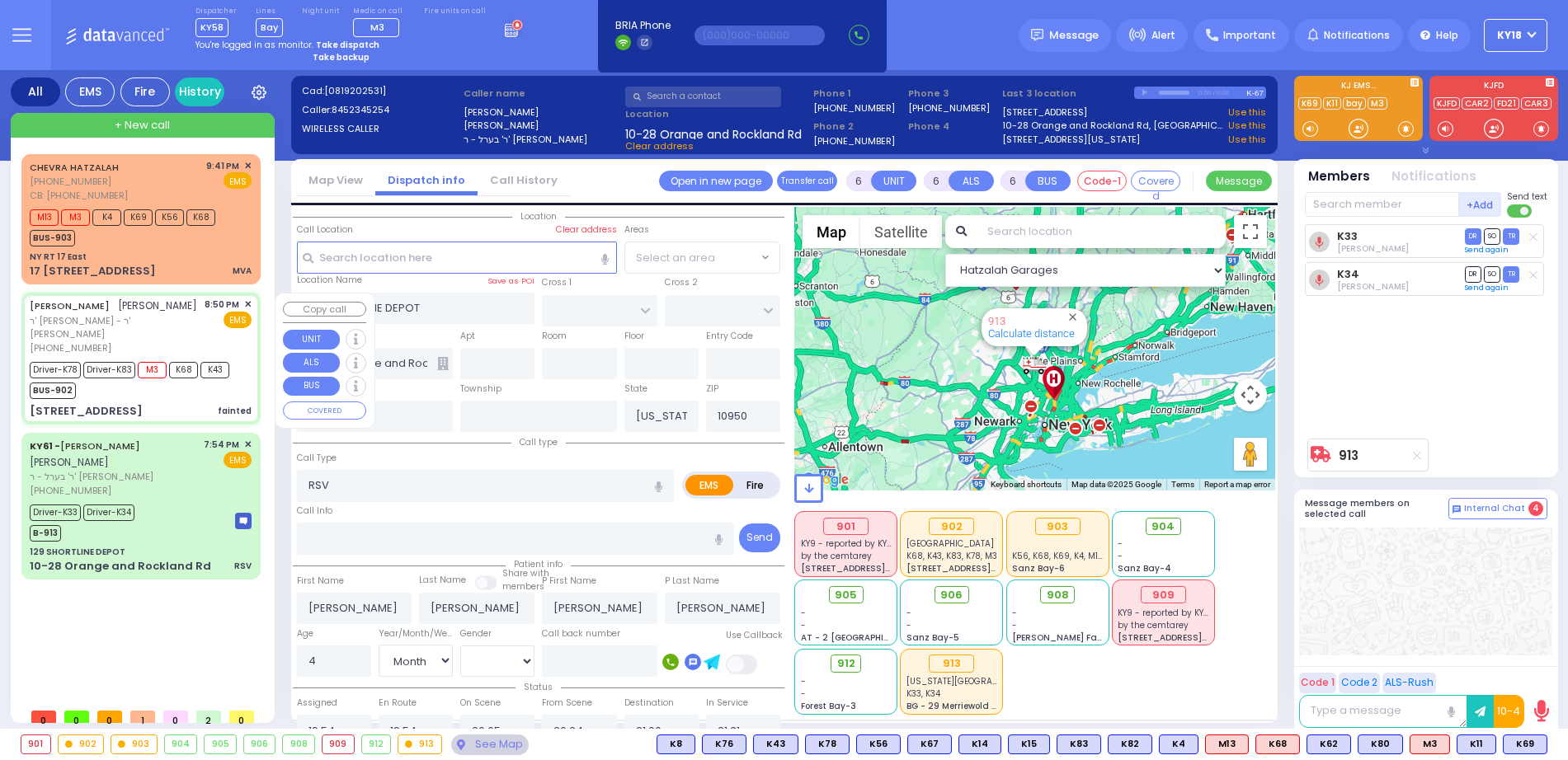
type input "Joel"
type input "Wagschal"
type input "37"
select select "Year"
select select "[DEMOGRAPHIC_DATA]"
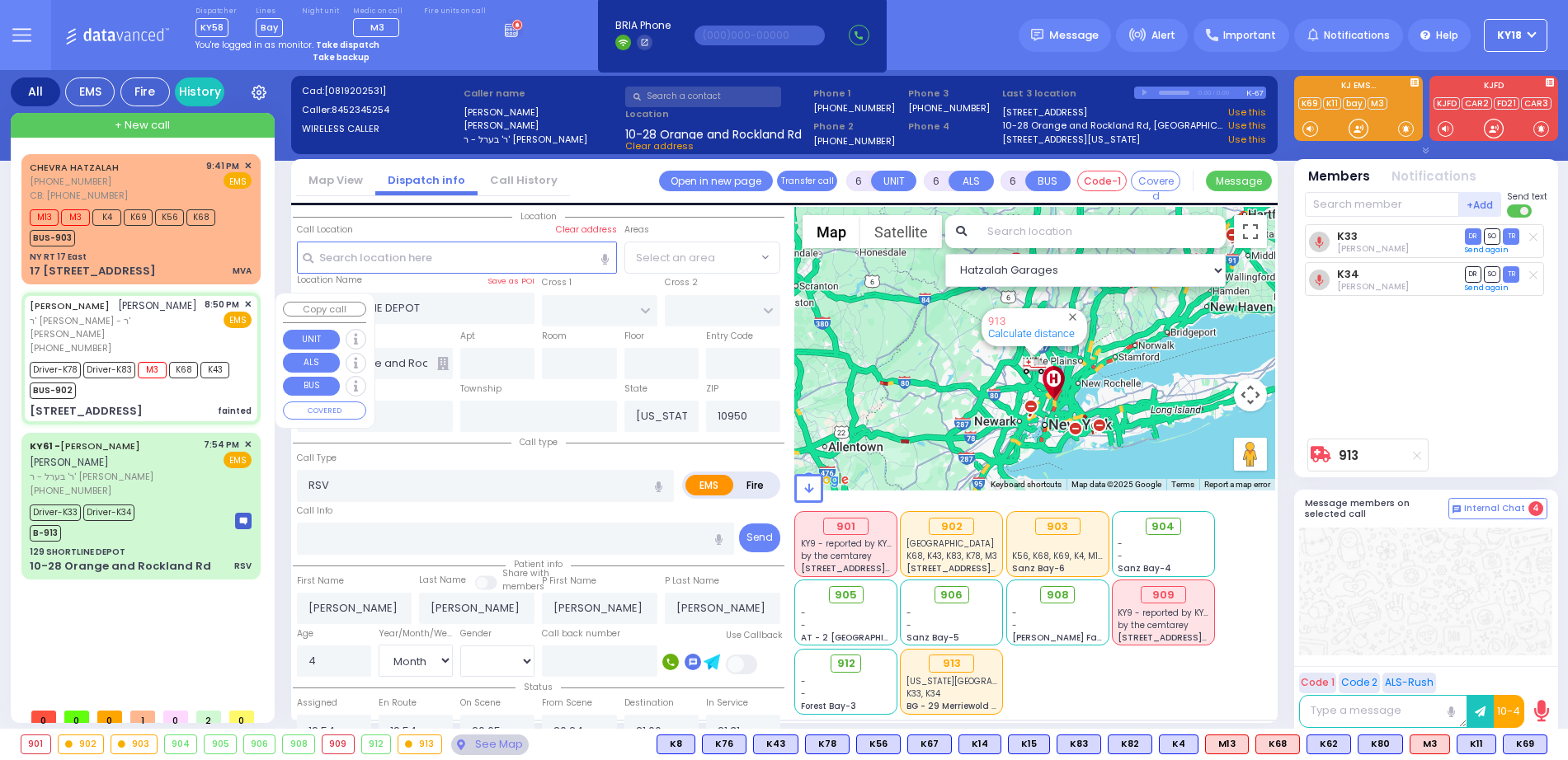
type input "20:50"
type input "20:51"
type input "20:53"
type input "21:24"
type input "21:49"
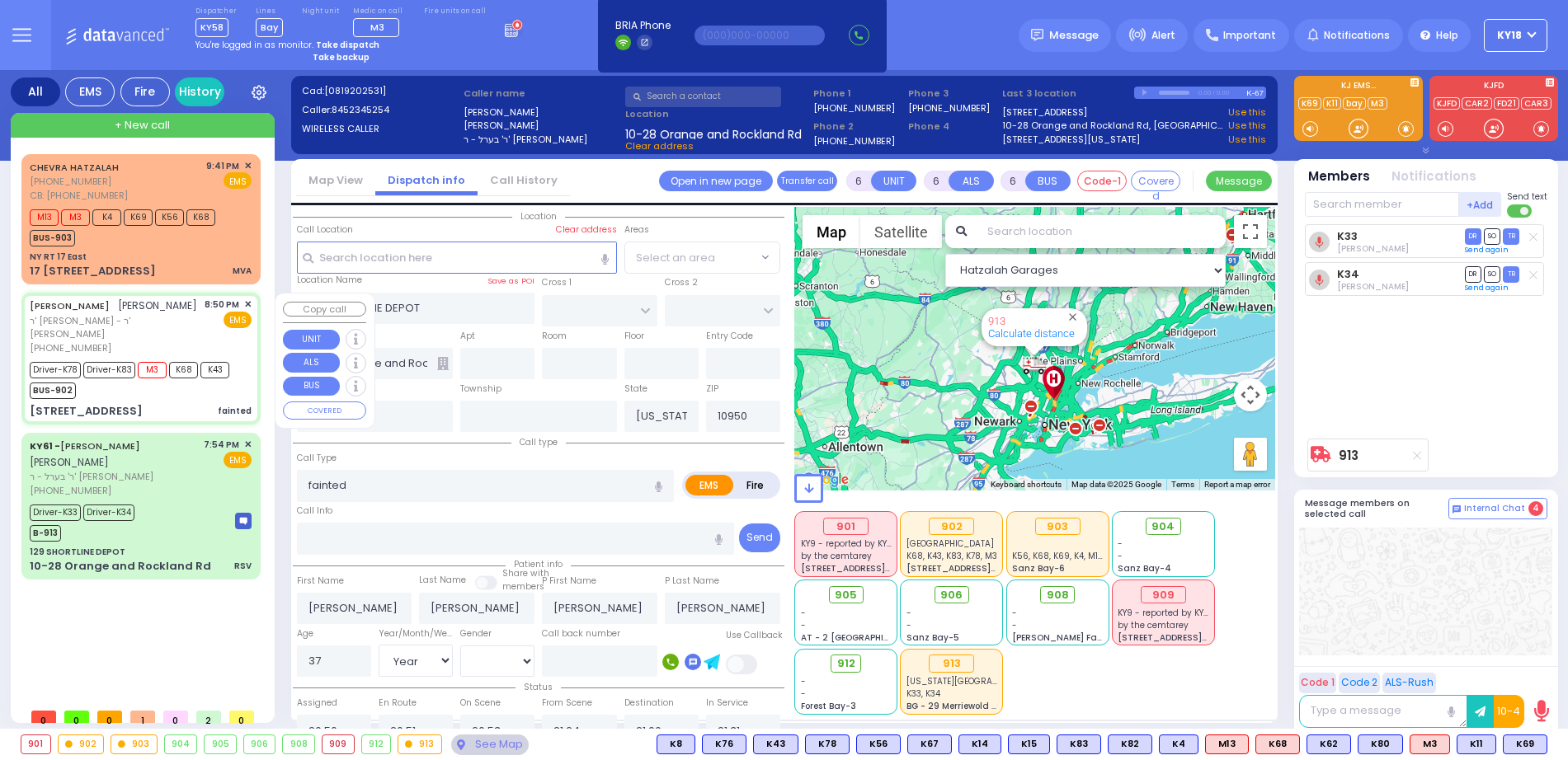
type input "21:52"
type input "Good Samaritan Hospital"
type input "[STREET_ADDRESS]"
type input "MONROE"
select select "Hatzalah Garages"
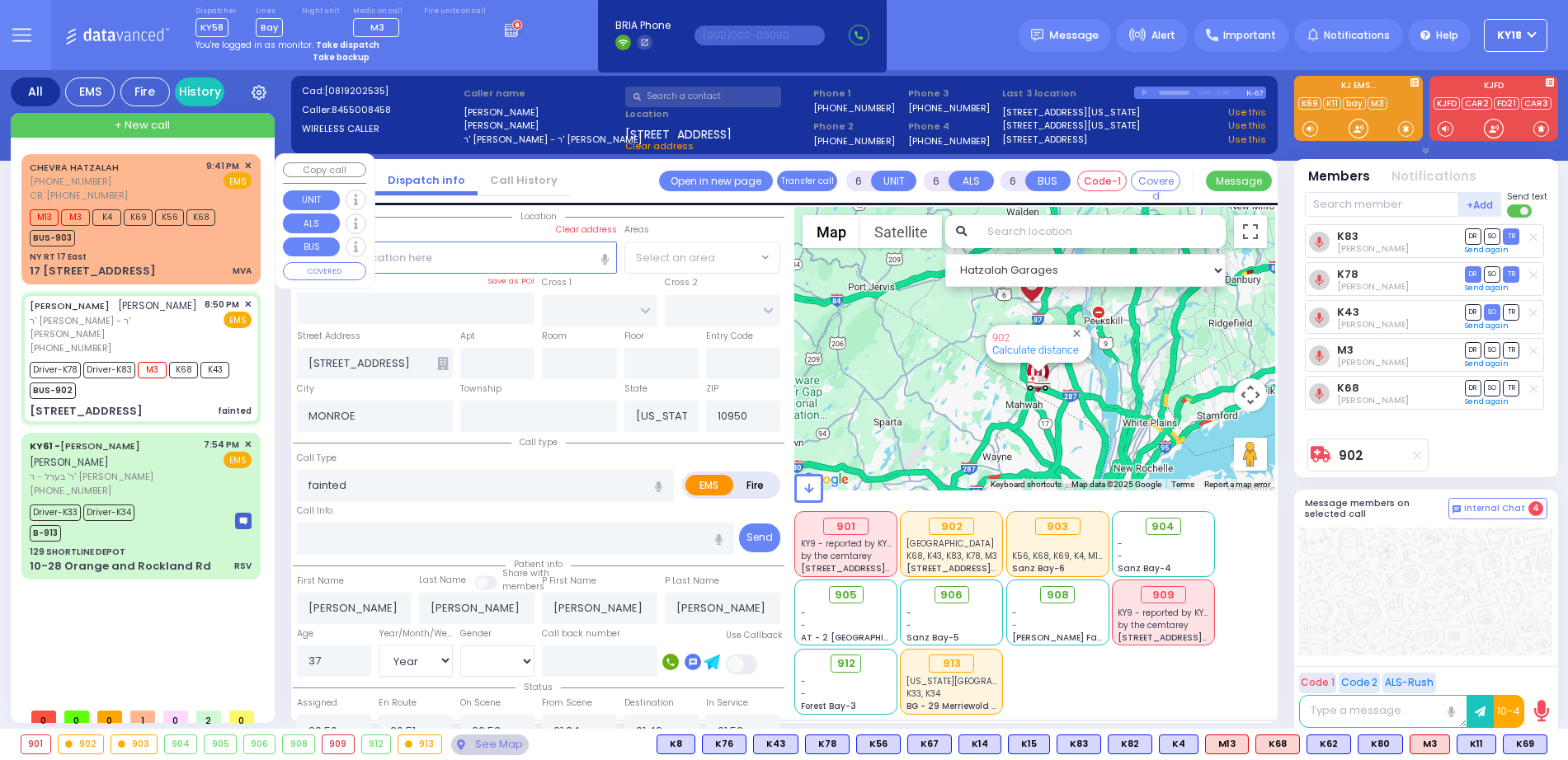
click at [164, 180] on div "CHEVRA HATZALAH (718) 387-1750 CB: (347) 423-0428 9:41 PM ✕ EMS" at bounding box center [141, 180] width 221 height 44
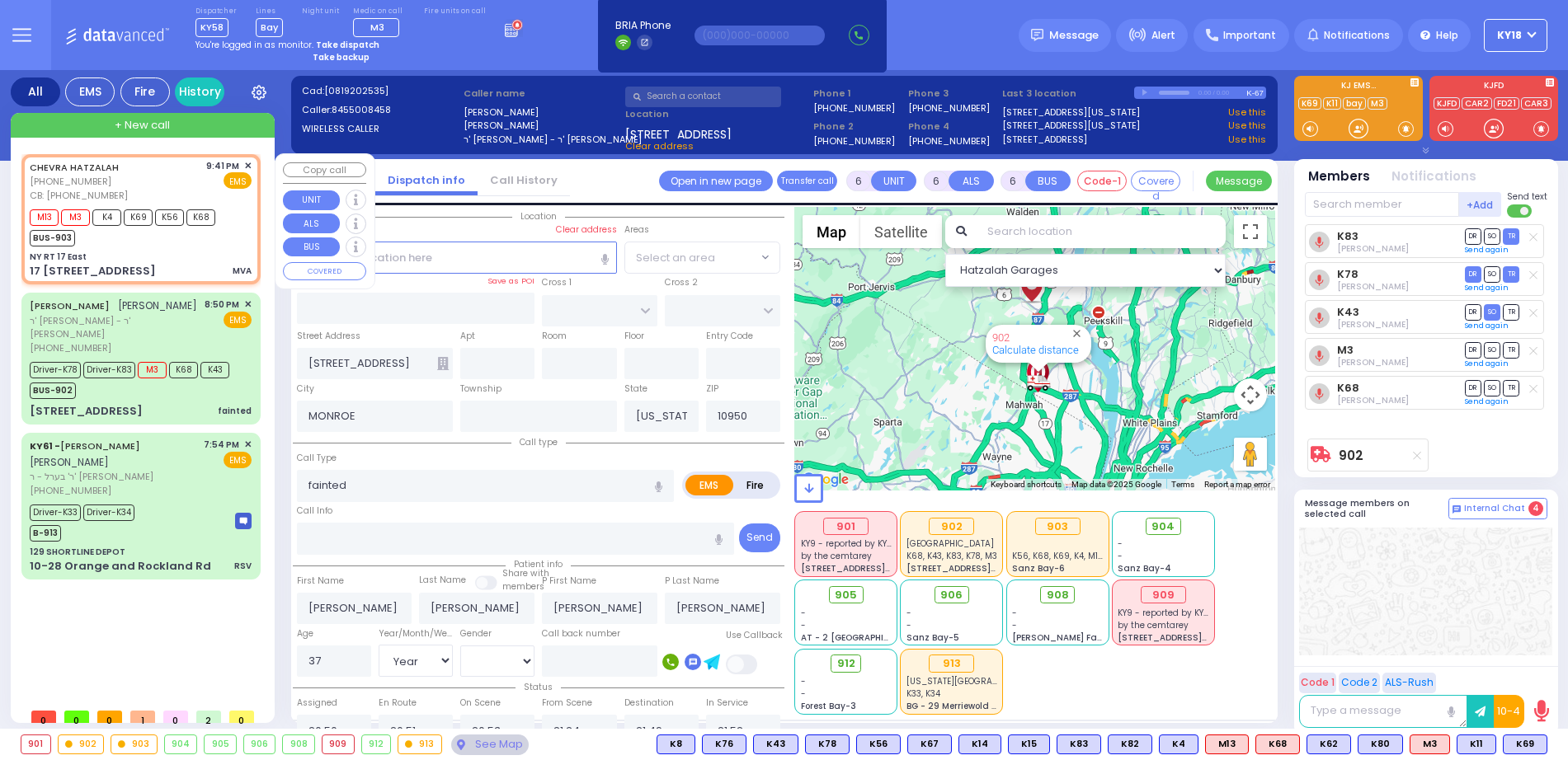
click at [164, 180] on div "CHEVRA HATZALAH (718) 387-1750 CB: (347) 423-0428 9:41 PM ✕ EMS" at bounding box center [141, 180] width 221 height 44
type input "4"
type input "1"
select select
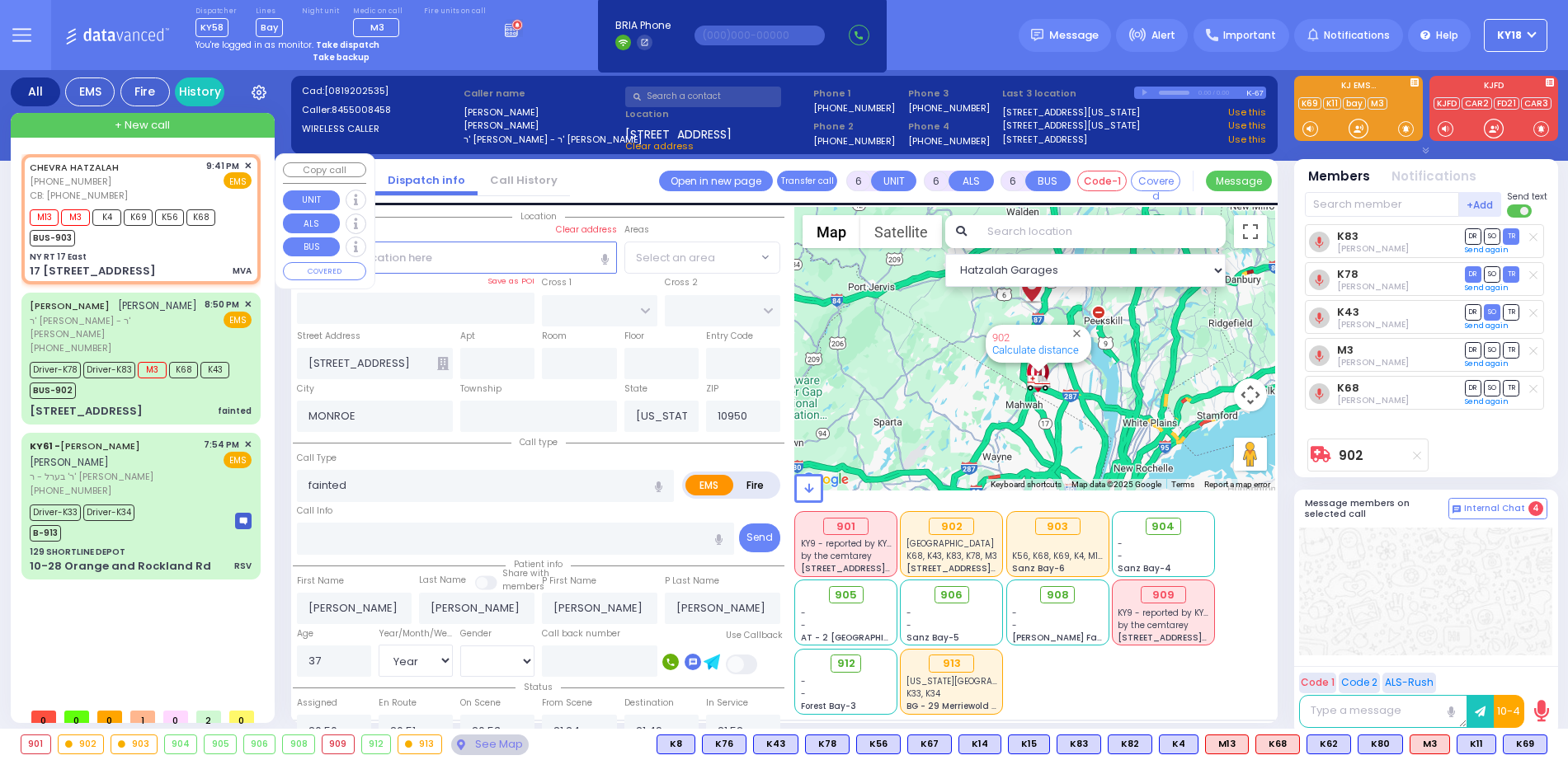
type input "MVA"
radio input "true"
select select
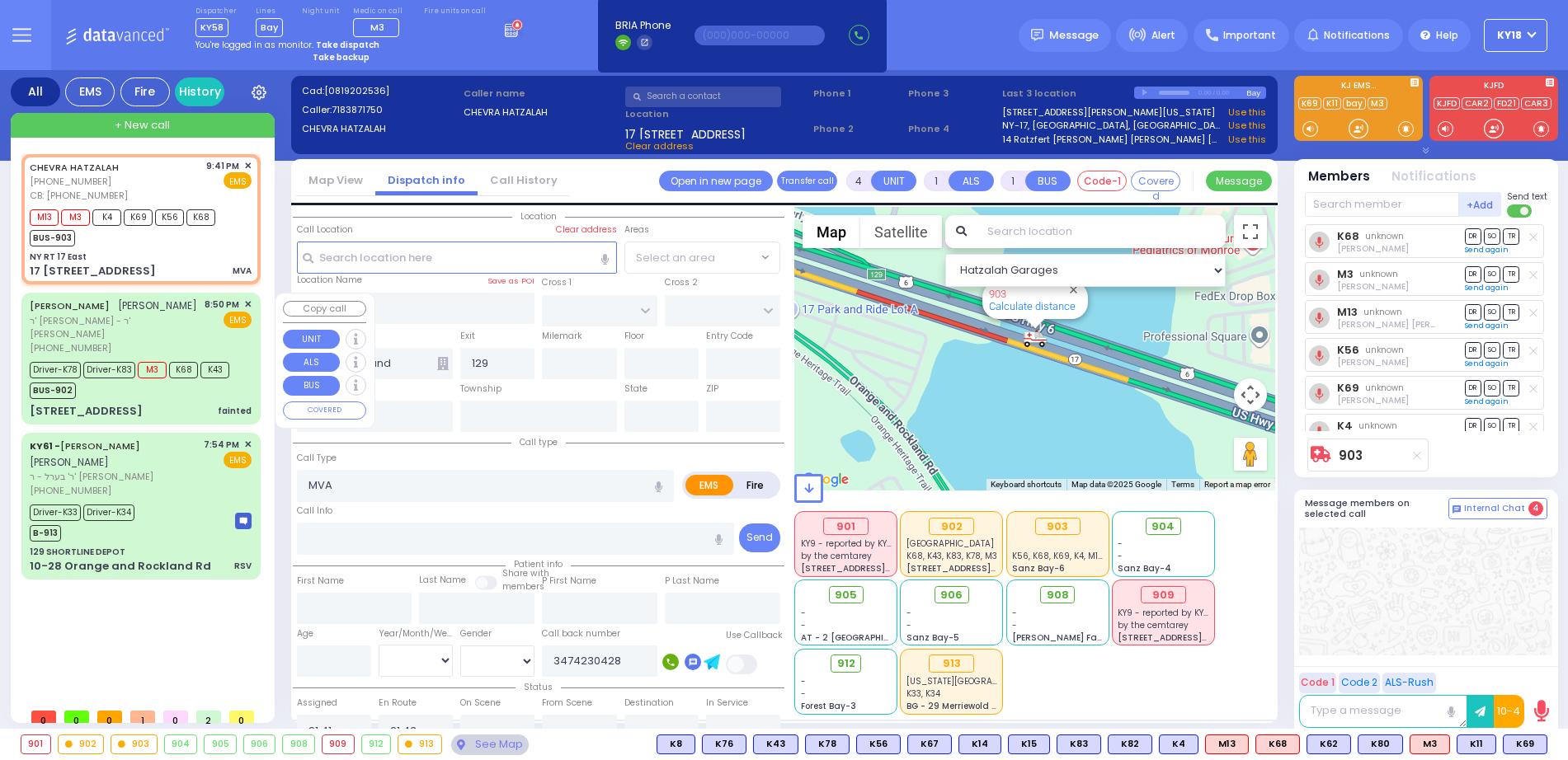
click at [149, 403] on div "YESHAYA GEDALYE GLANZ ישעי' גדלי' גלאנץ ר' יוסף משה - ר' ישעי שלום ווייס (845) …" at bounding box center [141, 358] width 233 height 127
